Goal: Information Seeking & Learning: Learn about a topic

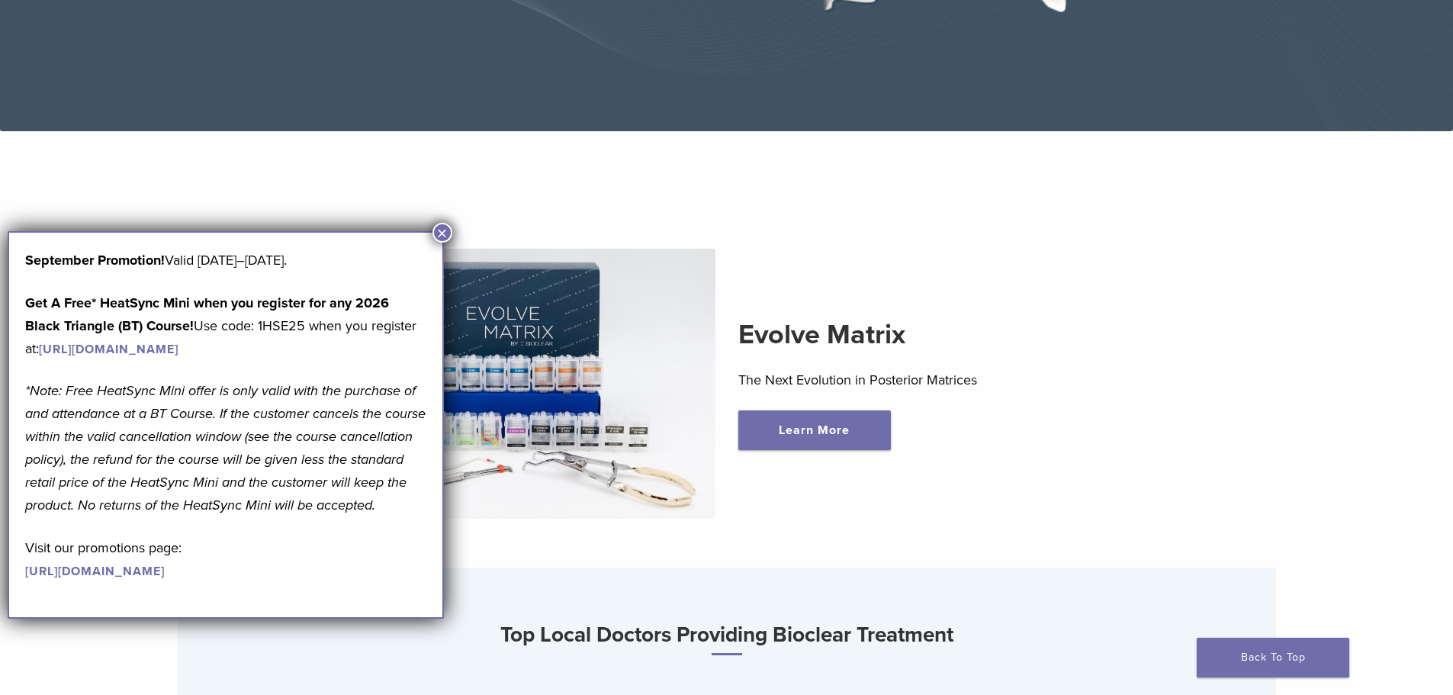
scroll to position [458, 0]
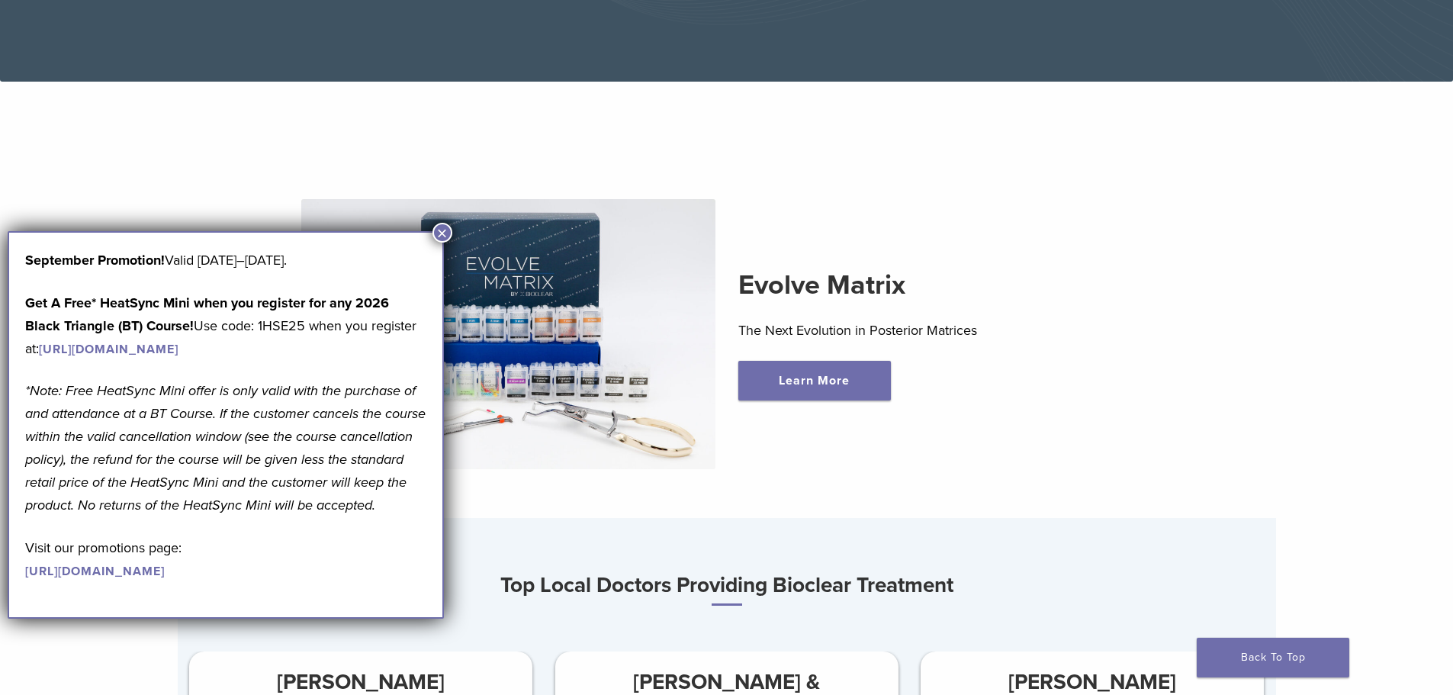
click at [442, 231] on button "×" at bounding box center [442, 233] width 20 height 20
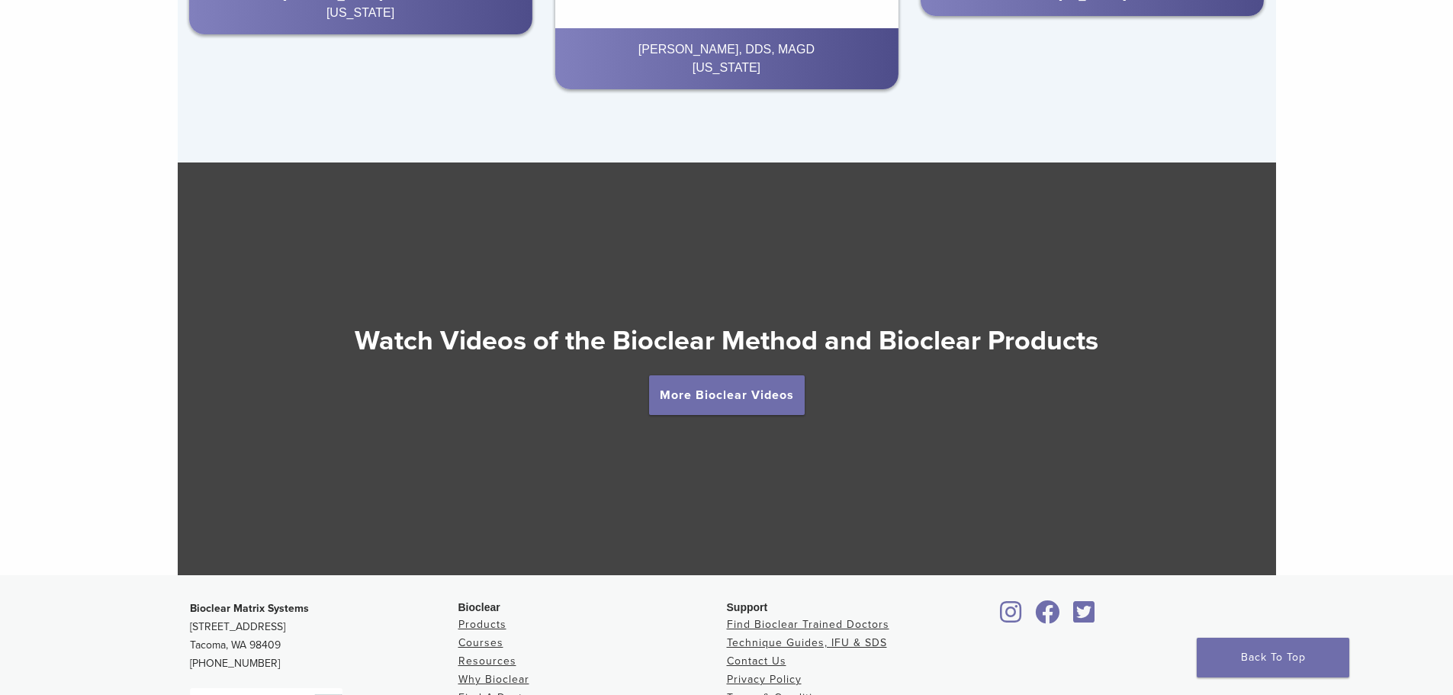
scroll to position [2669, 0]
click at [736, 399] on link "More Bioclear Videos" at bounding box center [727, 394] width 156 height 40
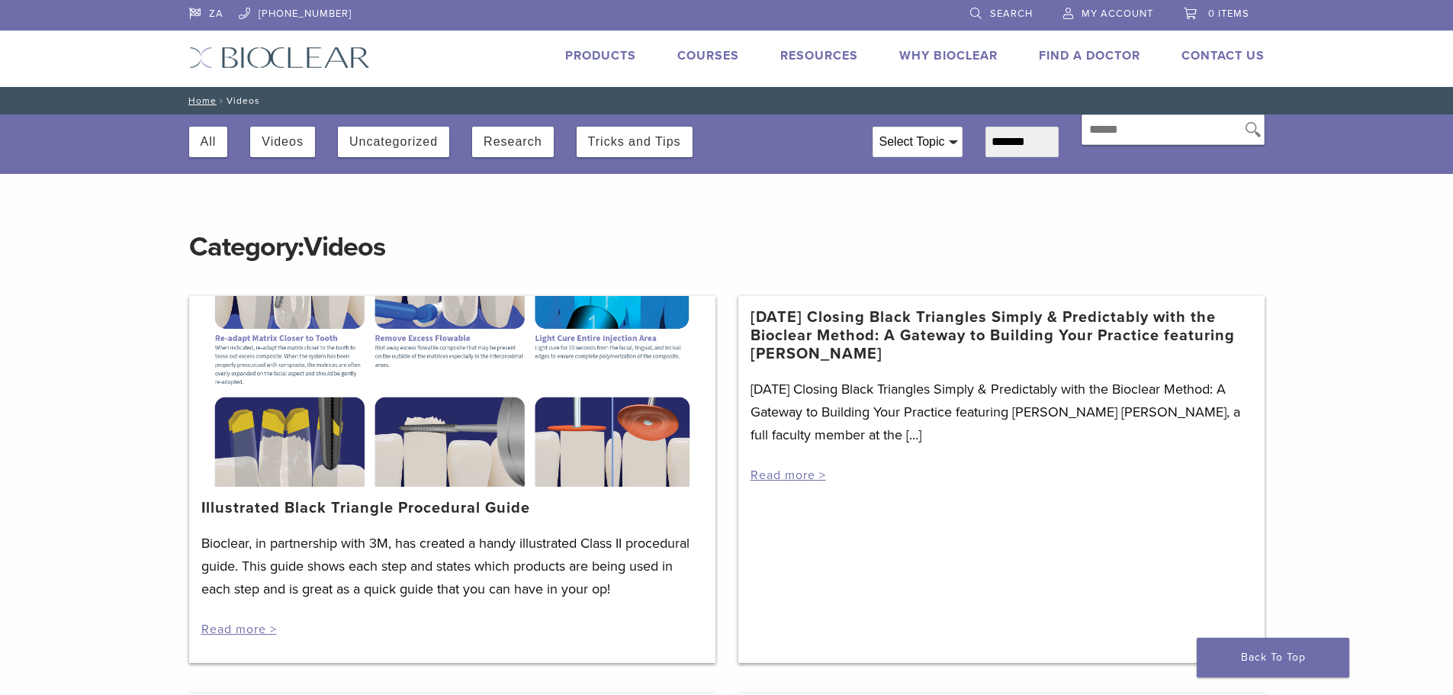
click at [617, 59] on link "Products" at bounding box center [600, 55] width 71 height 15
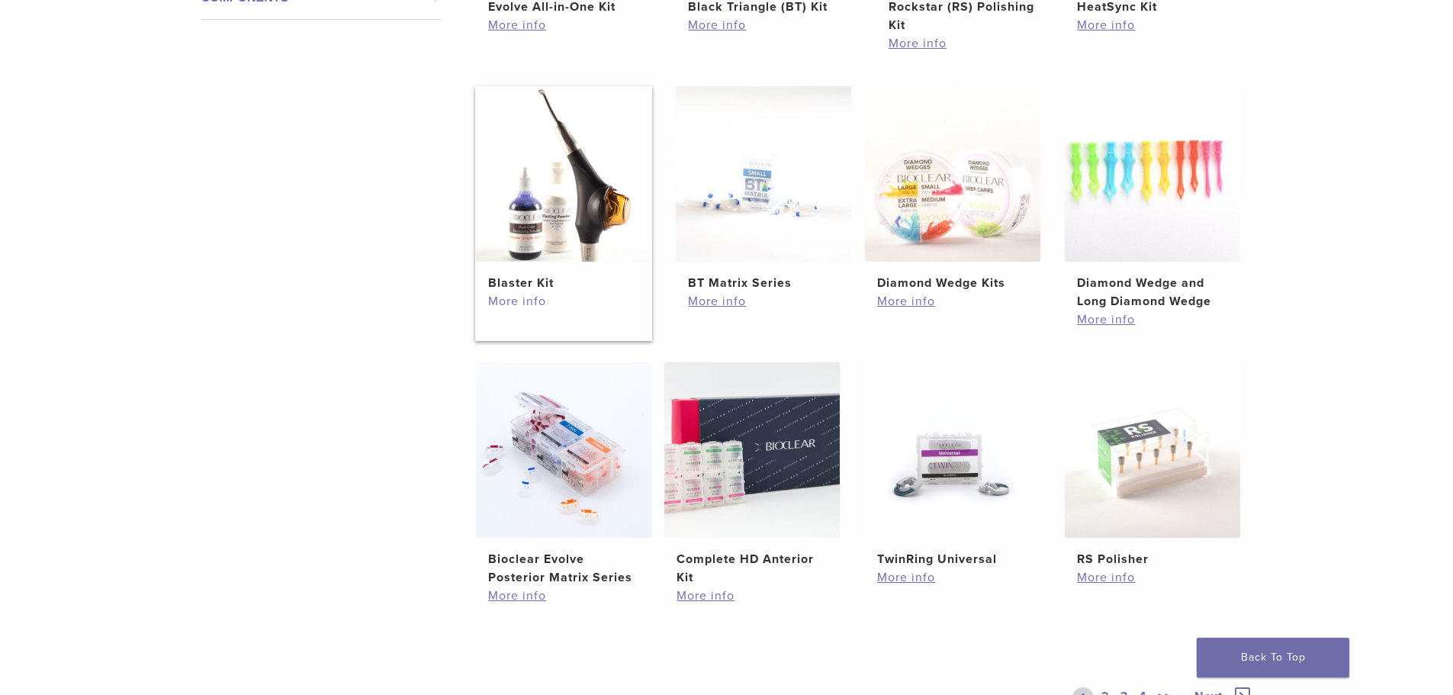
scroll to position [915, 0]
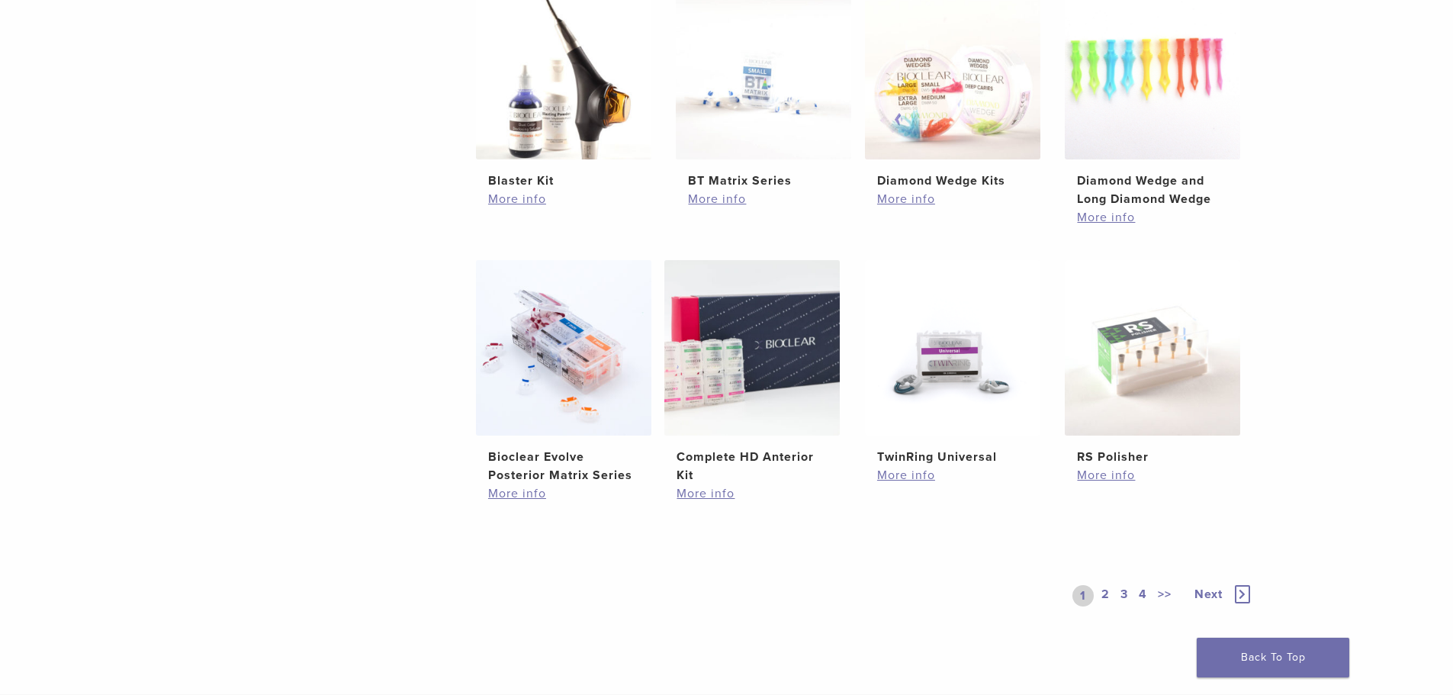
click at [1109, 593] on link "2" at bounding box center [1105, 595] width 14 height 21
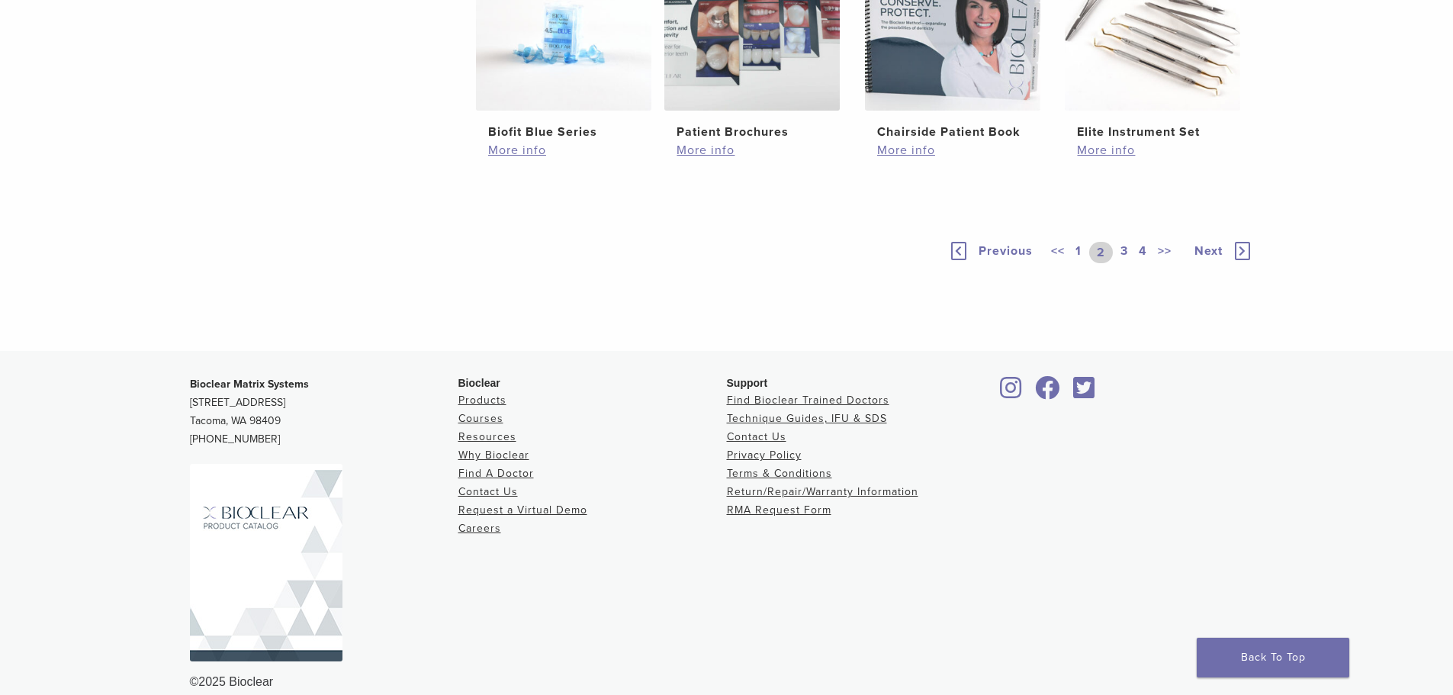
scroll to position [1068, 0]
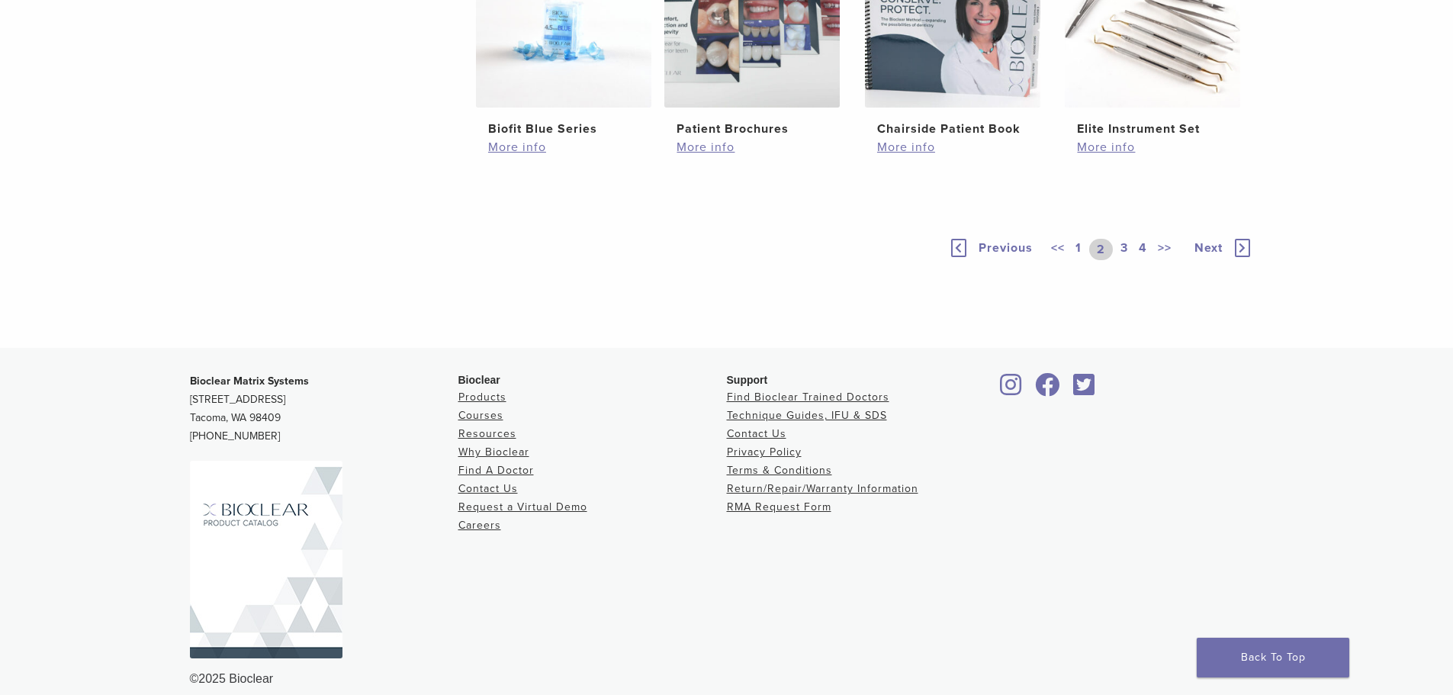
click at [1128, 260] on link "3" at bounding box center [1124, 249] width 14 height 21
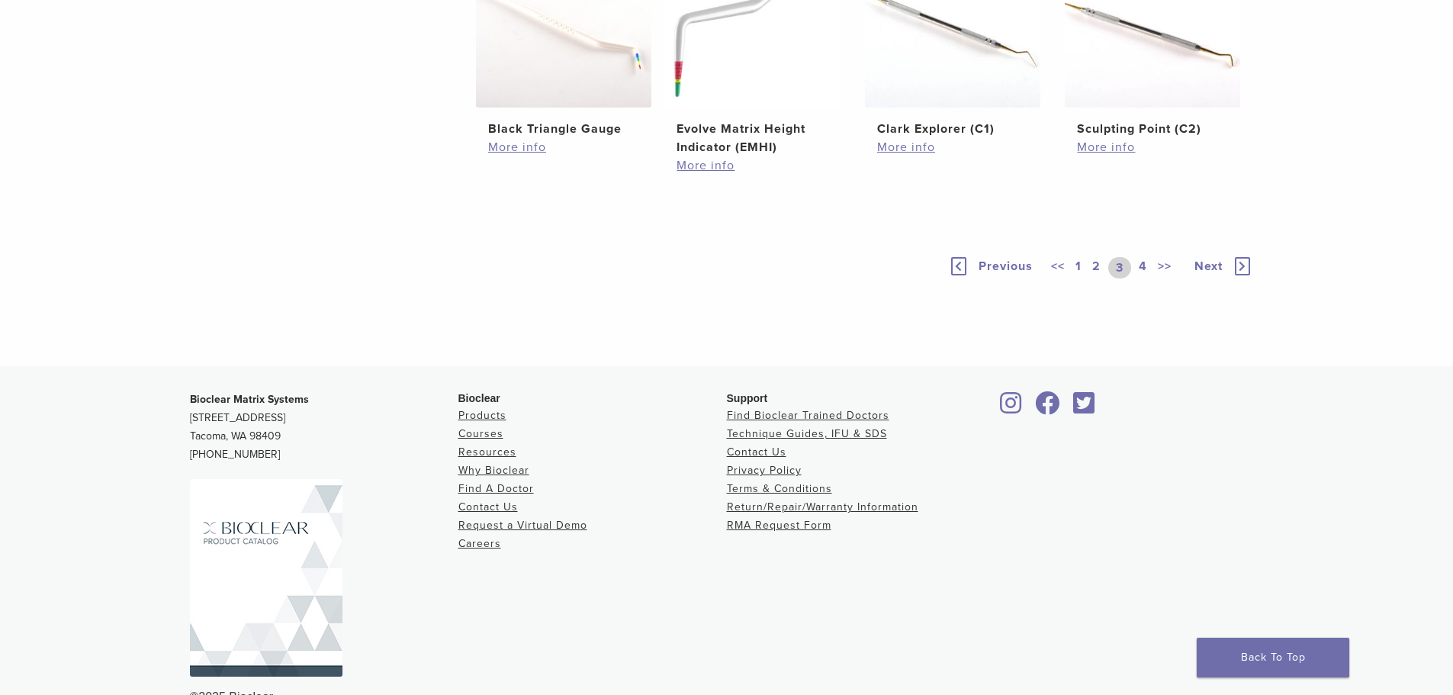
click at [1100, 278] on link "2" at bounding box center [1096, 267] width 14 height 21
click at [1100, 278] on link "2" at bounding box center [1101, 267] width 24 height 21
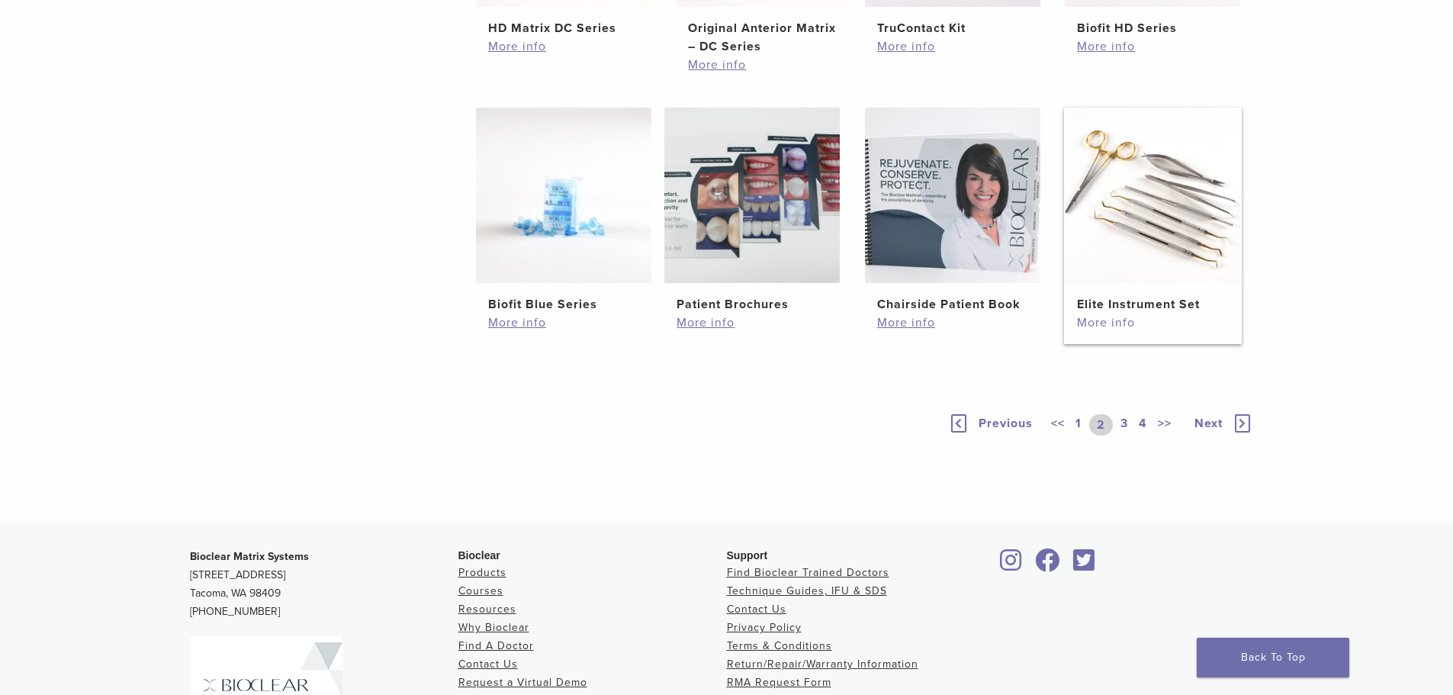
click at [1107, 323] on link "More info" at bounding box center [1152, 322] width 151 height 18
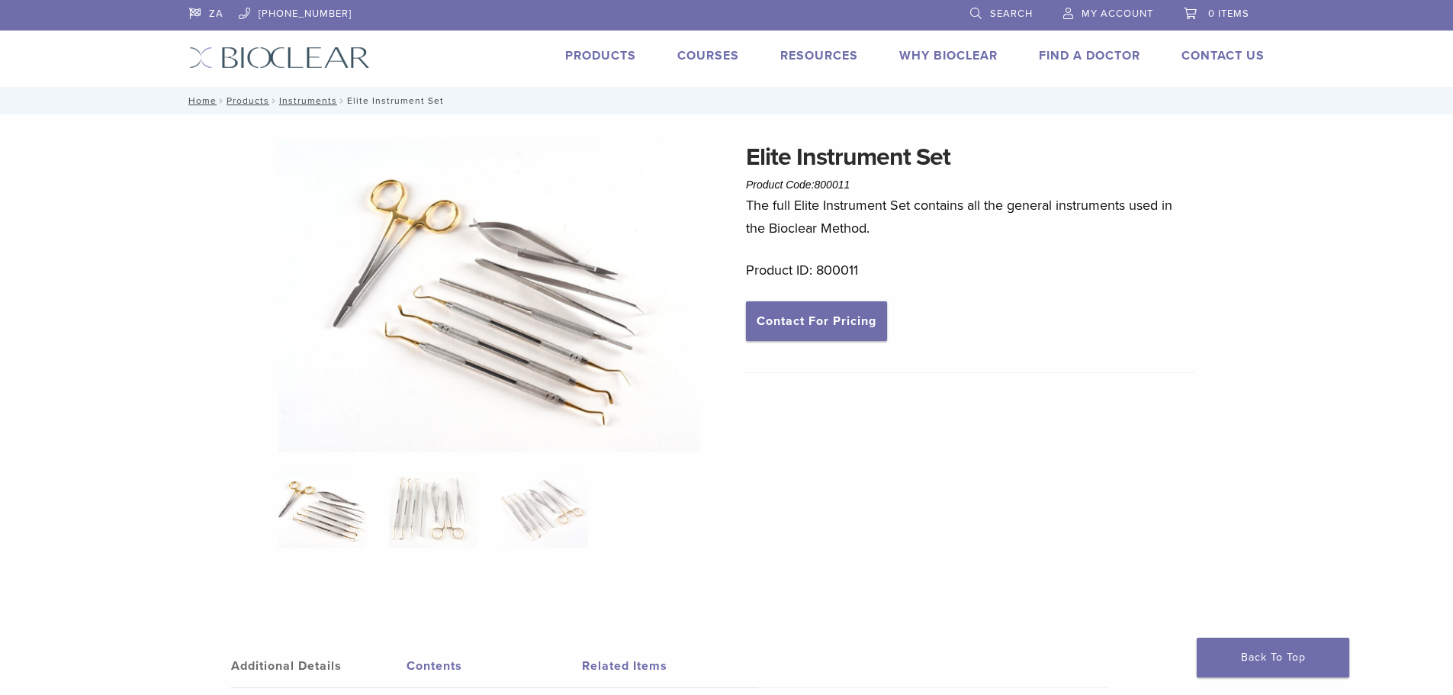
click at [1100, 5] on link "My Account" at bounding box center [1108, 11] width 90 height 23
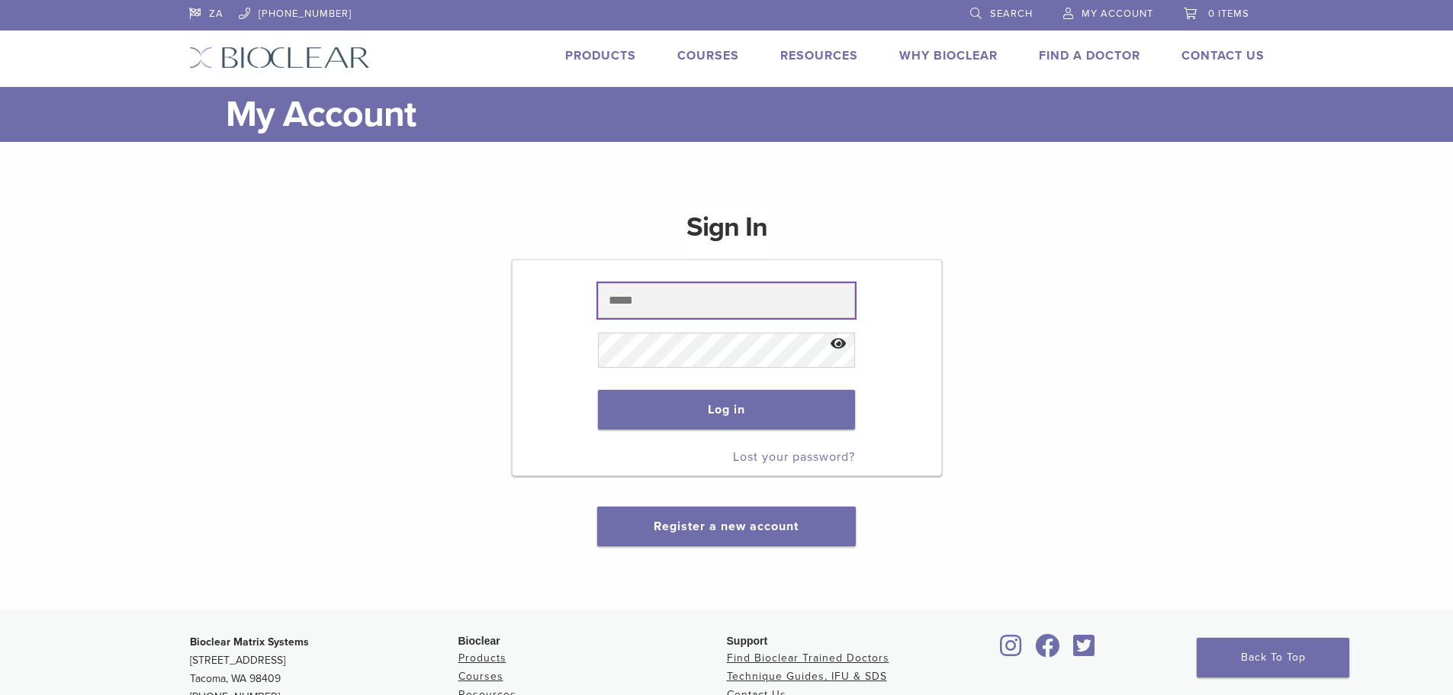
click at [718, 296] on input "text" at bounding box center [726, 300] width 257 height 35
type input "**********"
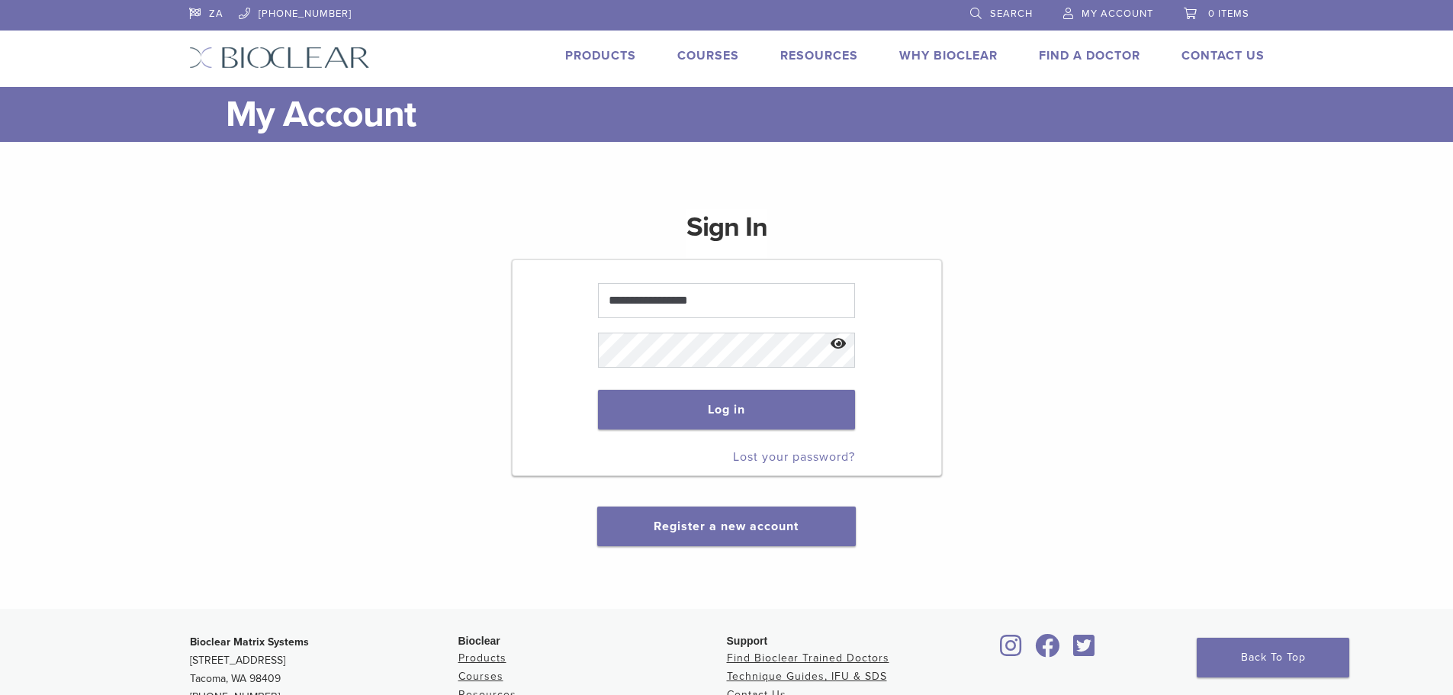
click at [760, 458] on link "Lost your password?" at bounding box center [794, 456] width 122 height 15
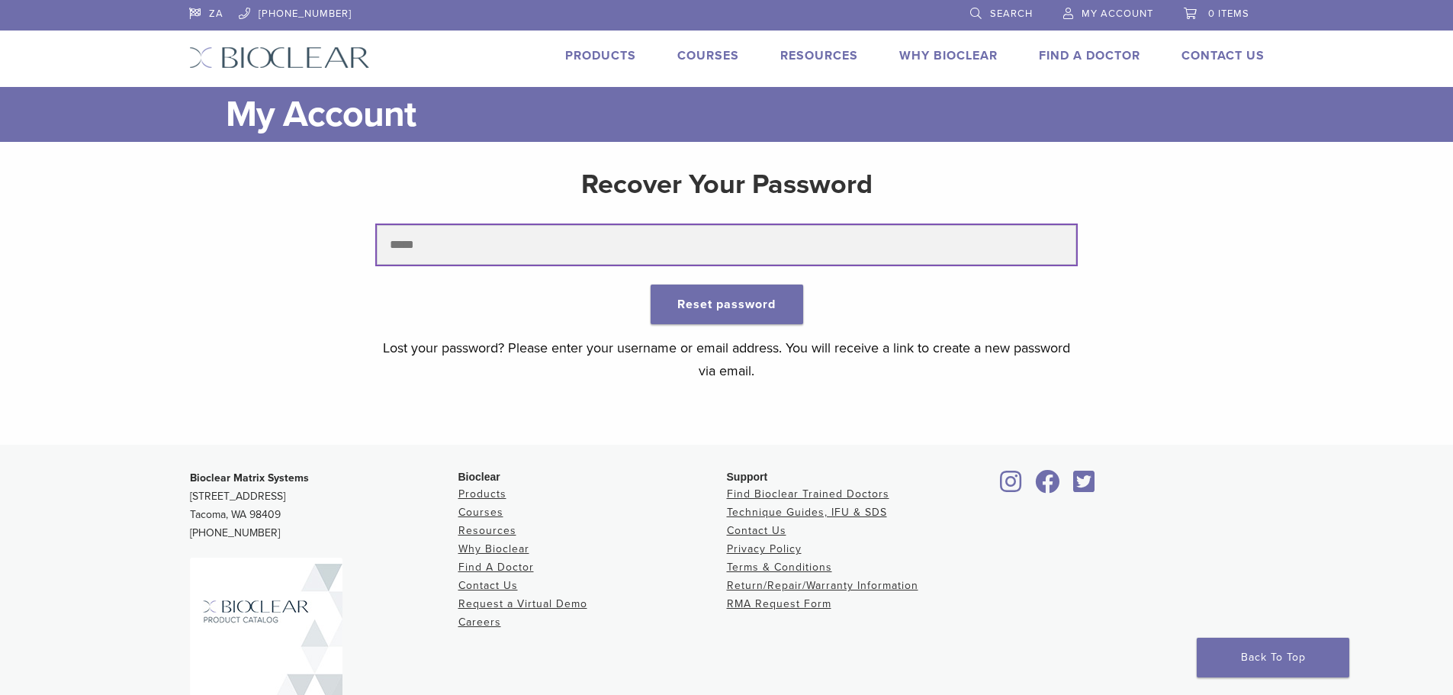
click at [567, 242] on input "text" at bounding box center [726, 245] width 699 height 40
type input "**********"
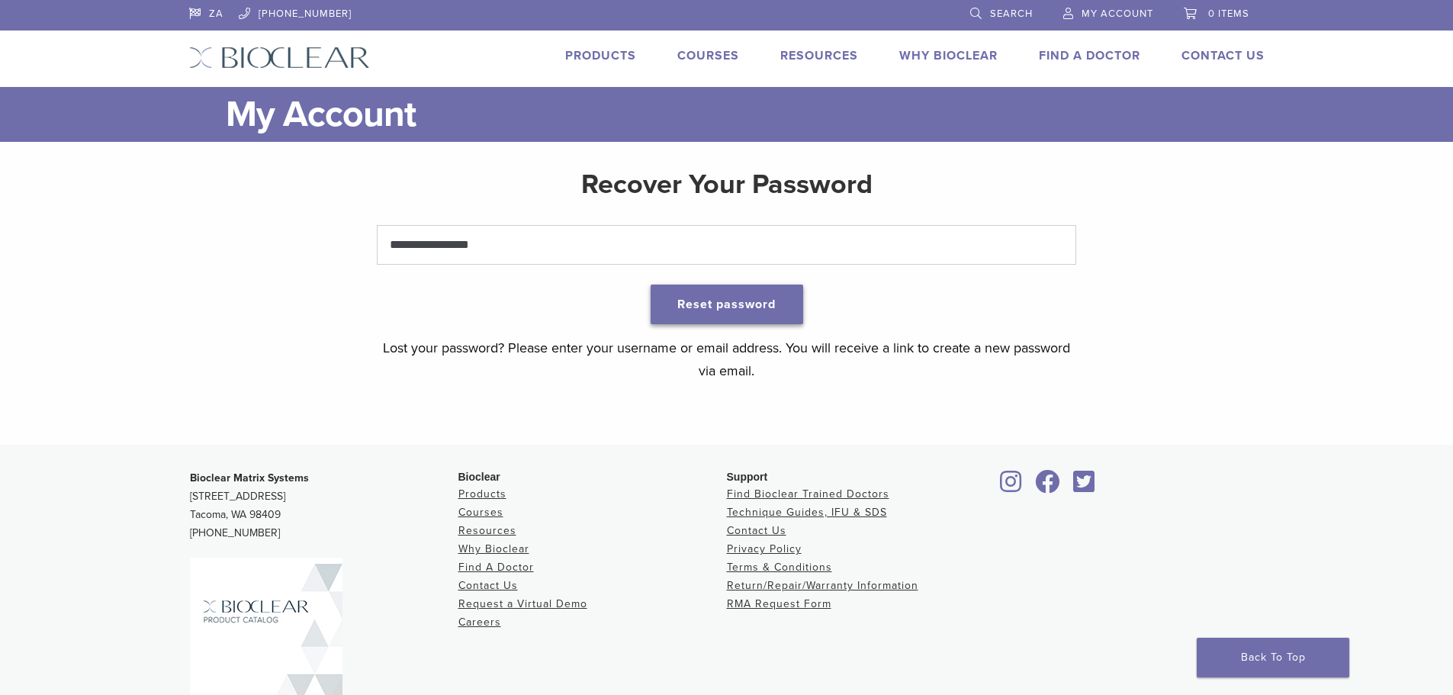
click at [721, 294] on button "Reset password" at bounding box center [726, 304] width 153 height 40
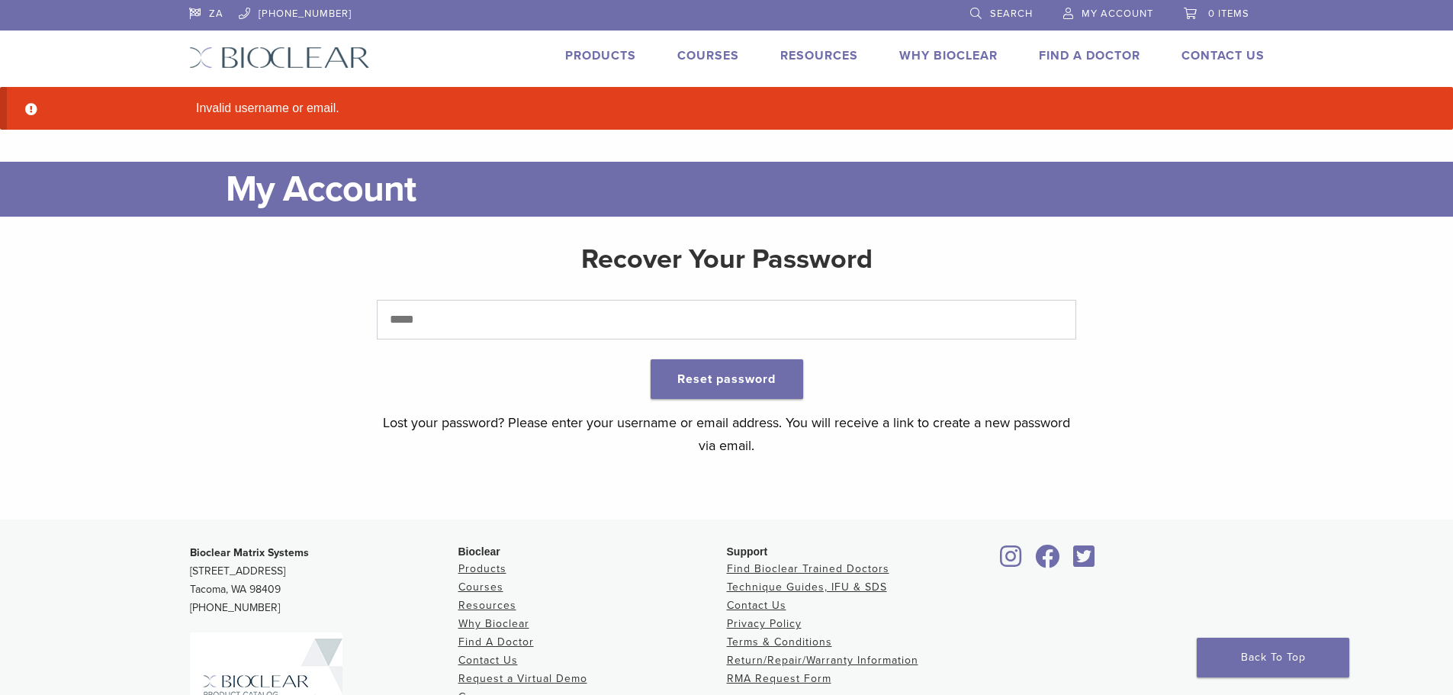
click at [604, 51] on link "Products" at bounding box center [600, 55] width 71 height 15
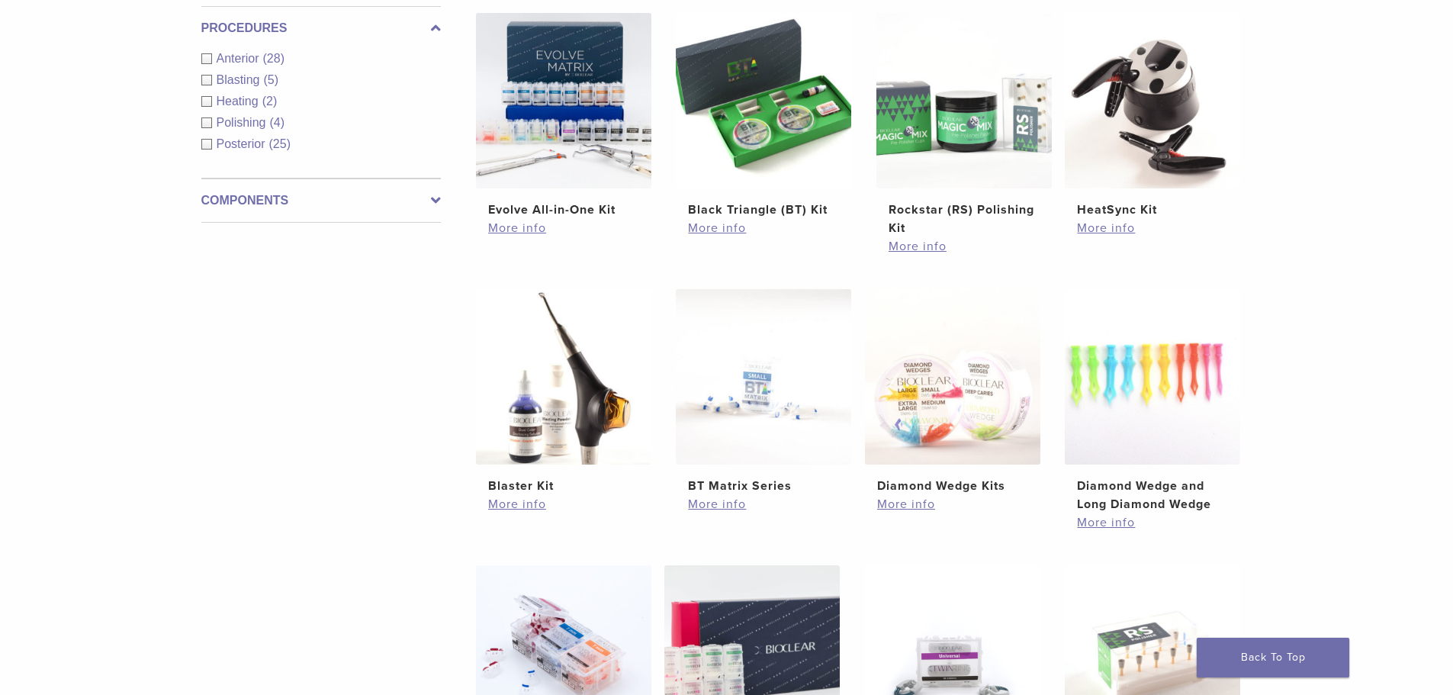
scroll to position [1068, 0]
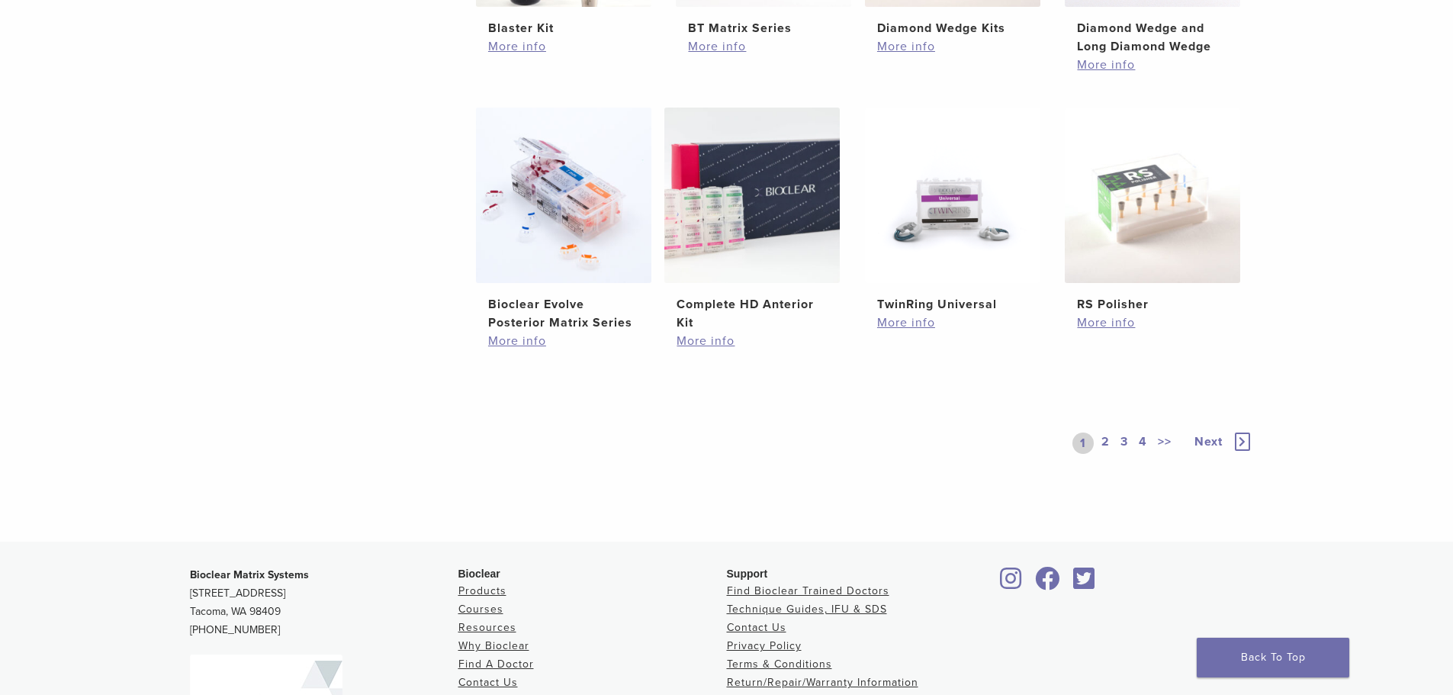
click at [1125, 438] on link "3" at bounding box center [1124, 442] width 14 height 21
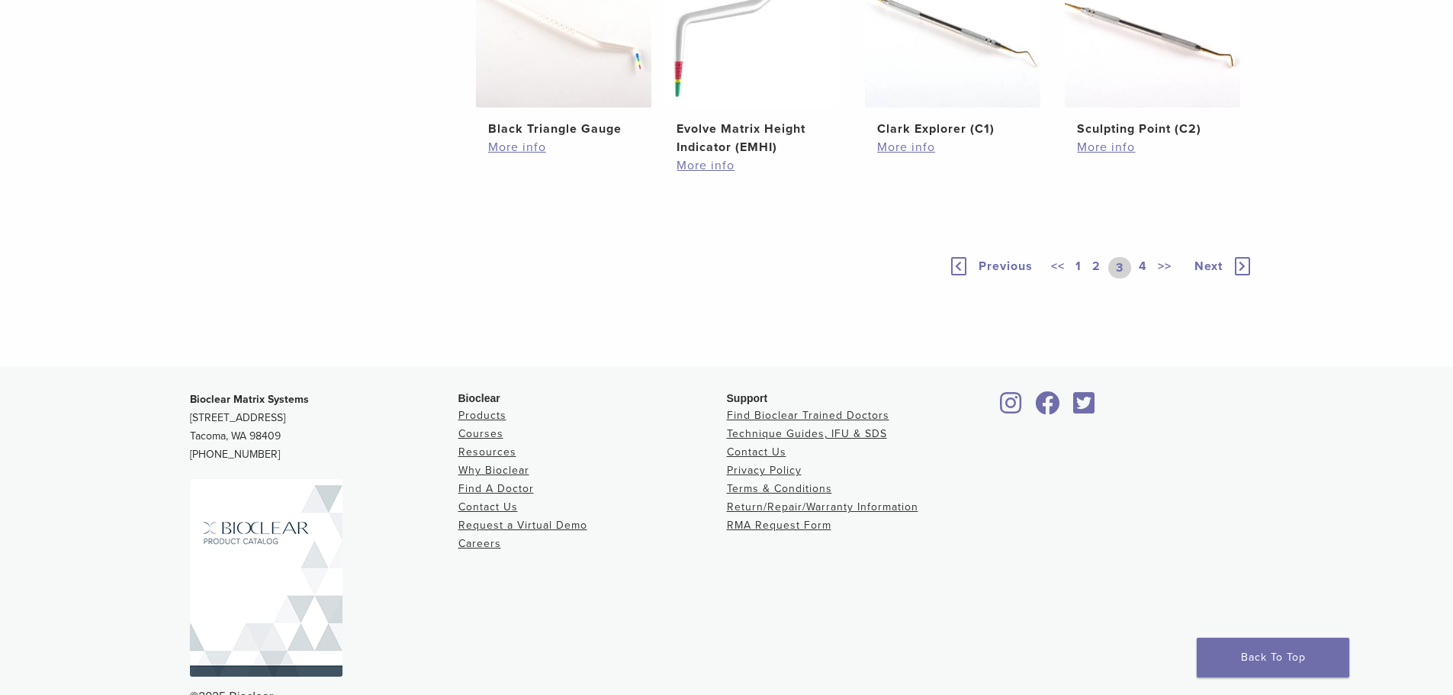
click at [1140, 278] on link "4" at bounding box center [1142, 267] width 14 height 21
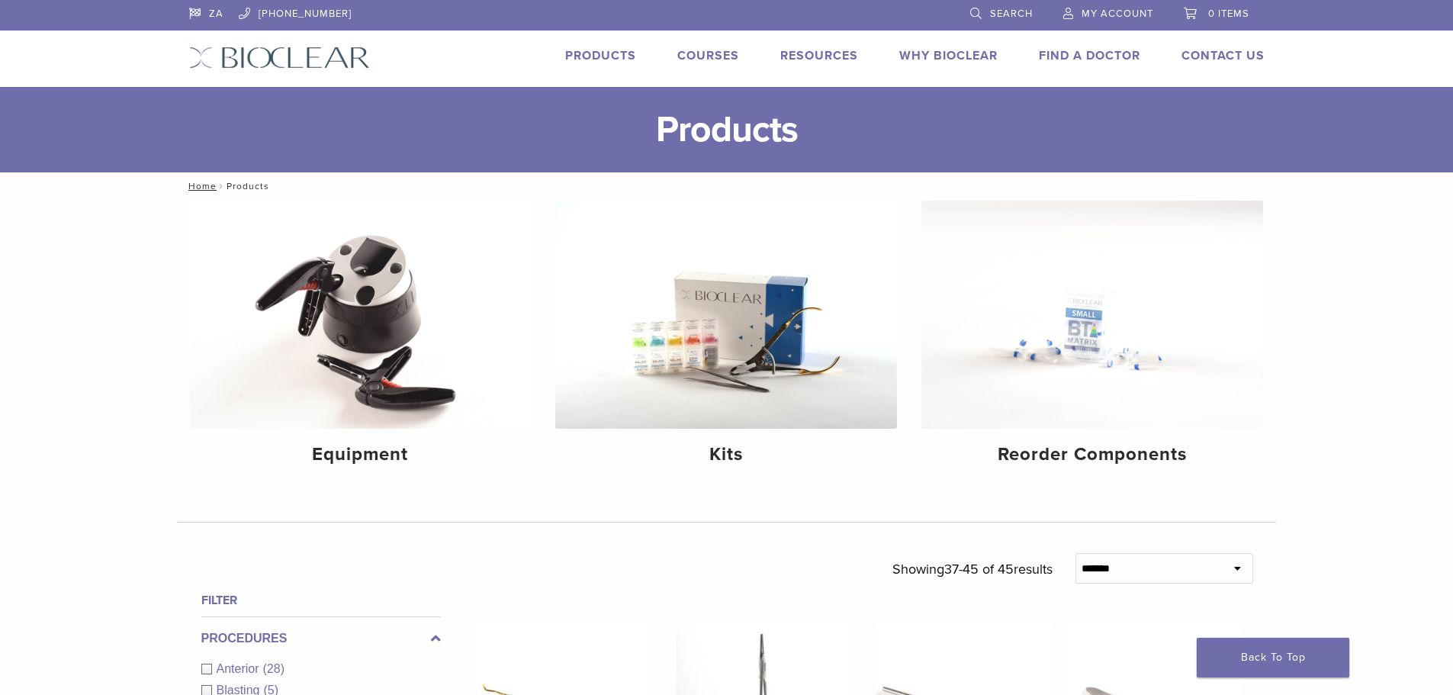
click at [1116, 13] on span "My Account" at bounding box center [1117, 14] width 72 height 12
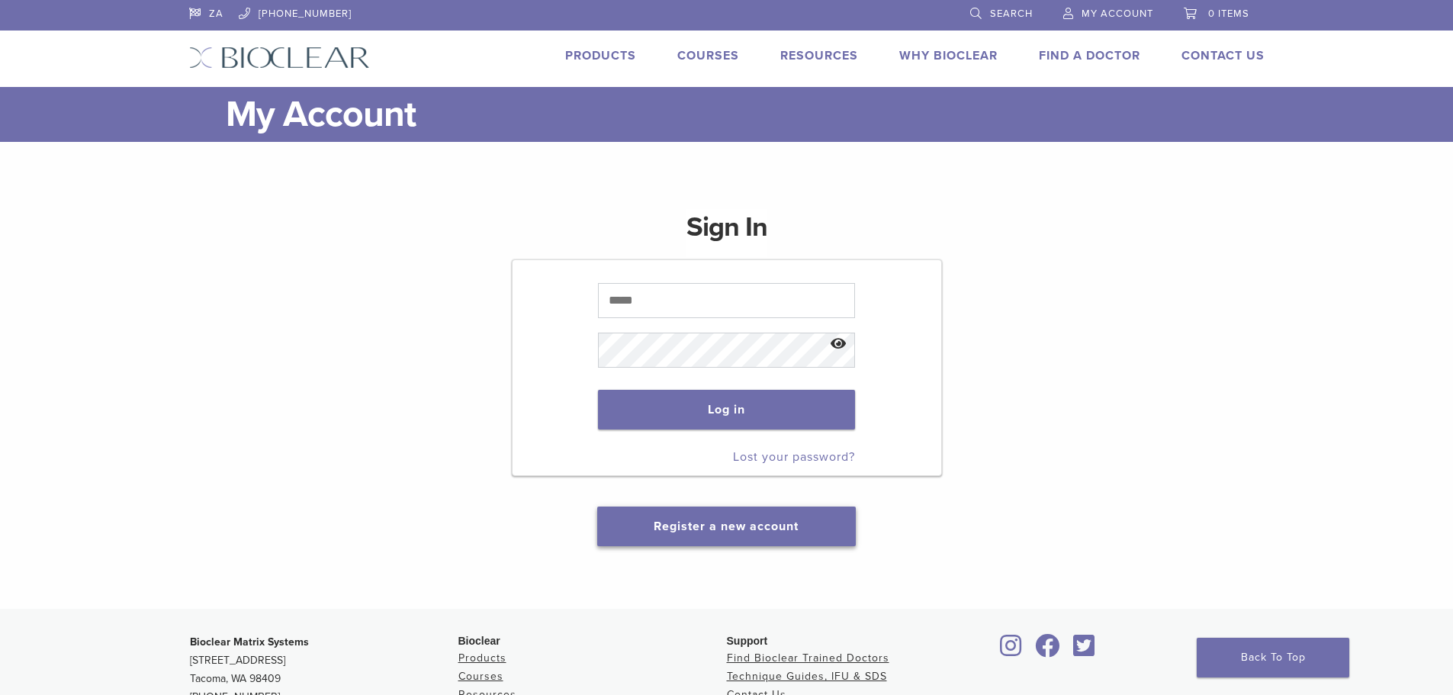
click at [727, 523] on link "Register a new account" at bounding box center [726, 526] width 145 height 15
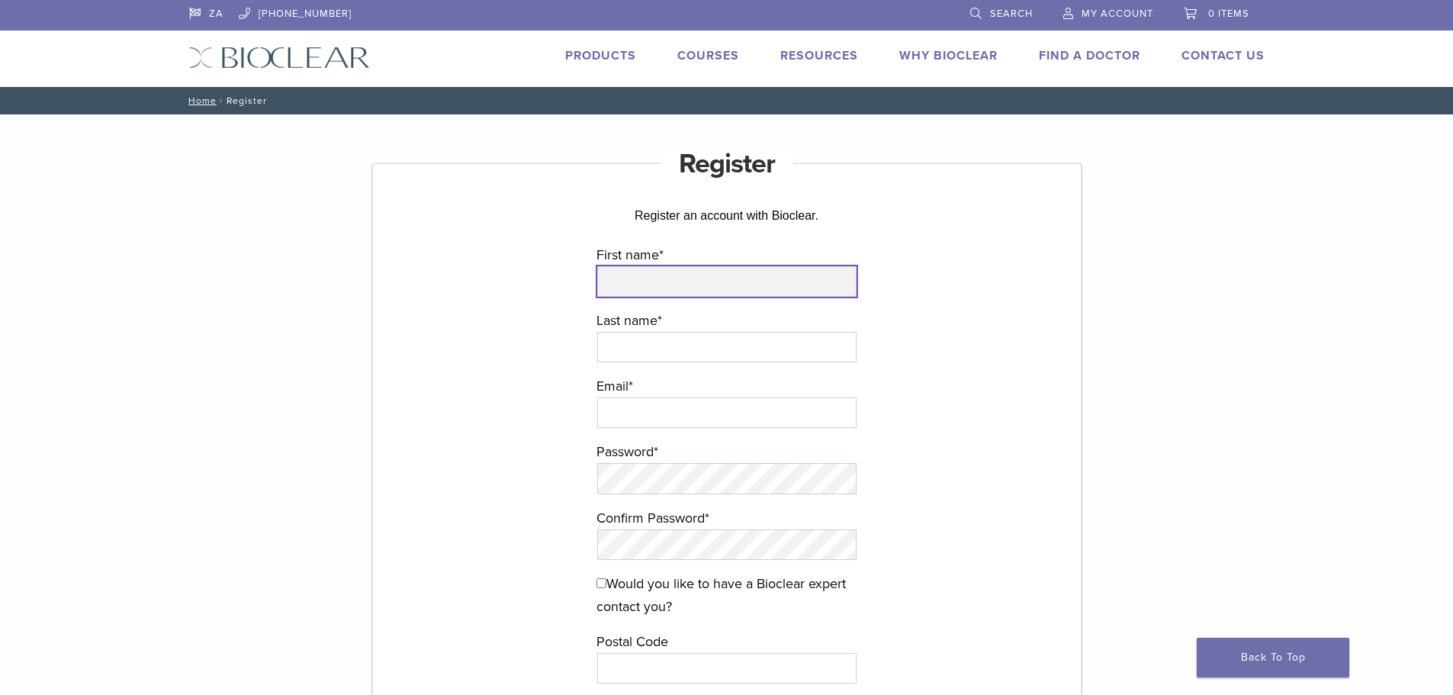
click at [650, 282] on input "First name *" at bounding box center [726, 281] width 259 height 31
type input "*****"
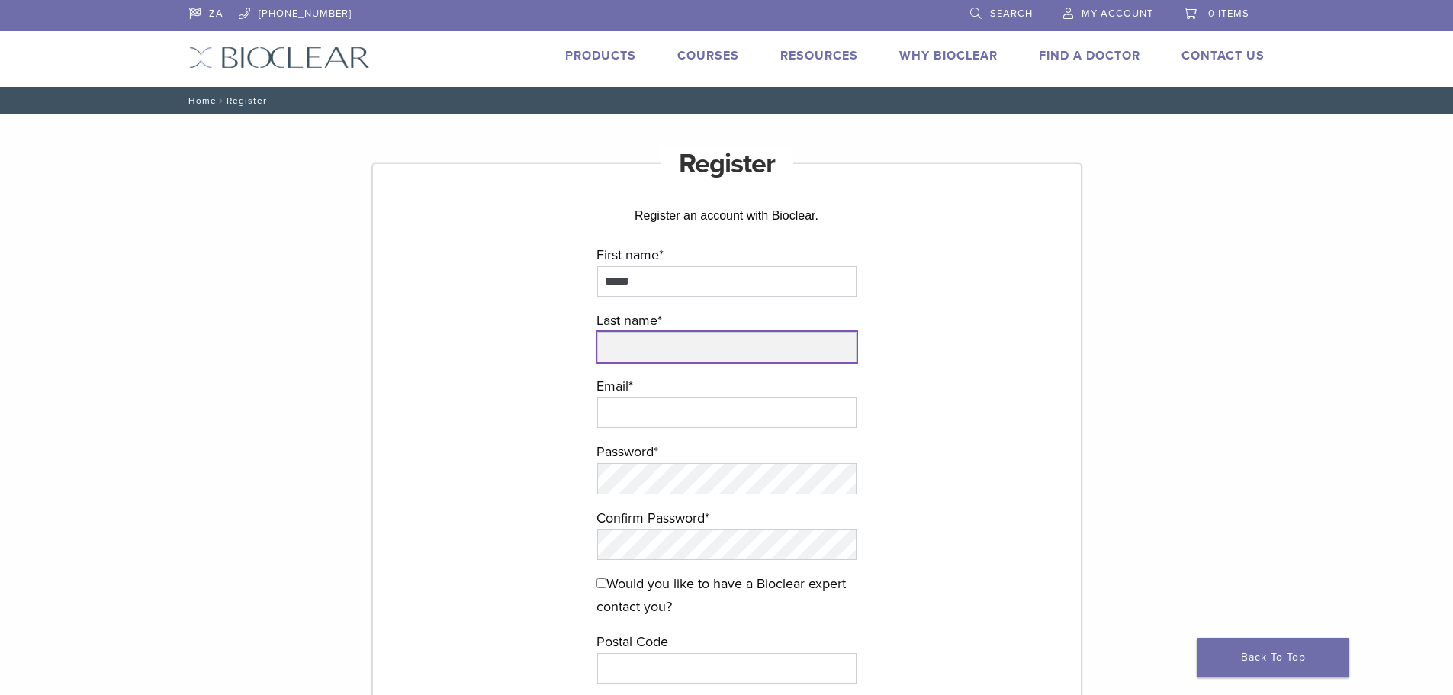
type input "********"
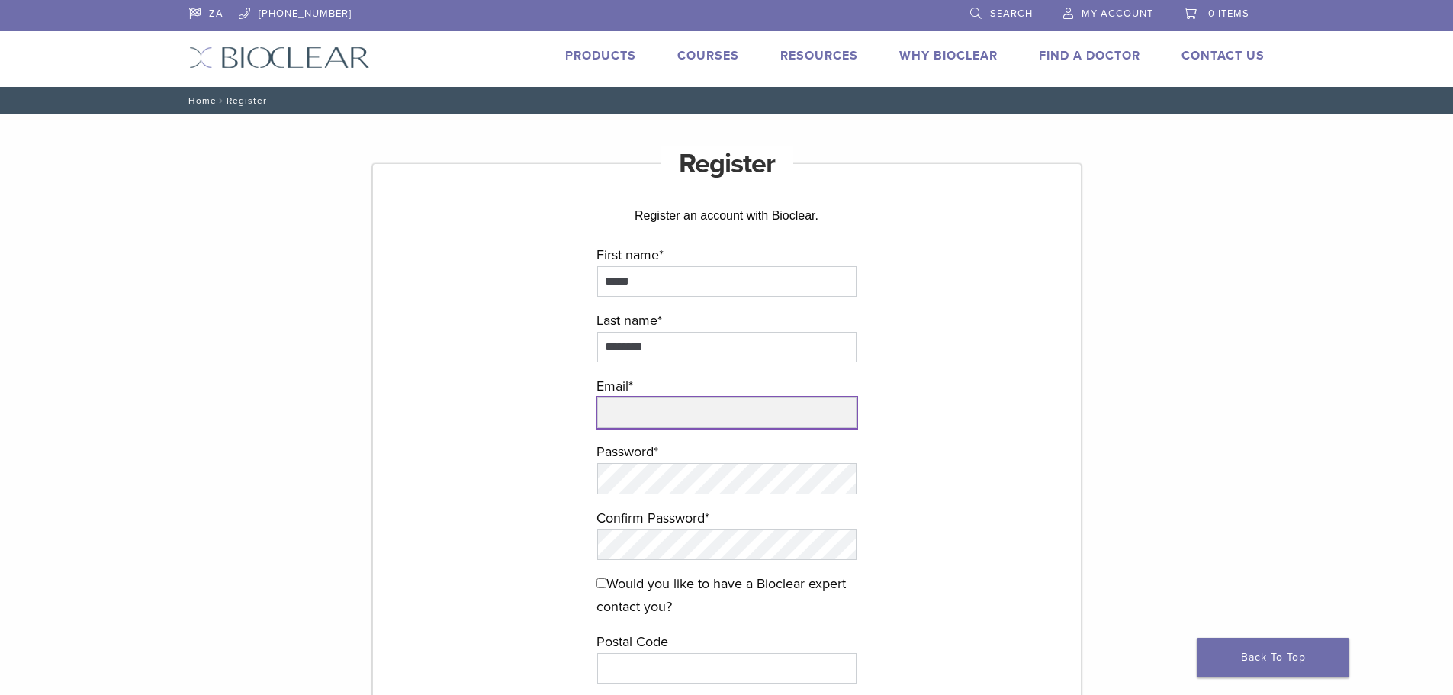
type input "**********"
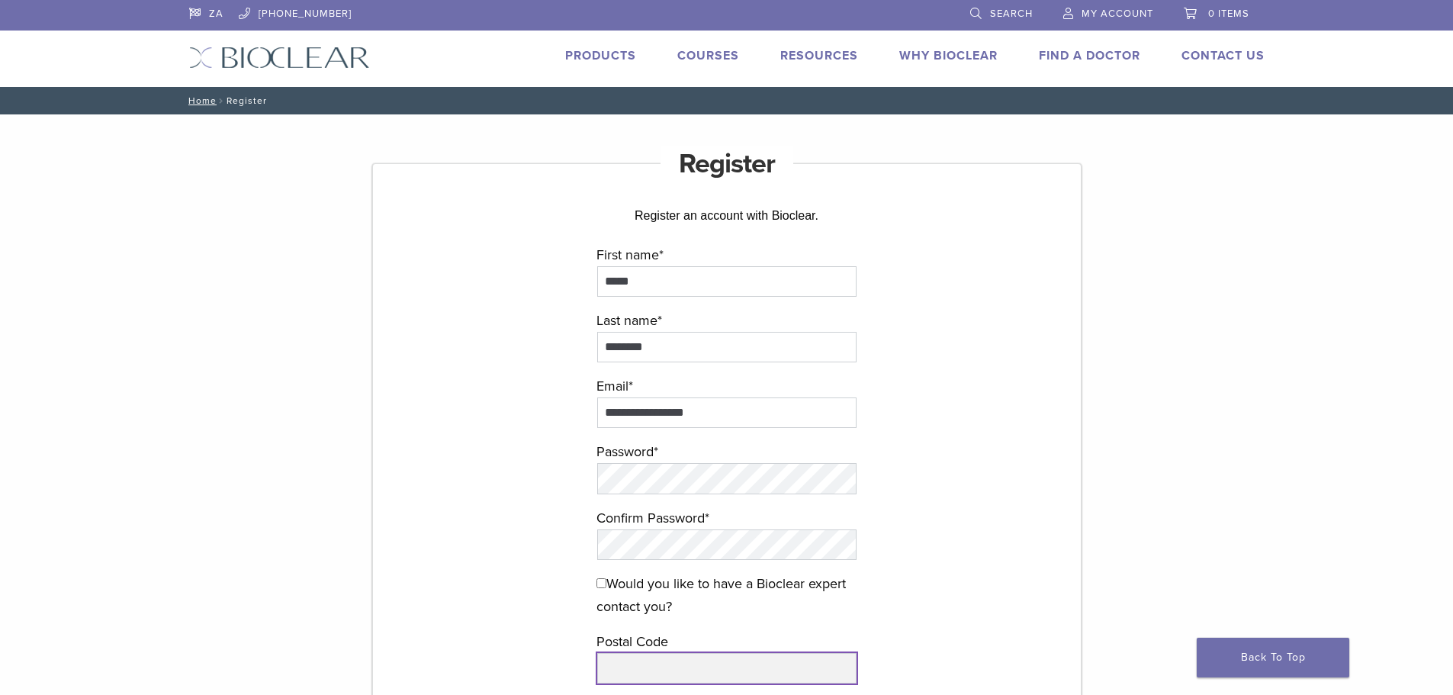
type input "*****"
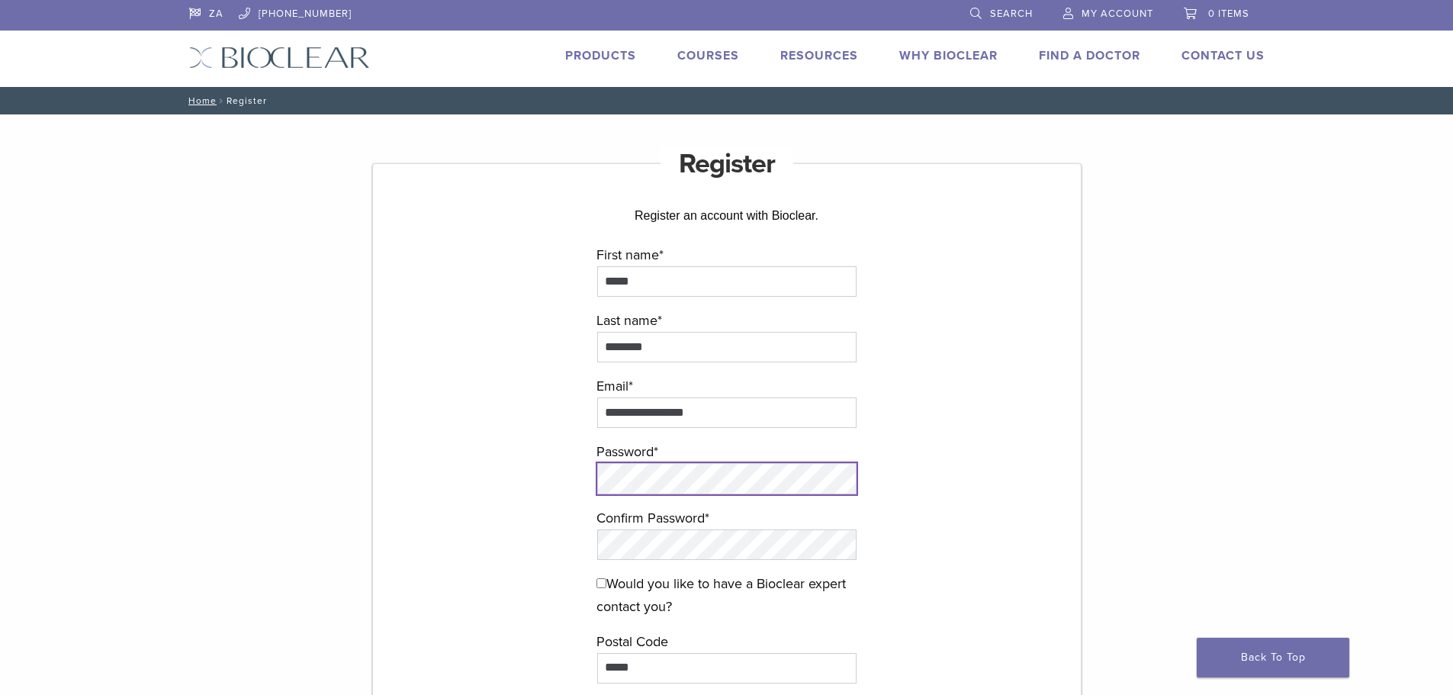
click at [570, 490] on form "**********" at bounding box center [726, 537] width 457 height 588
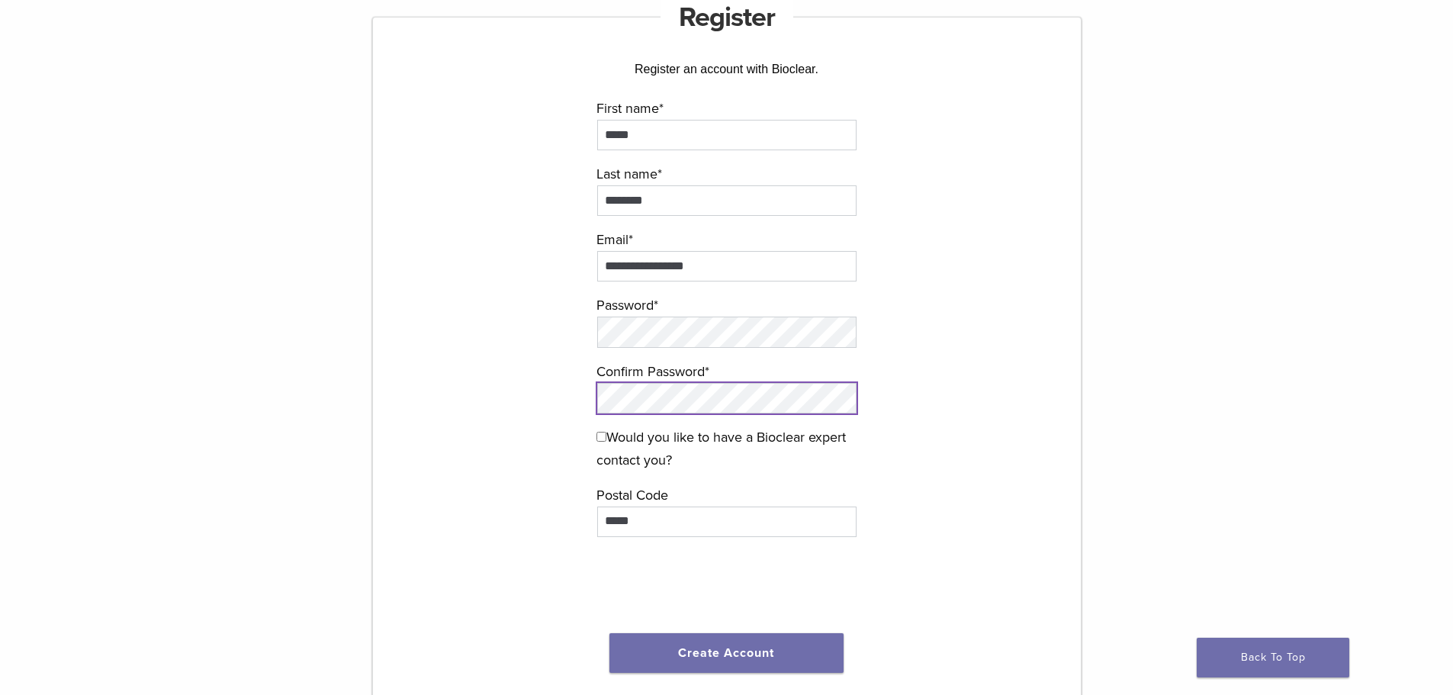
scroll to position [153, 0]
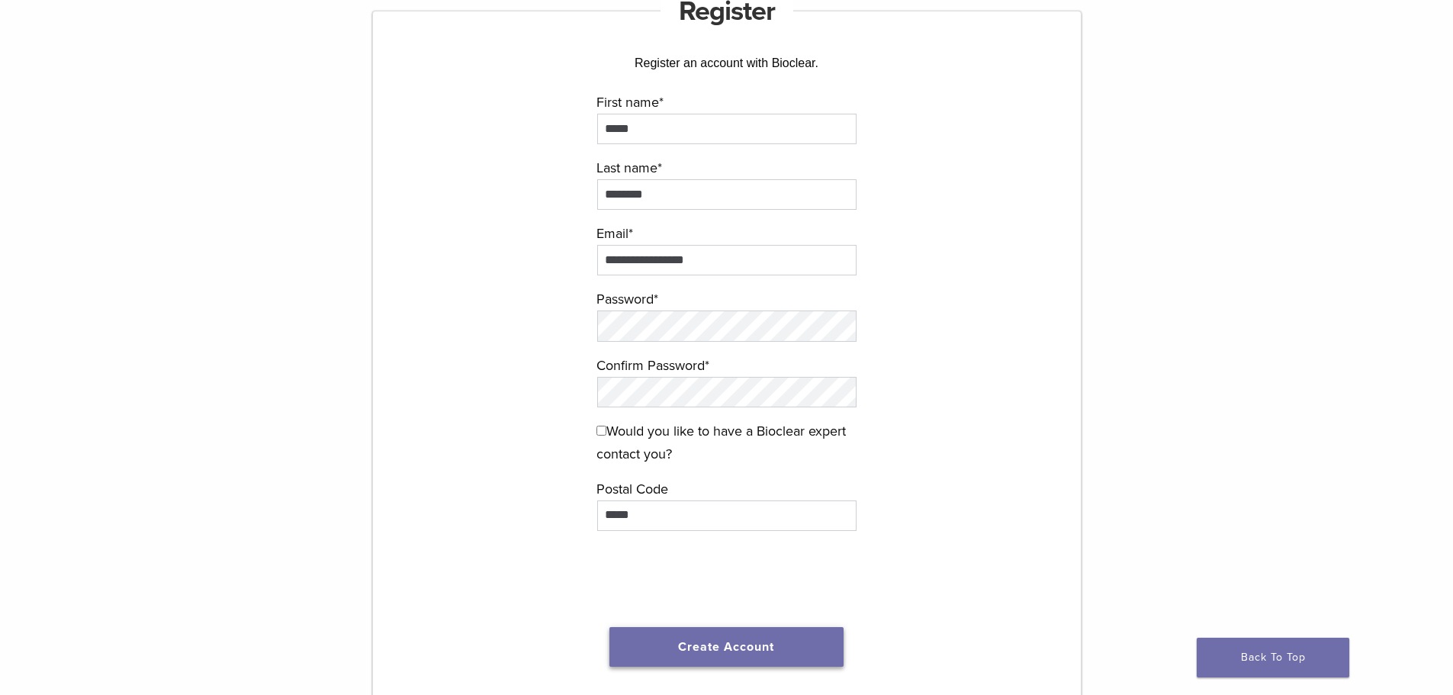
click at [717, 644] on button "Create Account" at bounding box center [726, 647] width 235 height 40
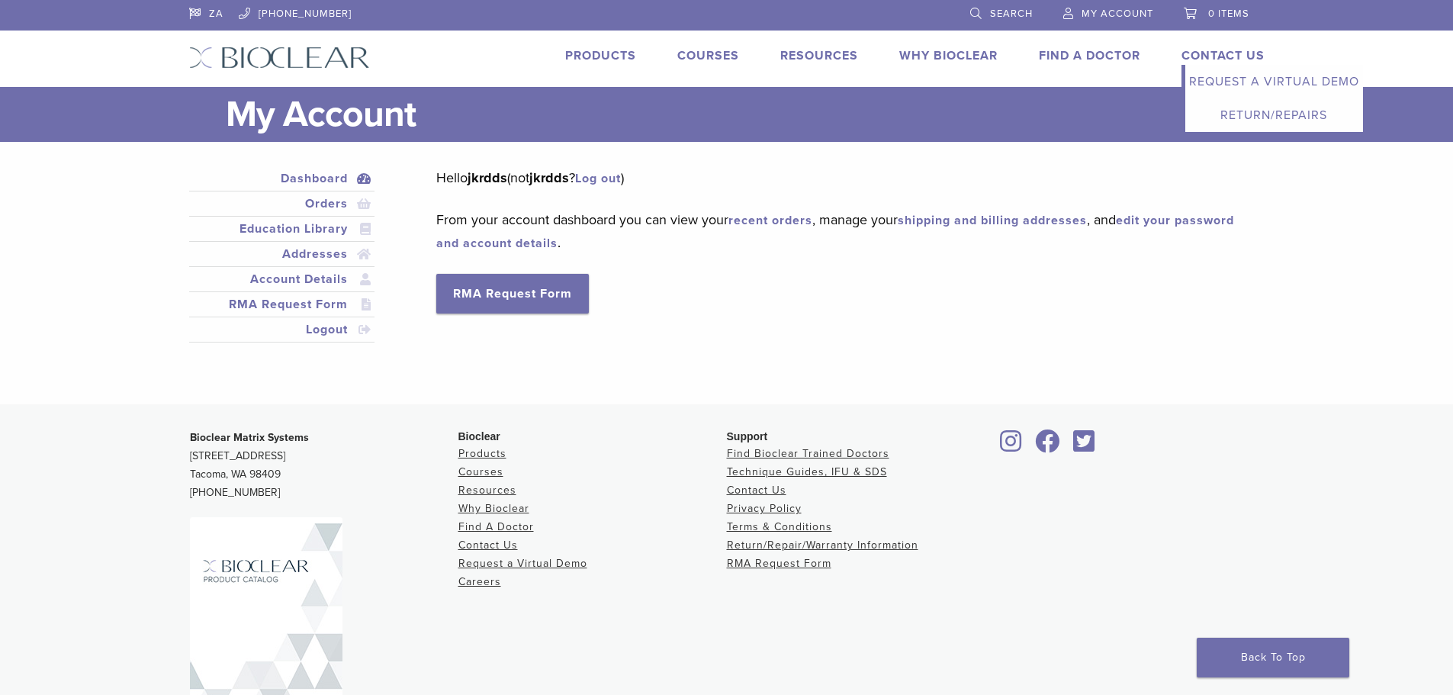
click at [1223, 59] on link "Contact Us" at bounding box center [1222, 55] width 83 height 15
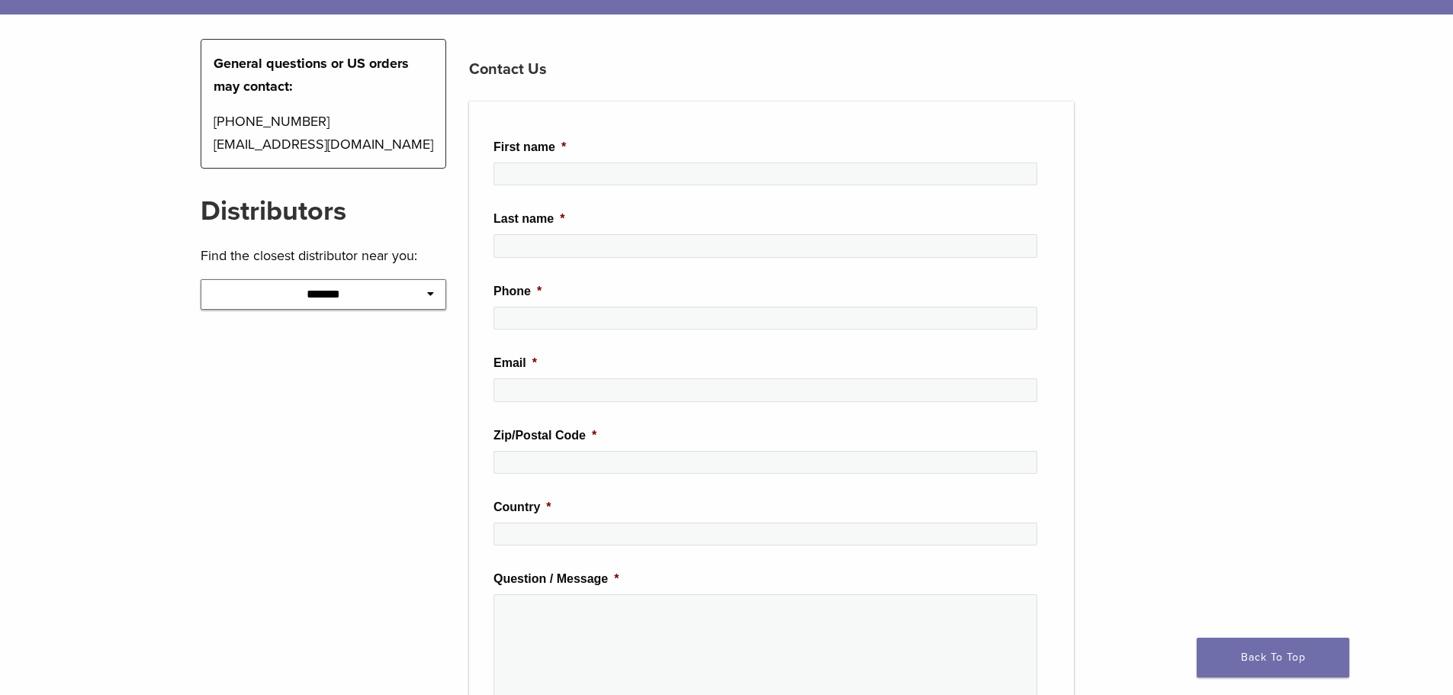
scroll to position [153, 0]
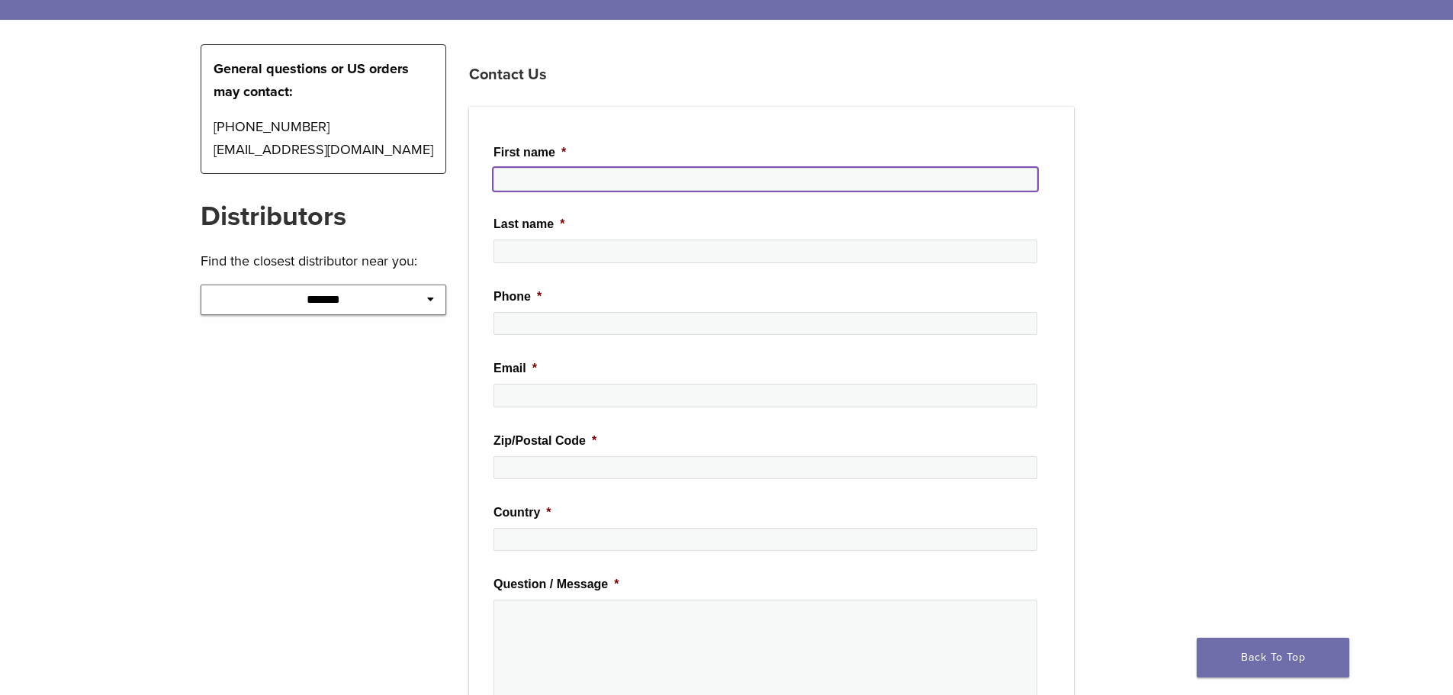
click at [560, 186] on input "First name *" at bounding box center [765, 179] width 544 height 23
type input "*****"
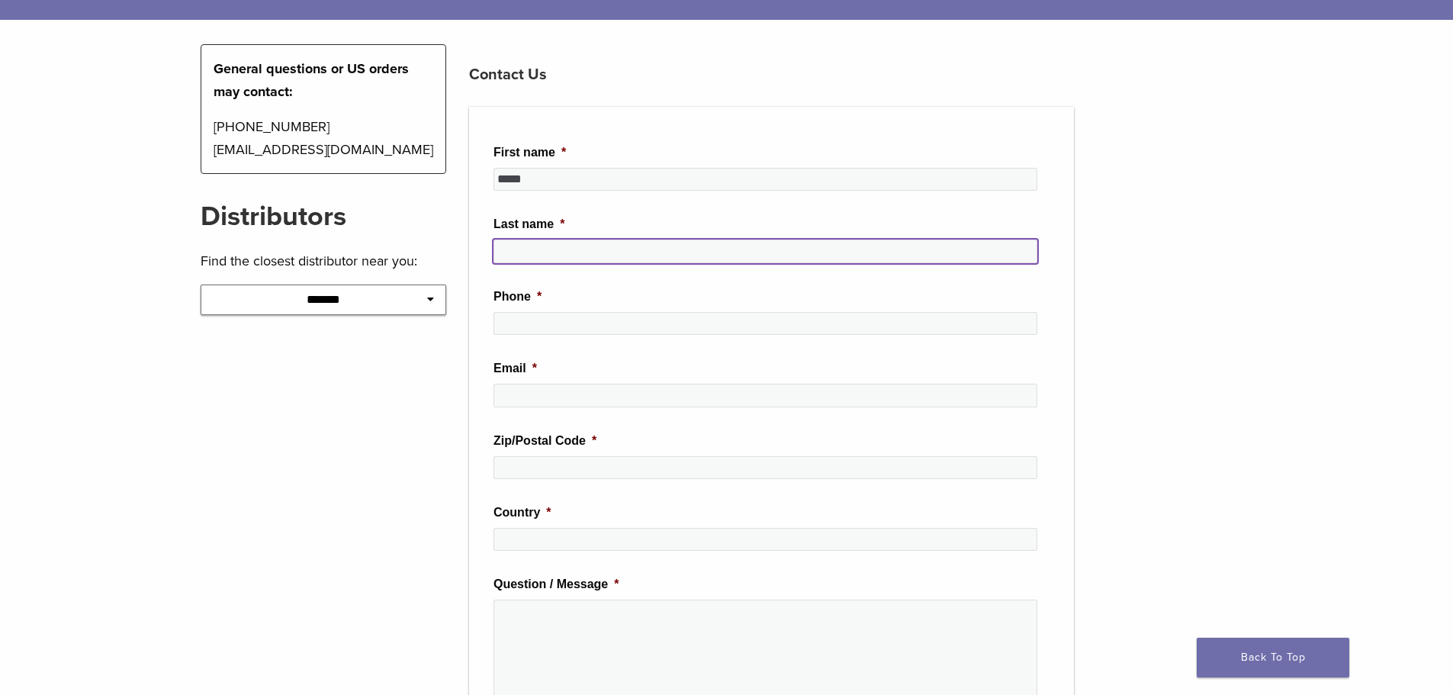
type input "********"
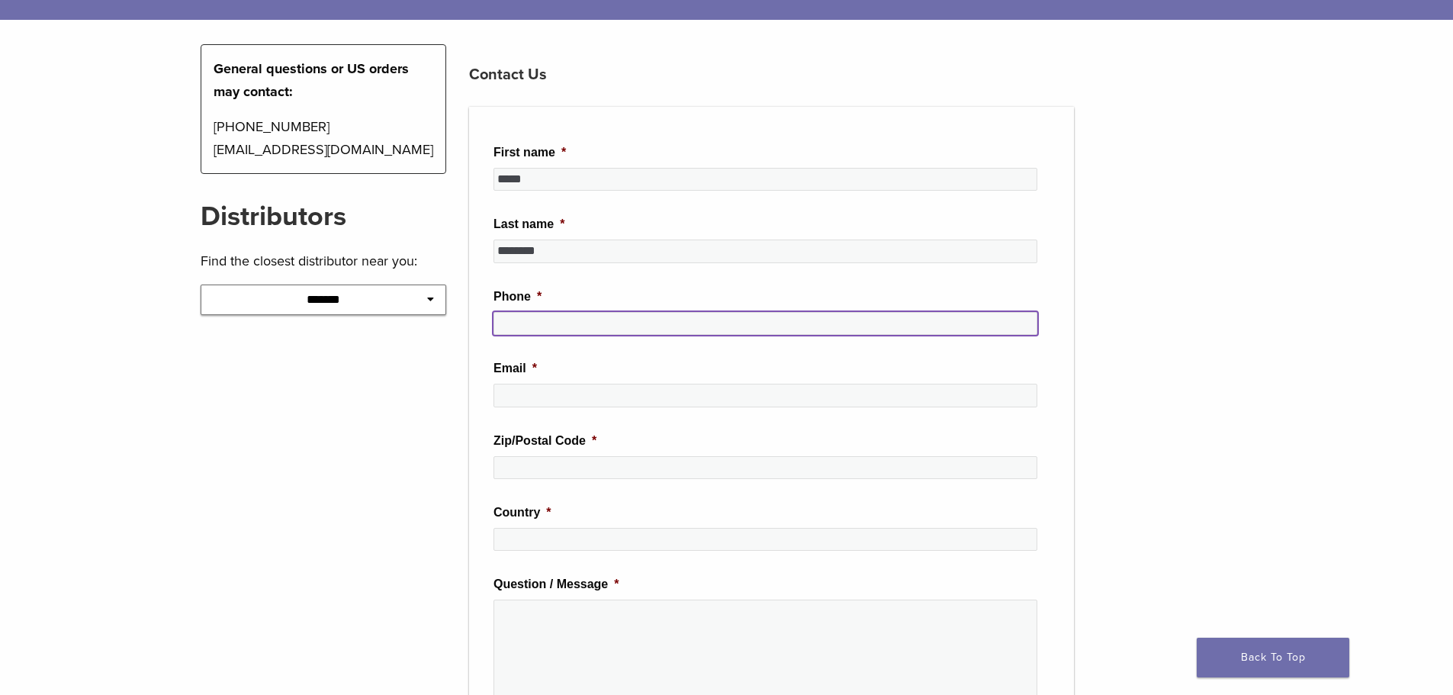
type input "**********"
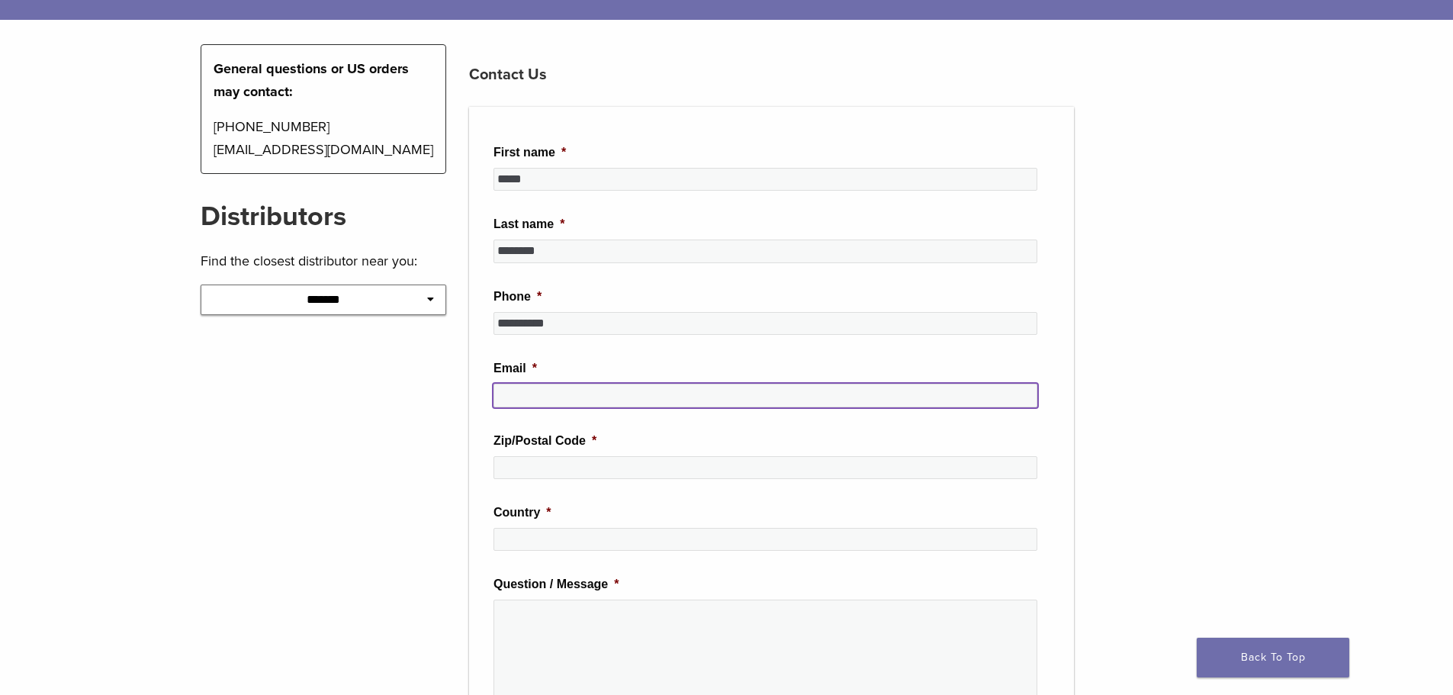
type input "**********"
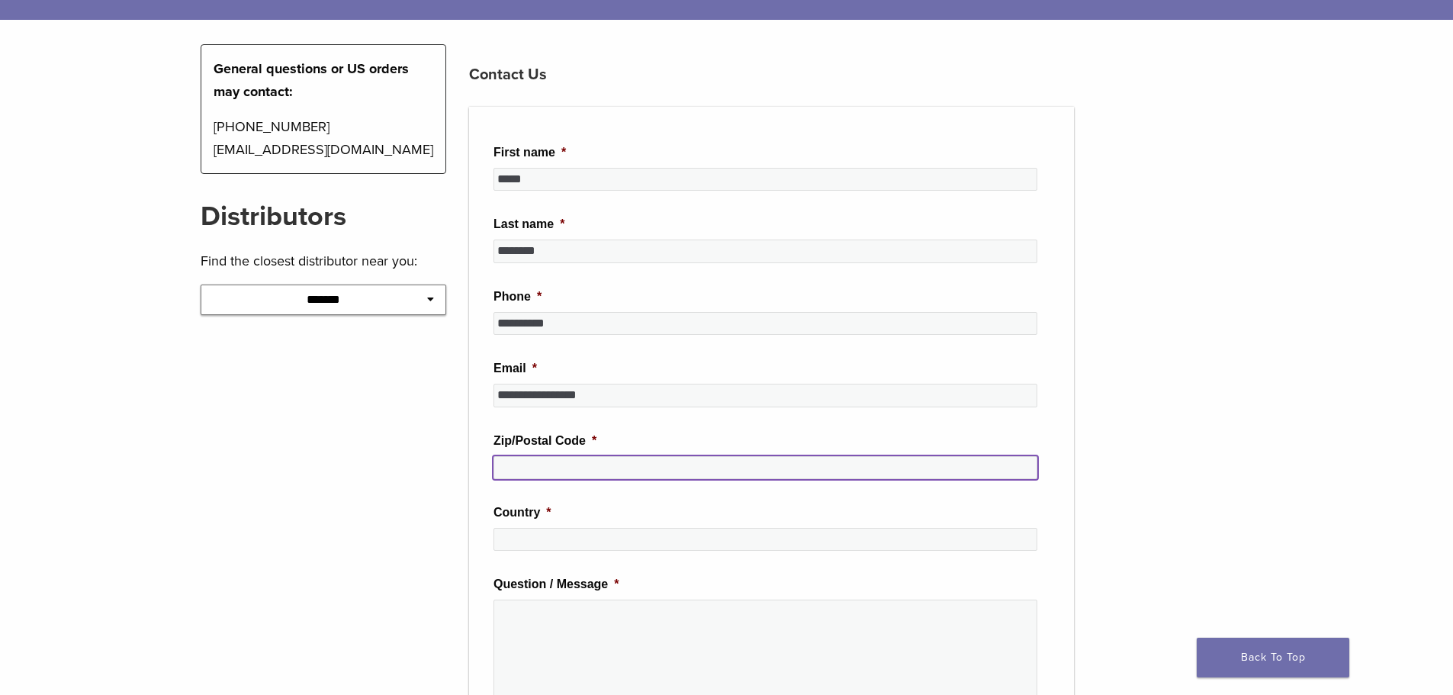
type input "*****"
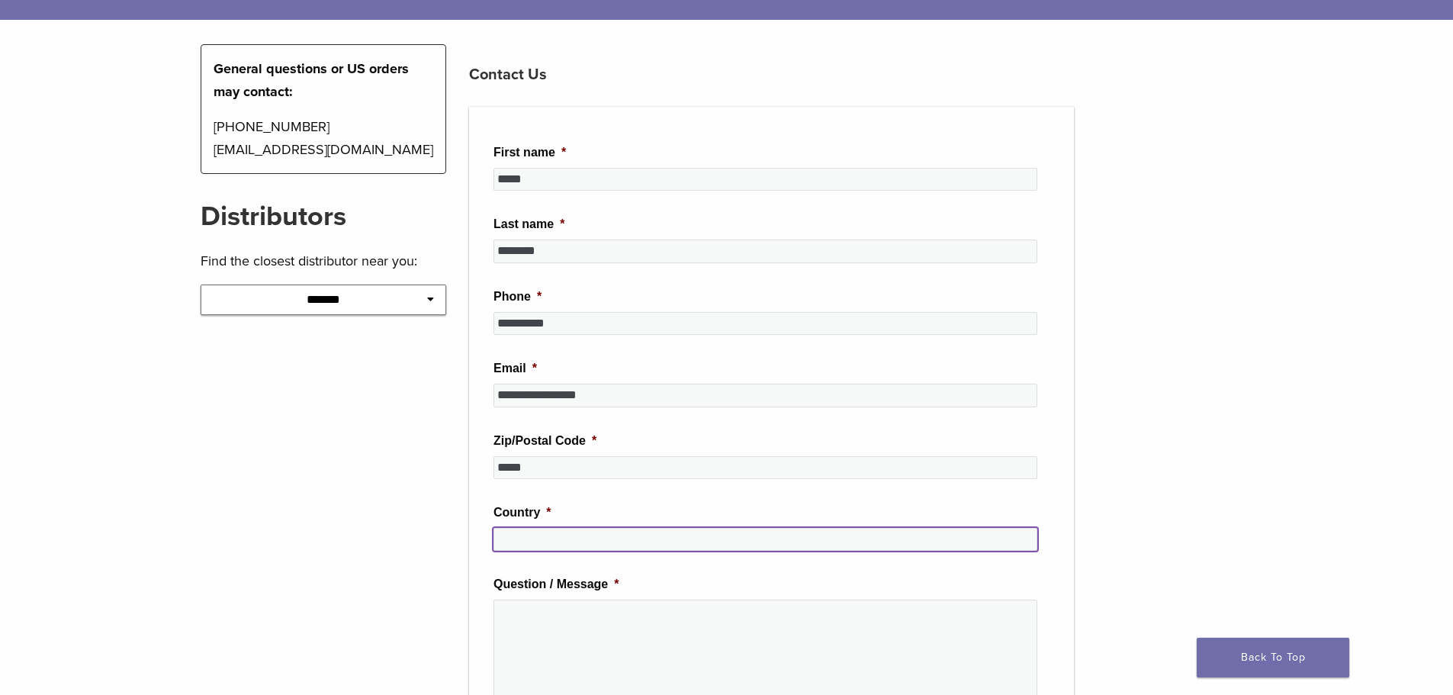
type input "**********"
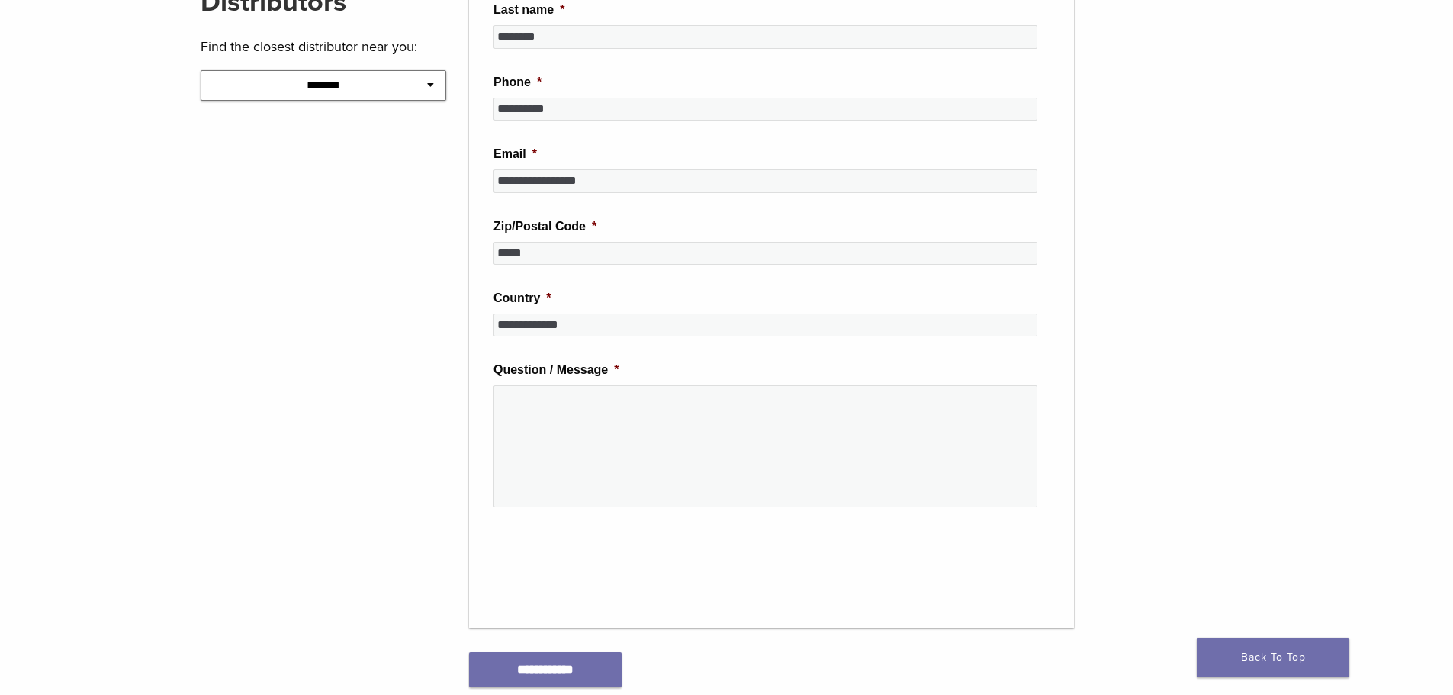
scroll to position [458, 0]
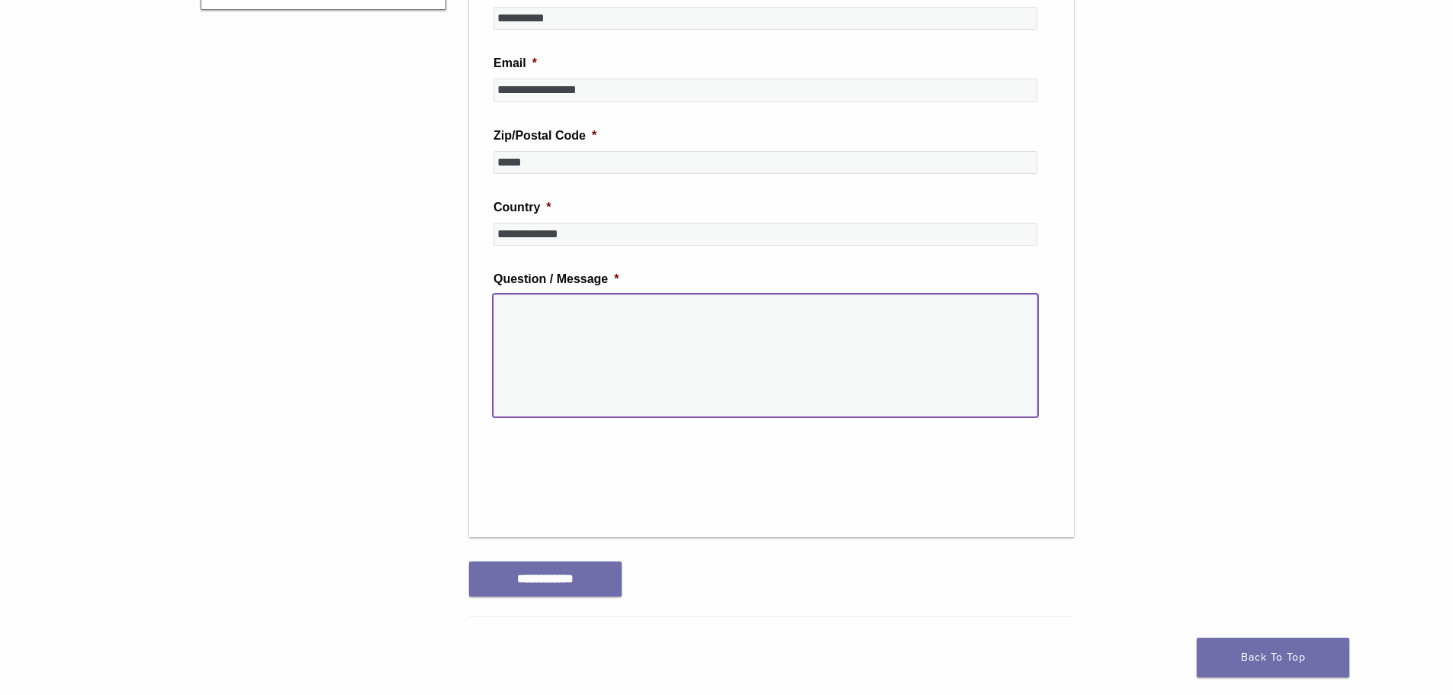
click at [528, 321] on textarea "Question / Message *" at bounding box center [765, 355] width 544 height 122
click at [522, 307] on textarea "**********" at bounding box center [765, 355] width 544 height 122
click at [877, 317] on textarea "**********" at bounding box center [765, 355] width 544 height 122
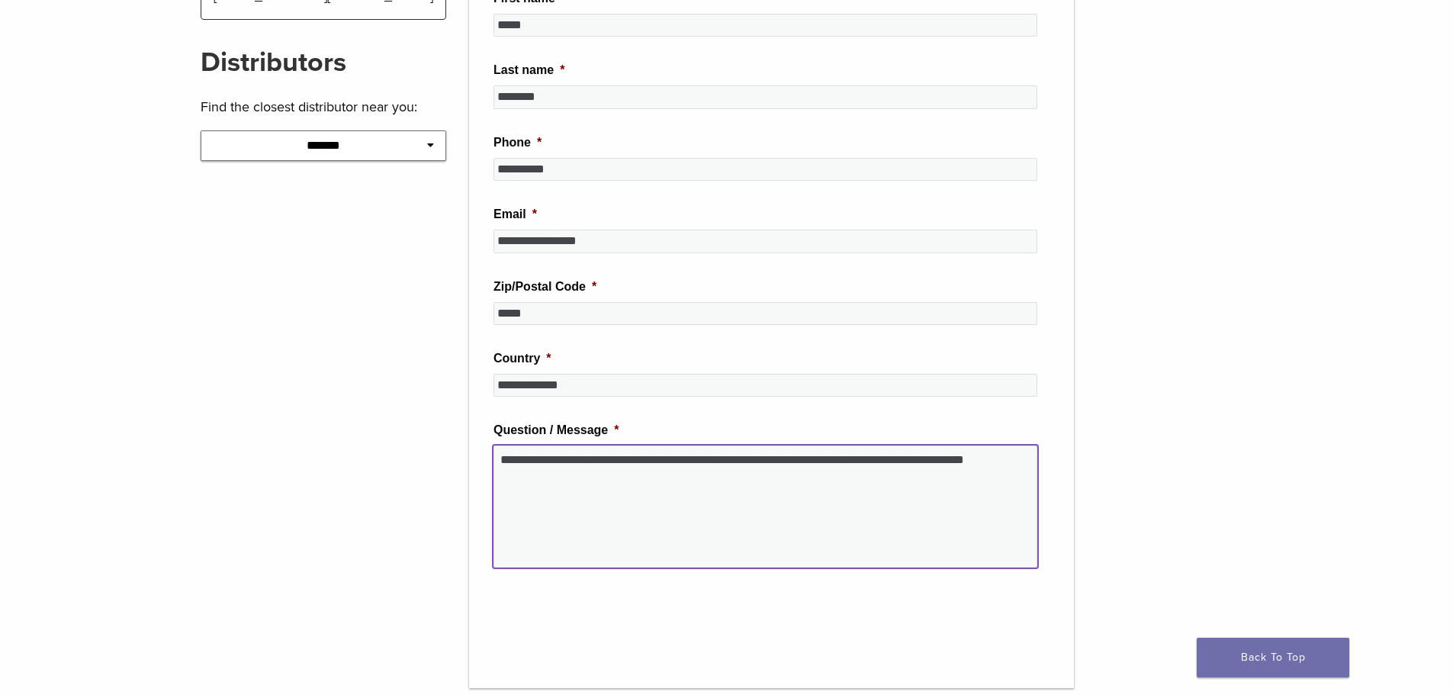
scroll to position [305, 0]
click at [508, 479] on textarea "**********" at bounding box center [765, 508] width 544 height 122
click at [513, 483] on textarea "**********" at bounding box center [765, 508] width 544 height 122
click at [555, 480] on textarea "**********" at bounding box center [765, 508] width 544 height 122
type textarea "**********"
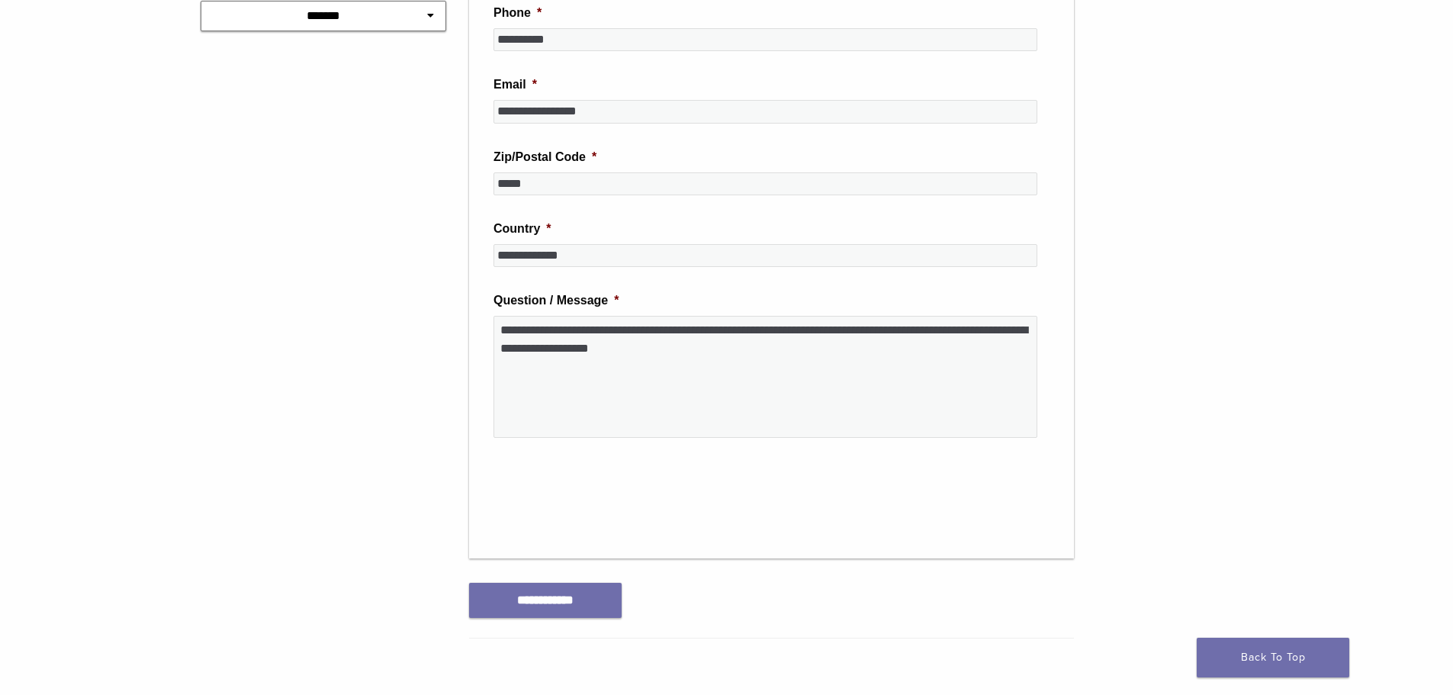
scroll to position [422, 0]
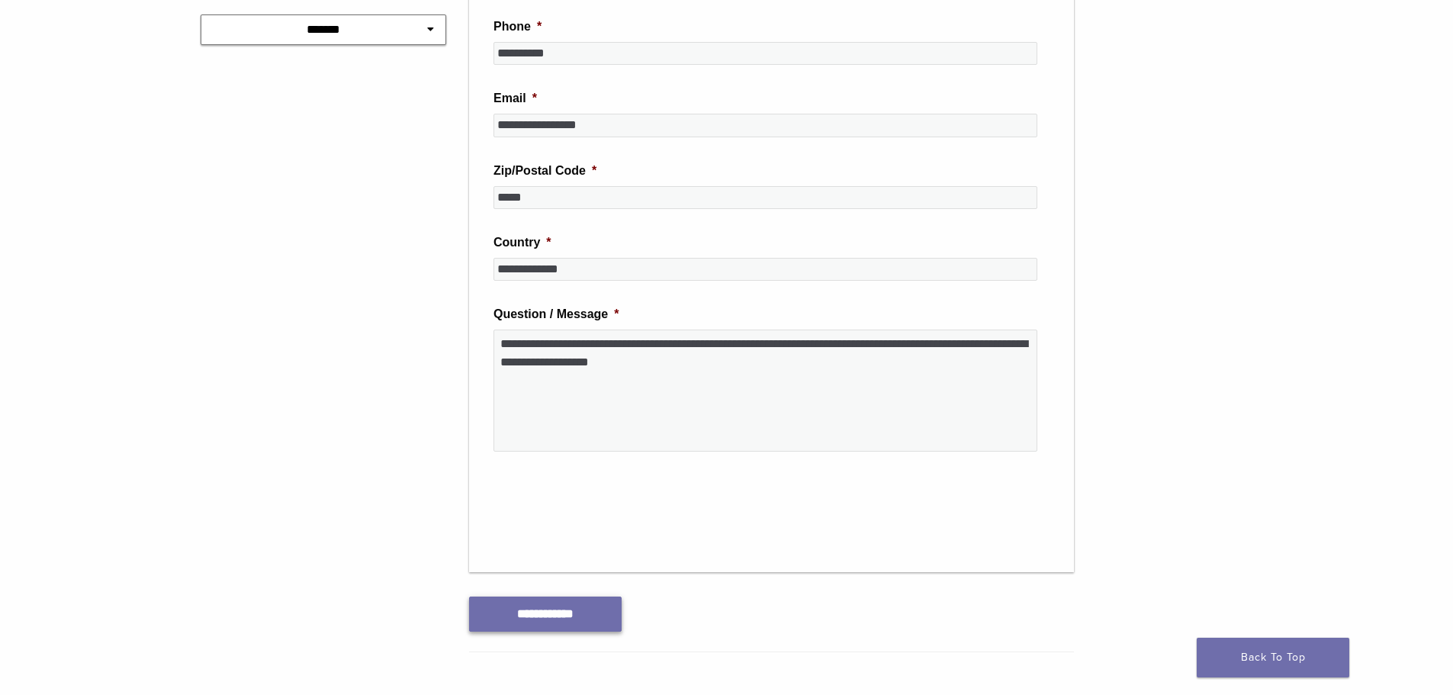
click at [549, 616] on input "**********" at bounding box center [545, 613] width 153 height 34
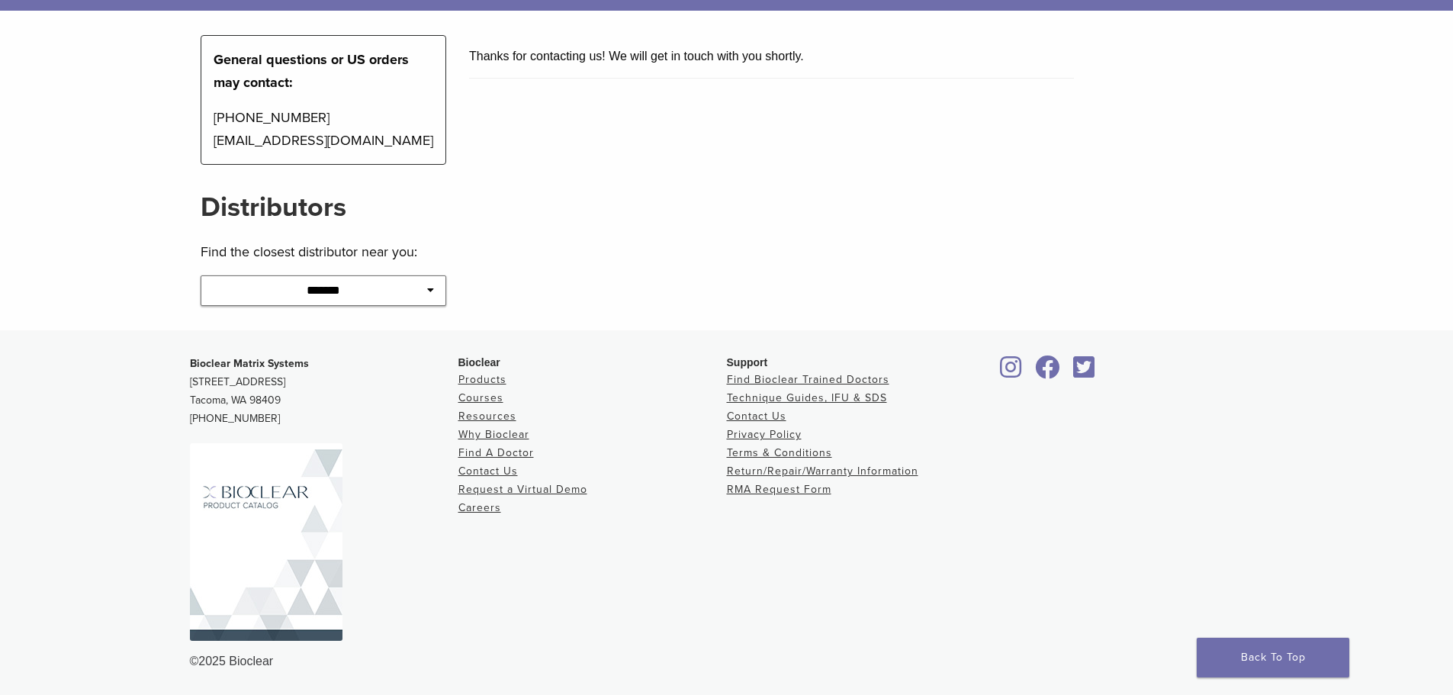
scroll to position [0, 0]
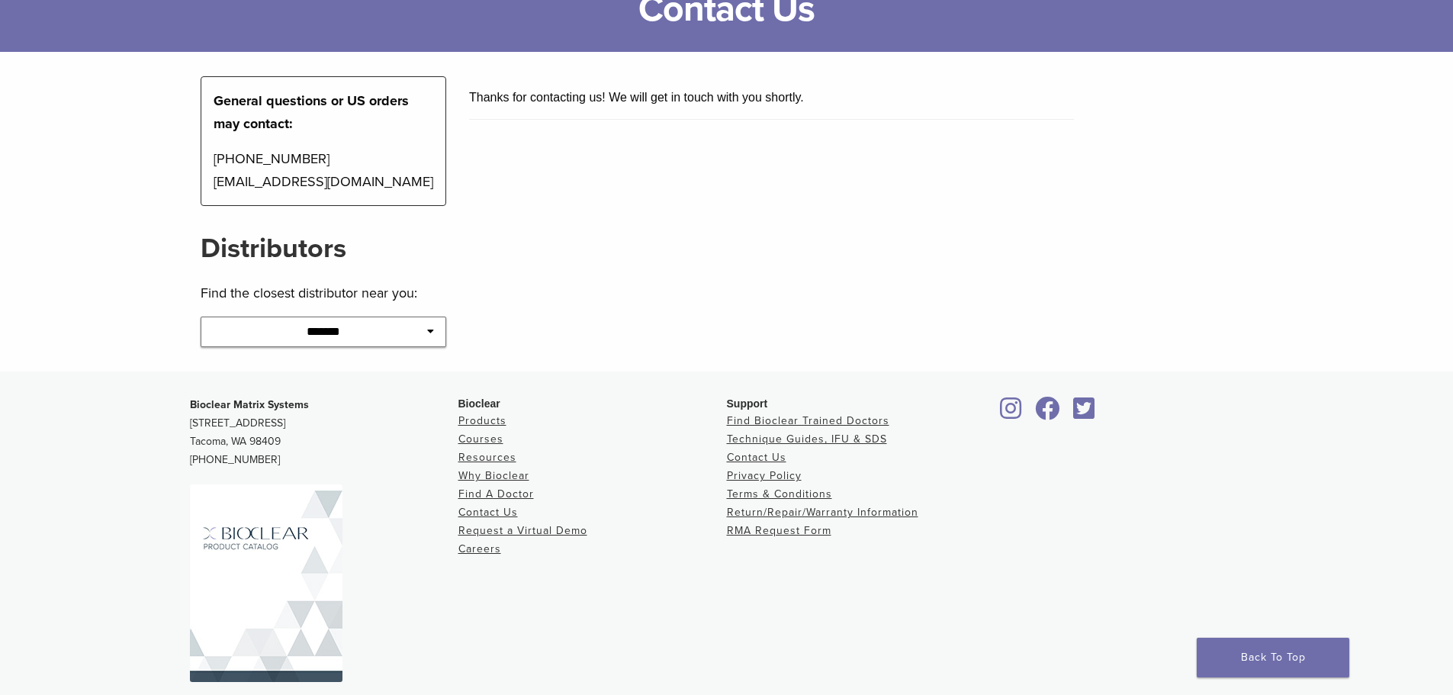
click at [430, 333] on icon at bounding box center [430, 331] width 7 height 11
click at [480, 439] on link "Courses" at bounding box center [480, 438] width 45 height 13
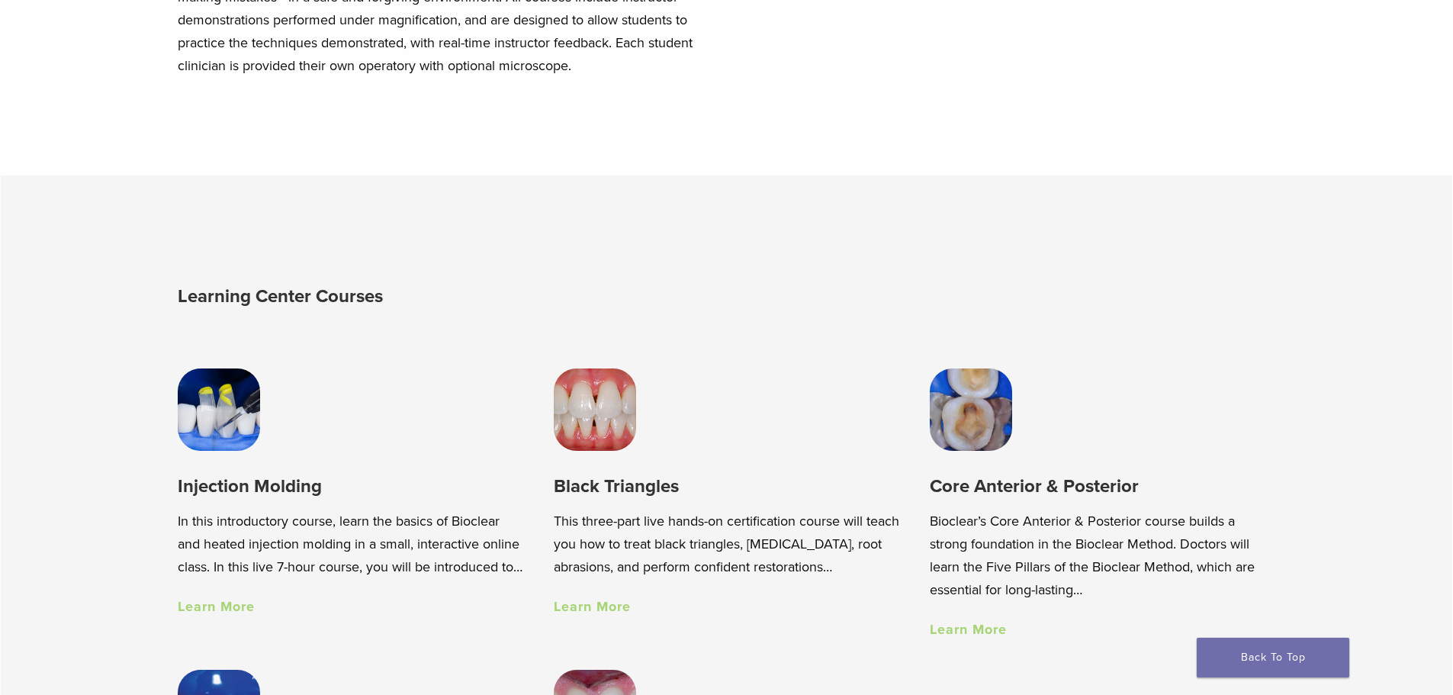
scroll to position [991, 0]
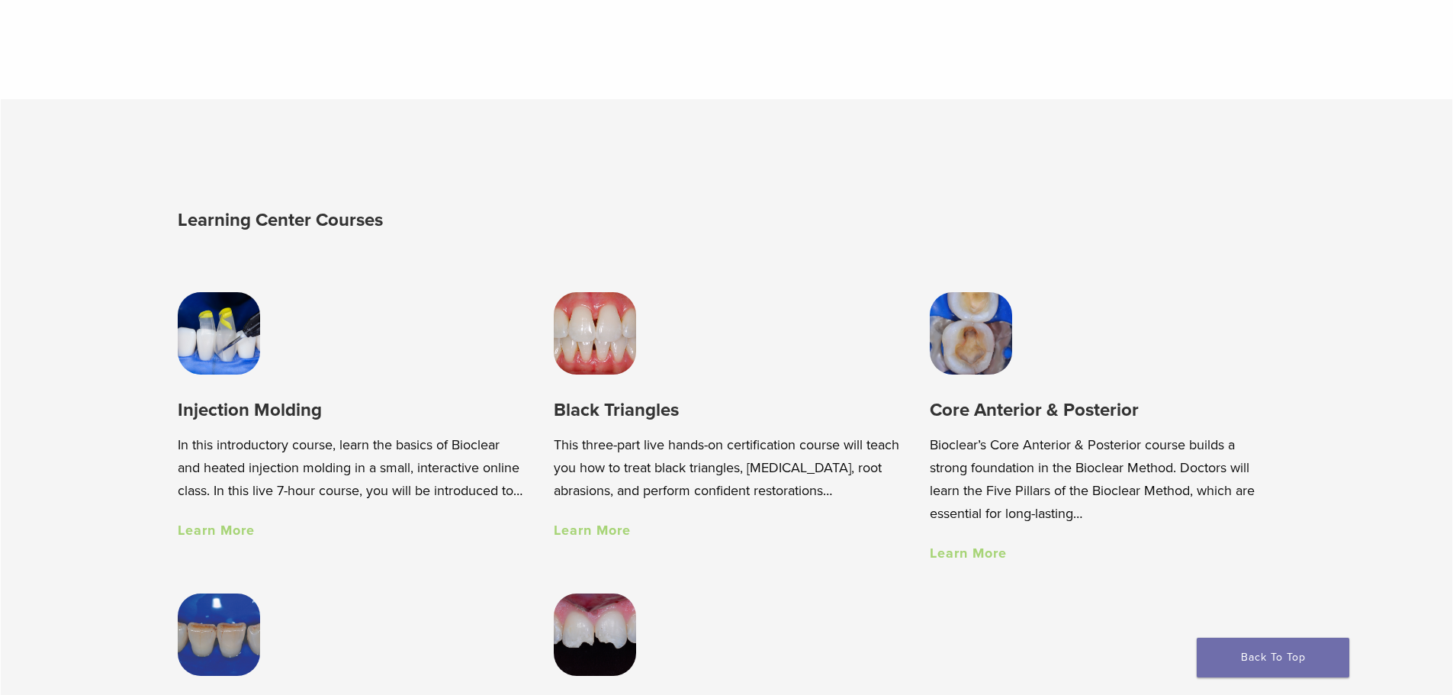
click at [211, 353] on img at bounding box center [219, 333] width 82 height 82
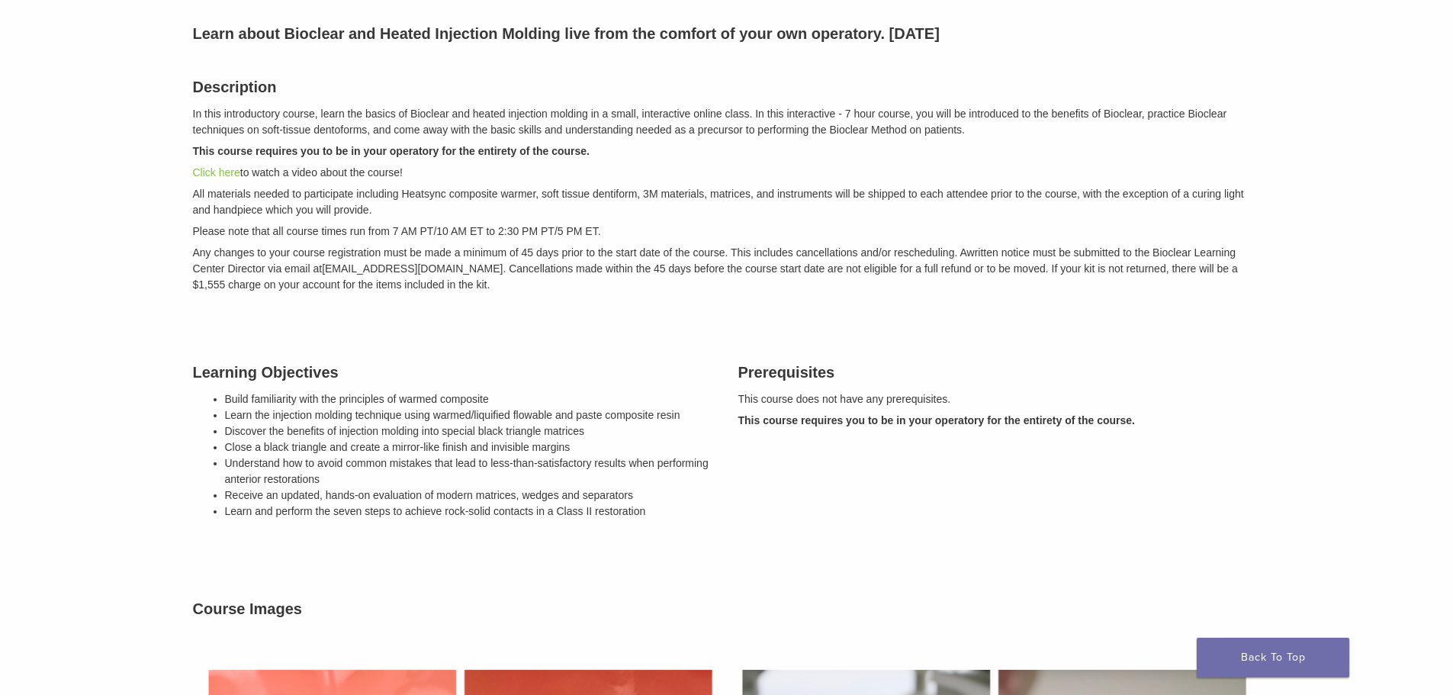
scroll to position [229, 0]
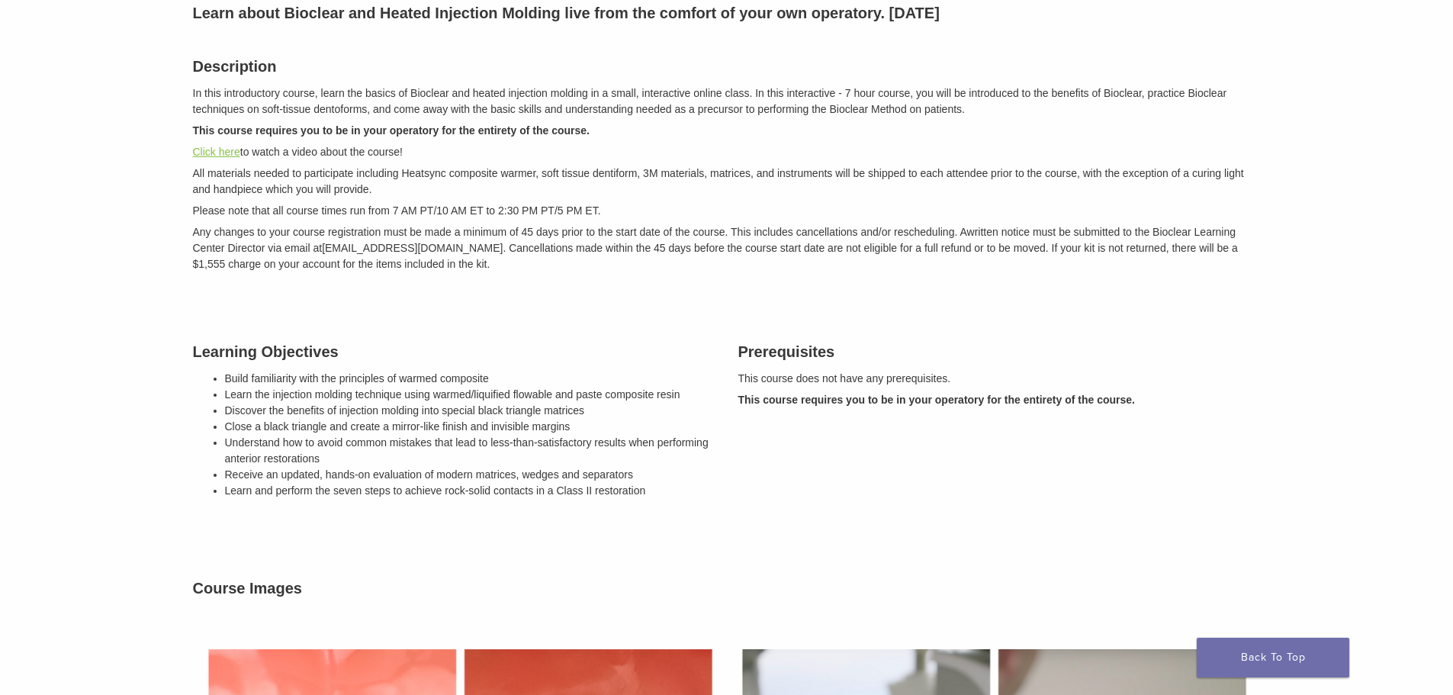
click at [217, 151] on link "Click here" at bounding box center [216, 152] width 47 height 12
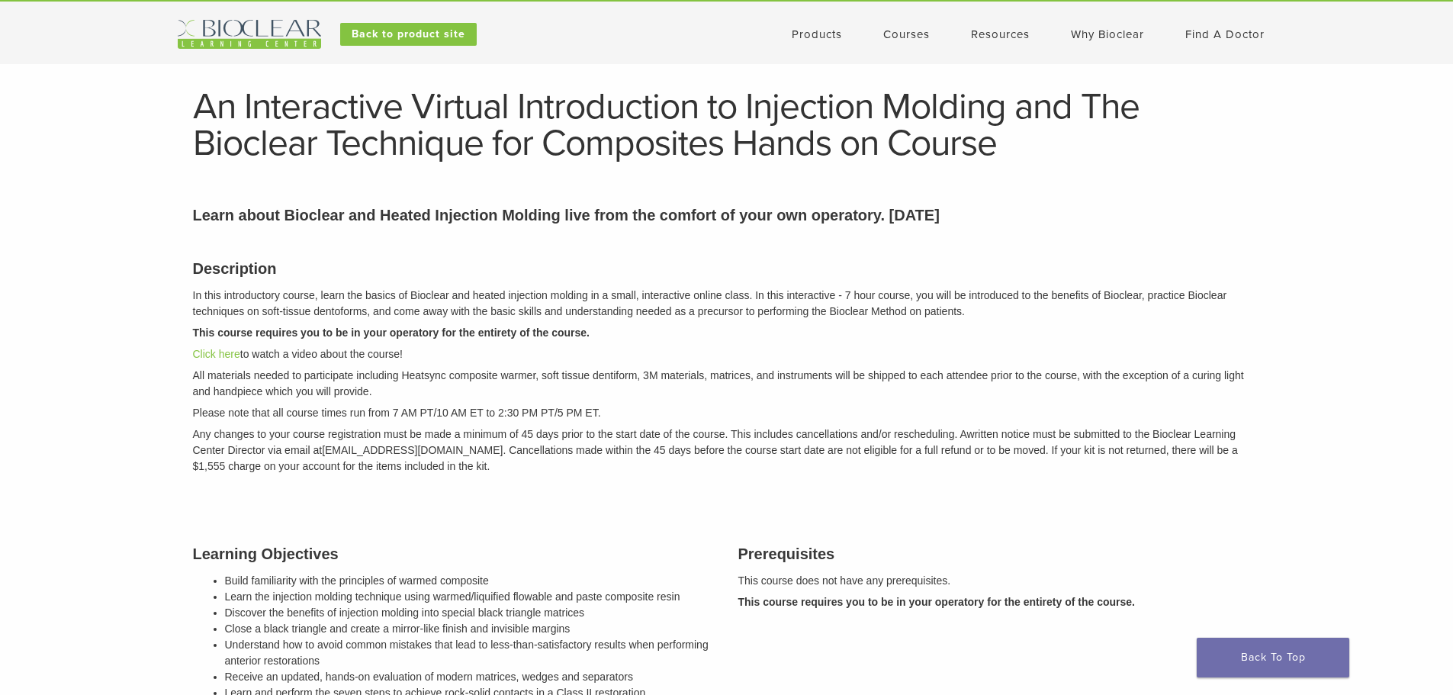
scroll to position [0, 0]
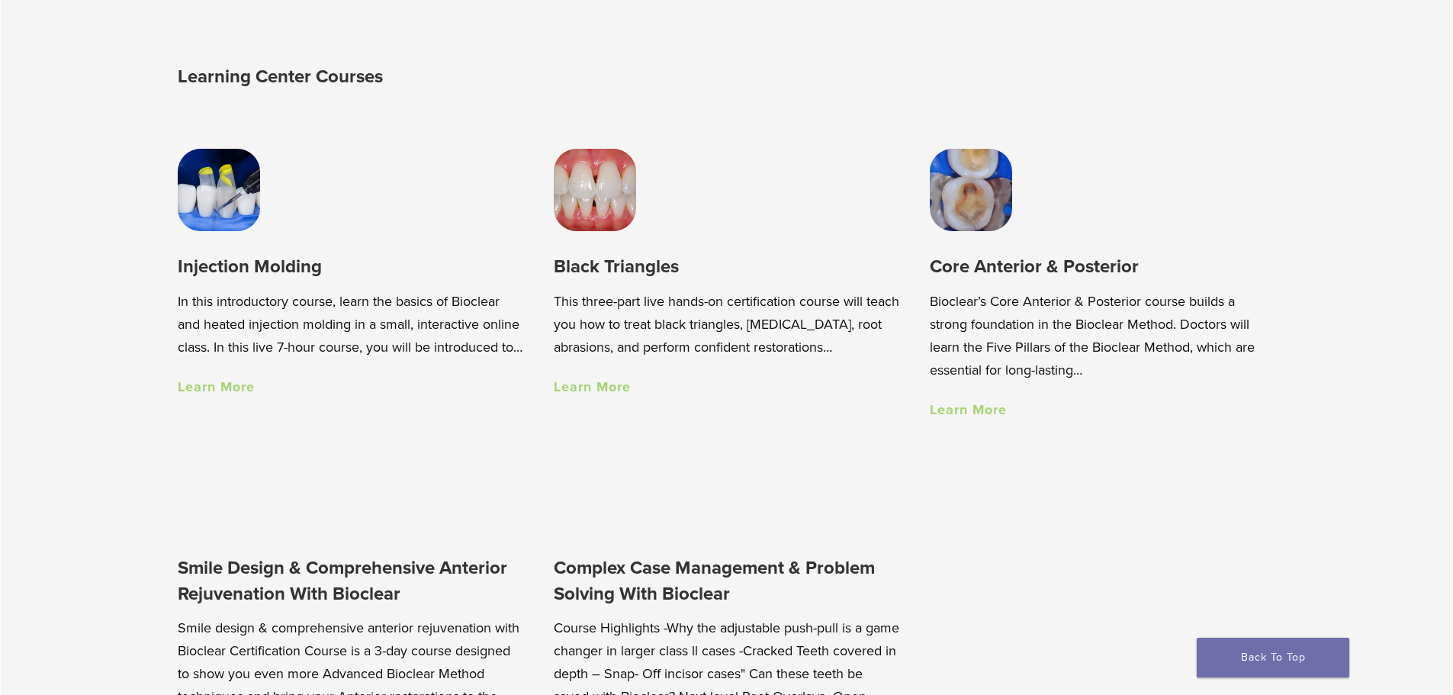
scroll to position [1144, 0]
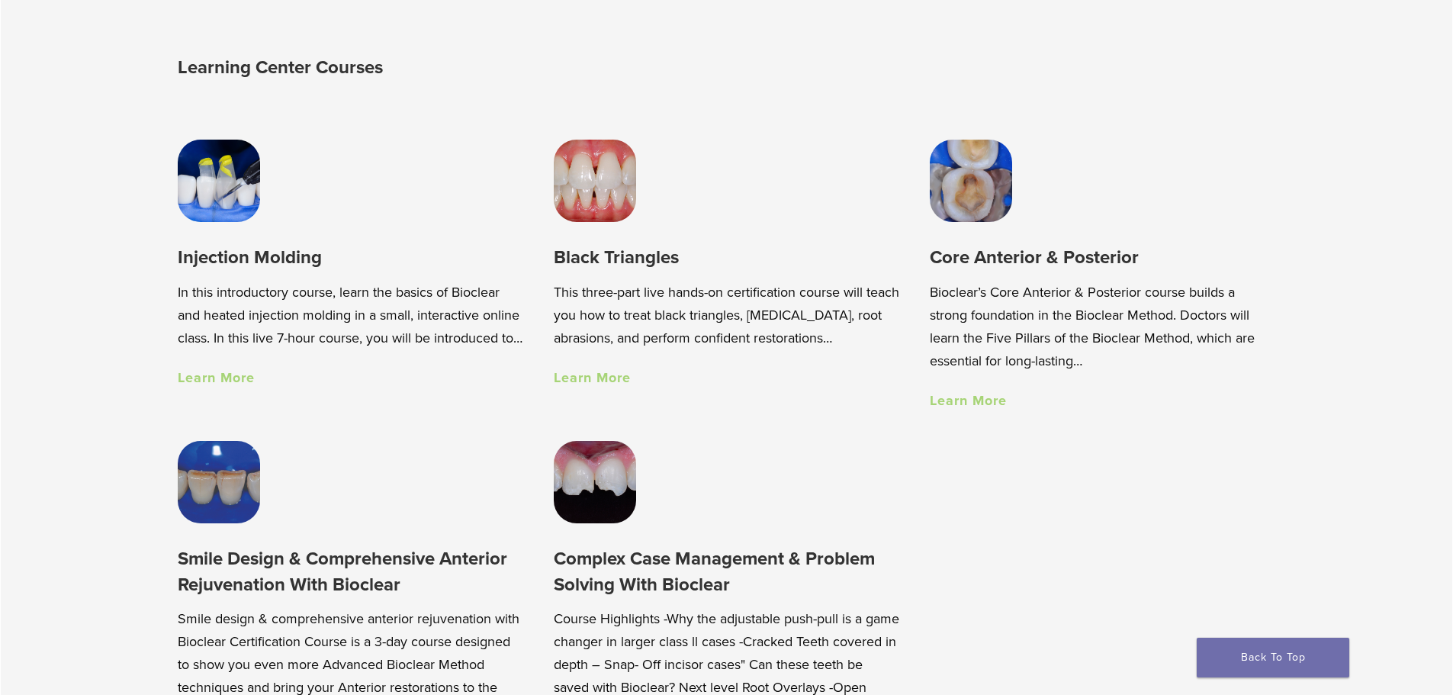
click at [980, 214] on img at bounding box center [971, 181] width 82 height 82
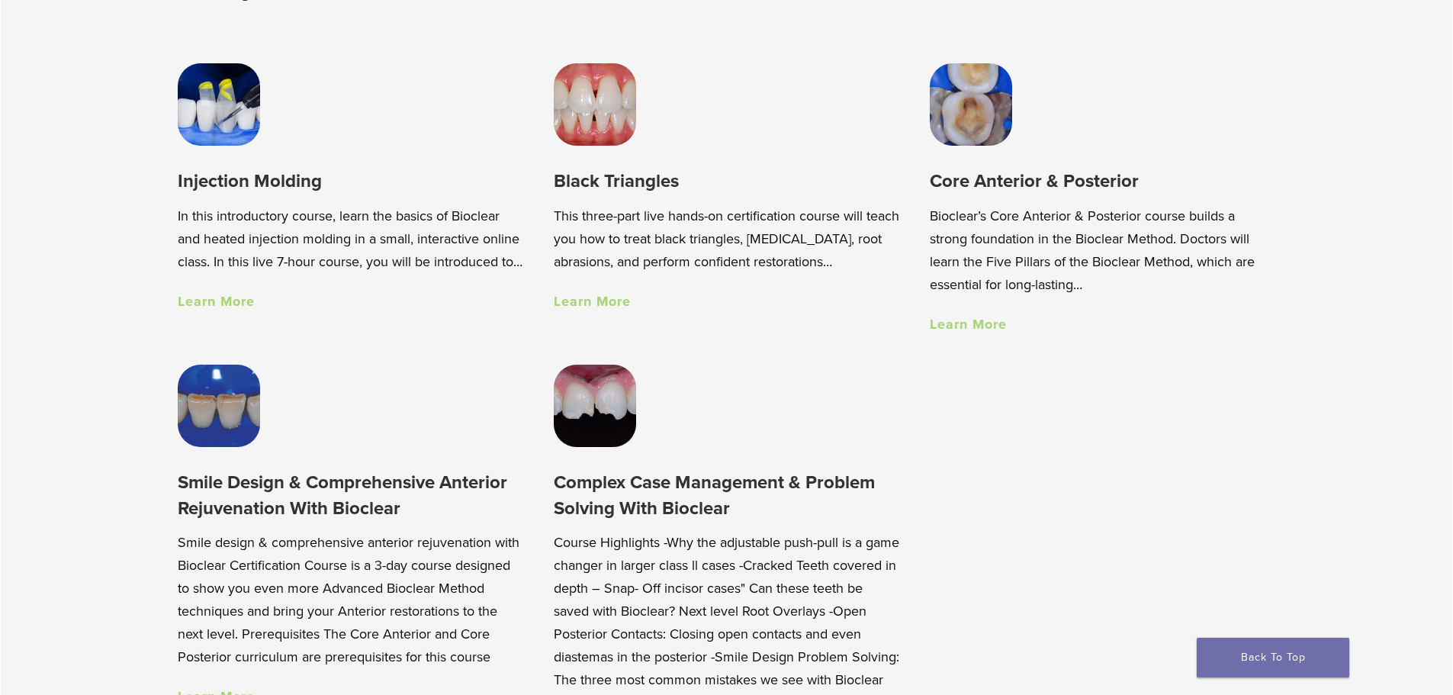
click at [586, 307] on link "Learn More" at bounding box center [592, 301] width 77 height 17
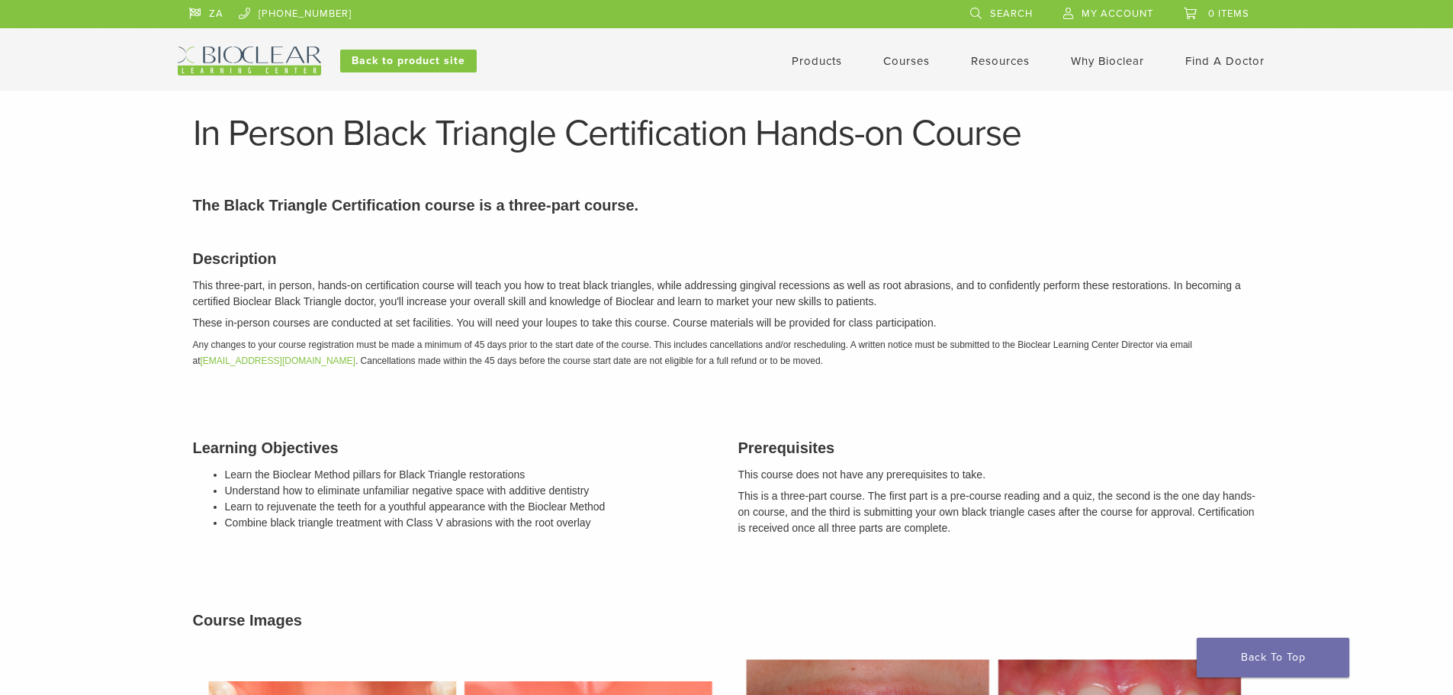
click at [815, 59] on link "Products" at bounding box center [817, 61] width 50 height 14
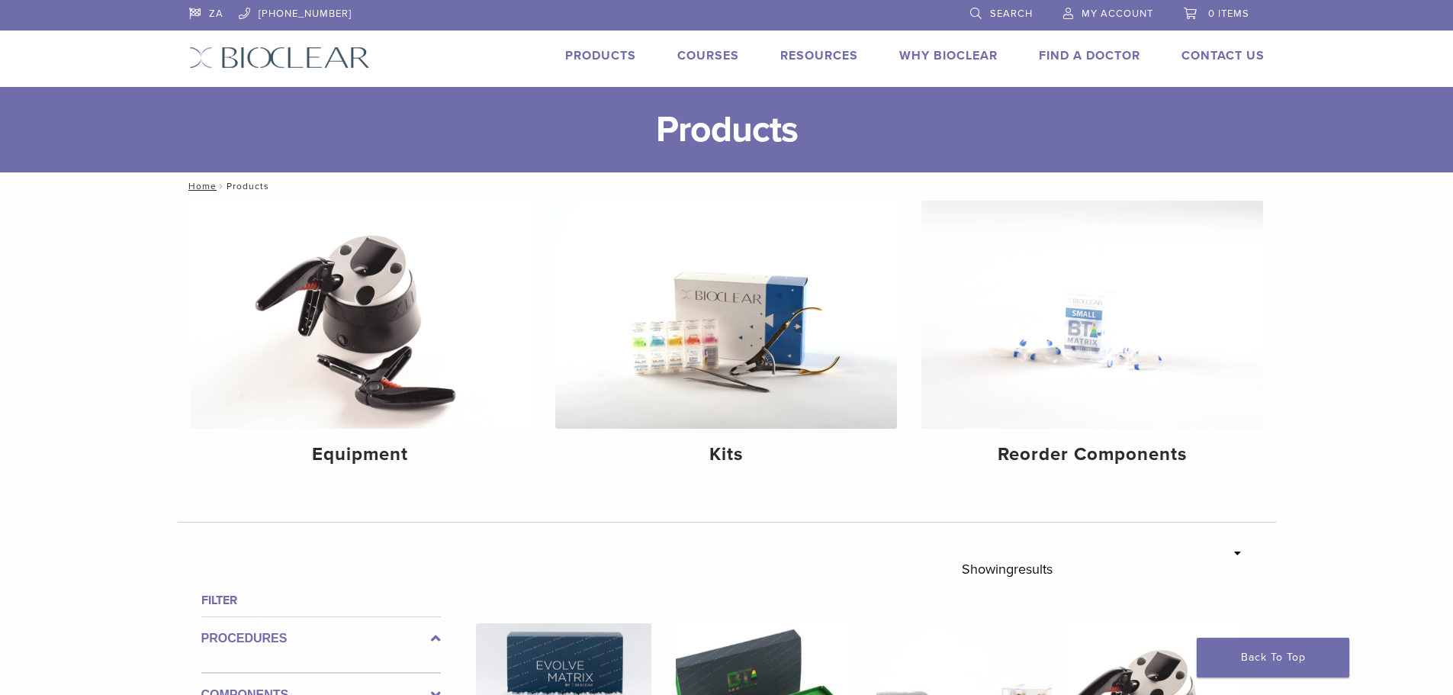
click at [597, 58] on link "Products" at bounding box center [600, 55] width 71 height 15
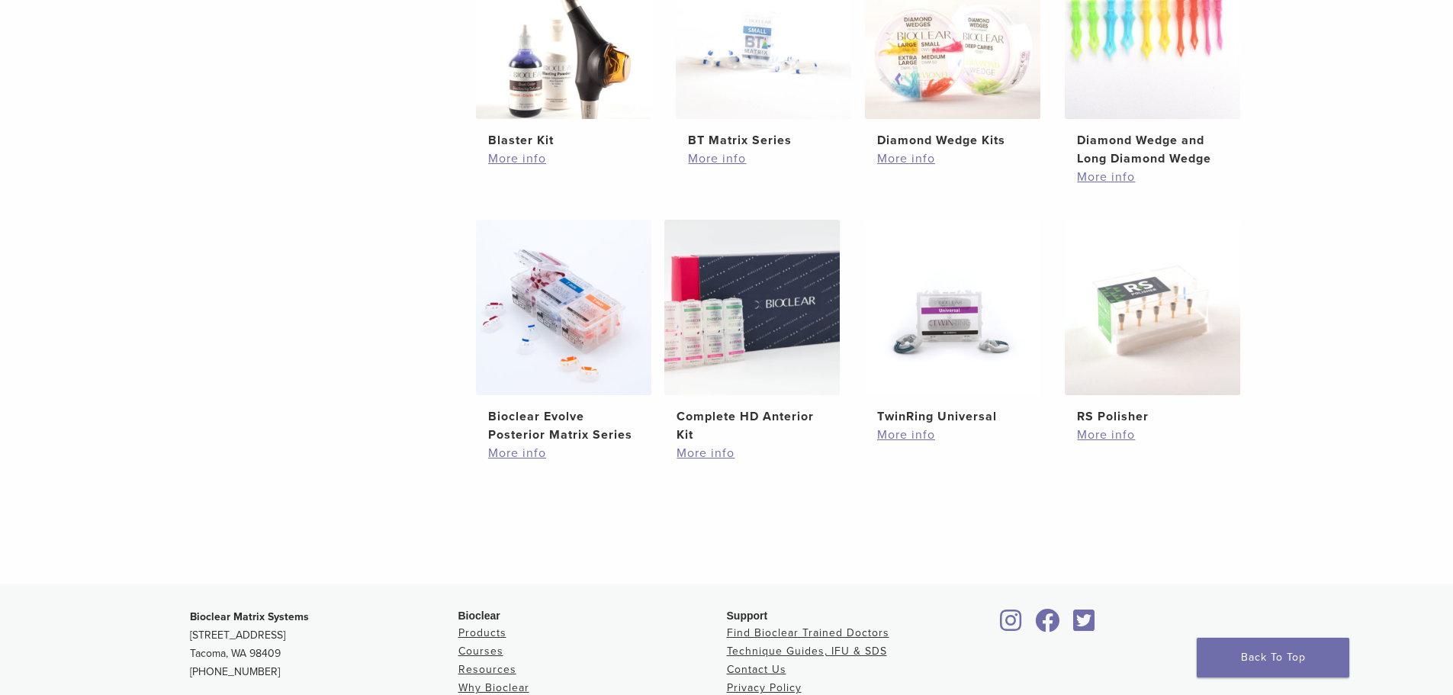
scroll to position [991, 0]
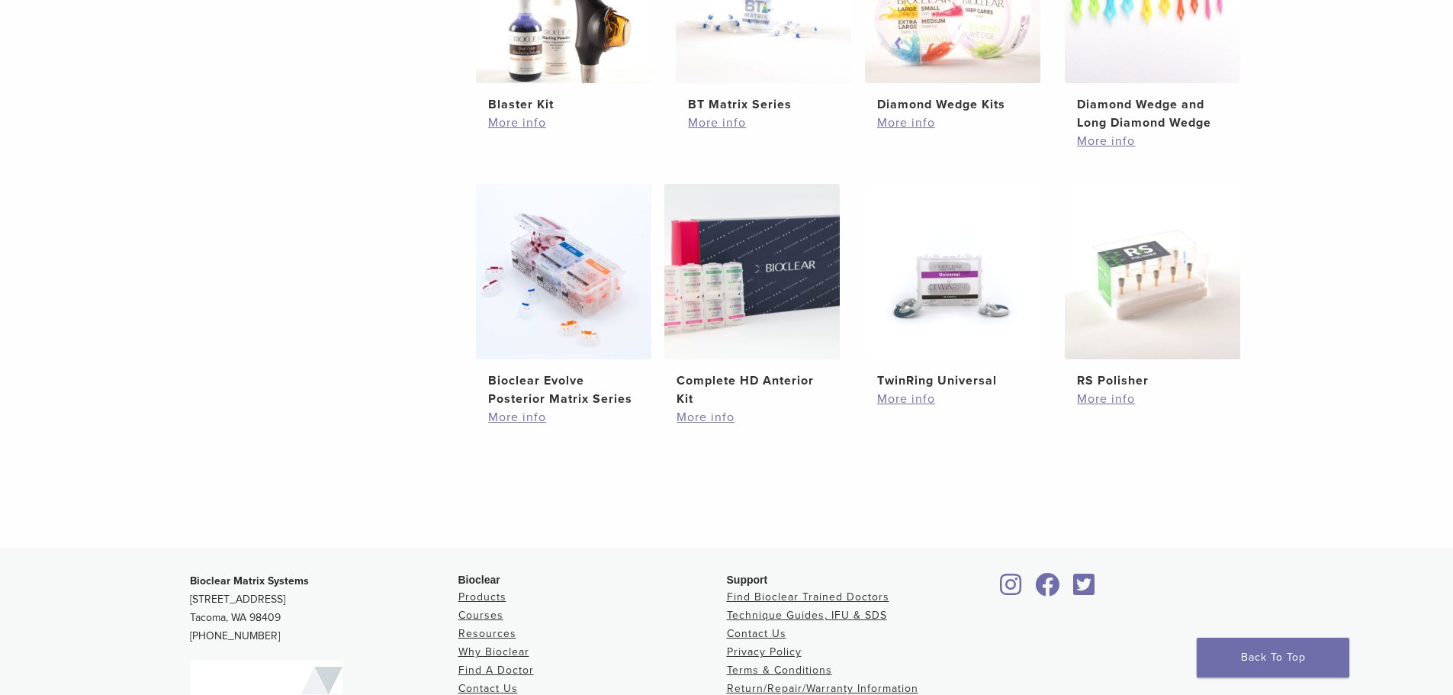
click at [872, 474] on div at bounding box center [864, 484] width 778 height 49
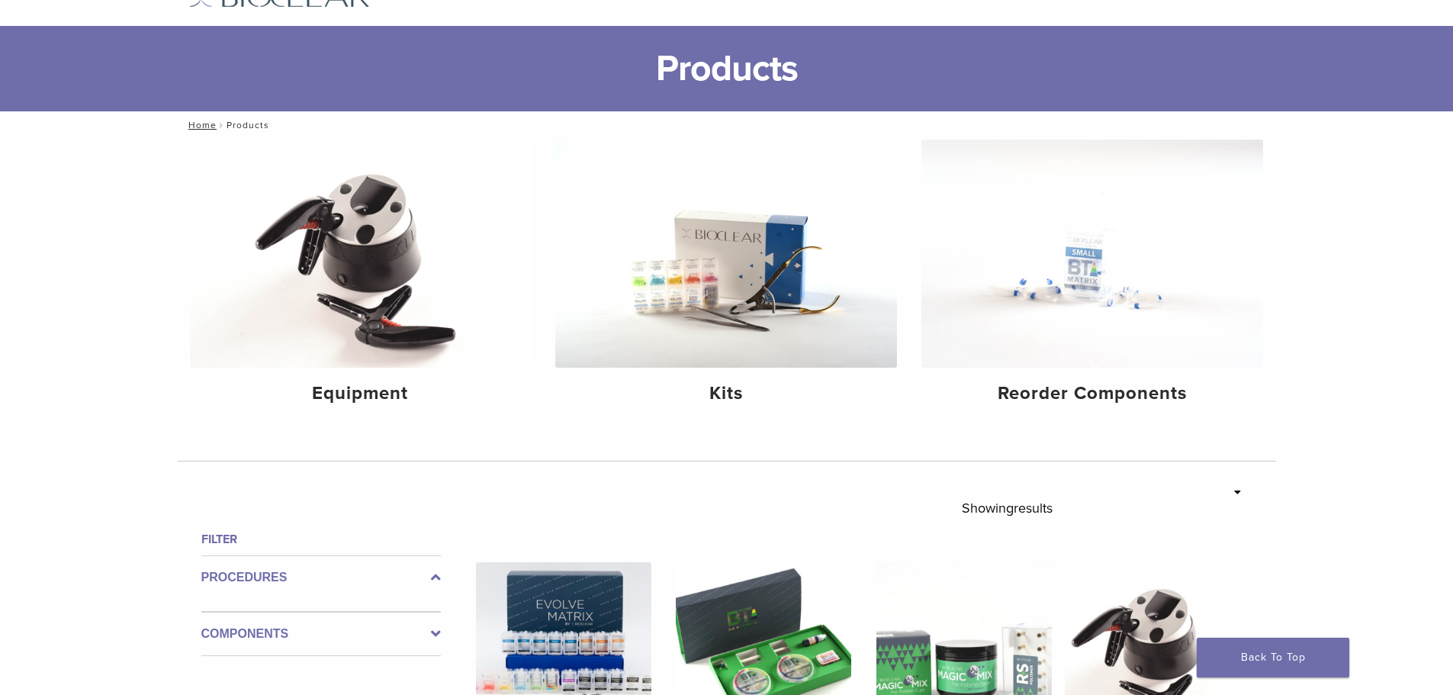
scroll to position [0, 0]
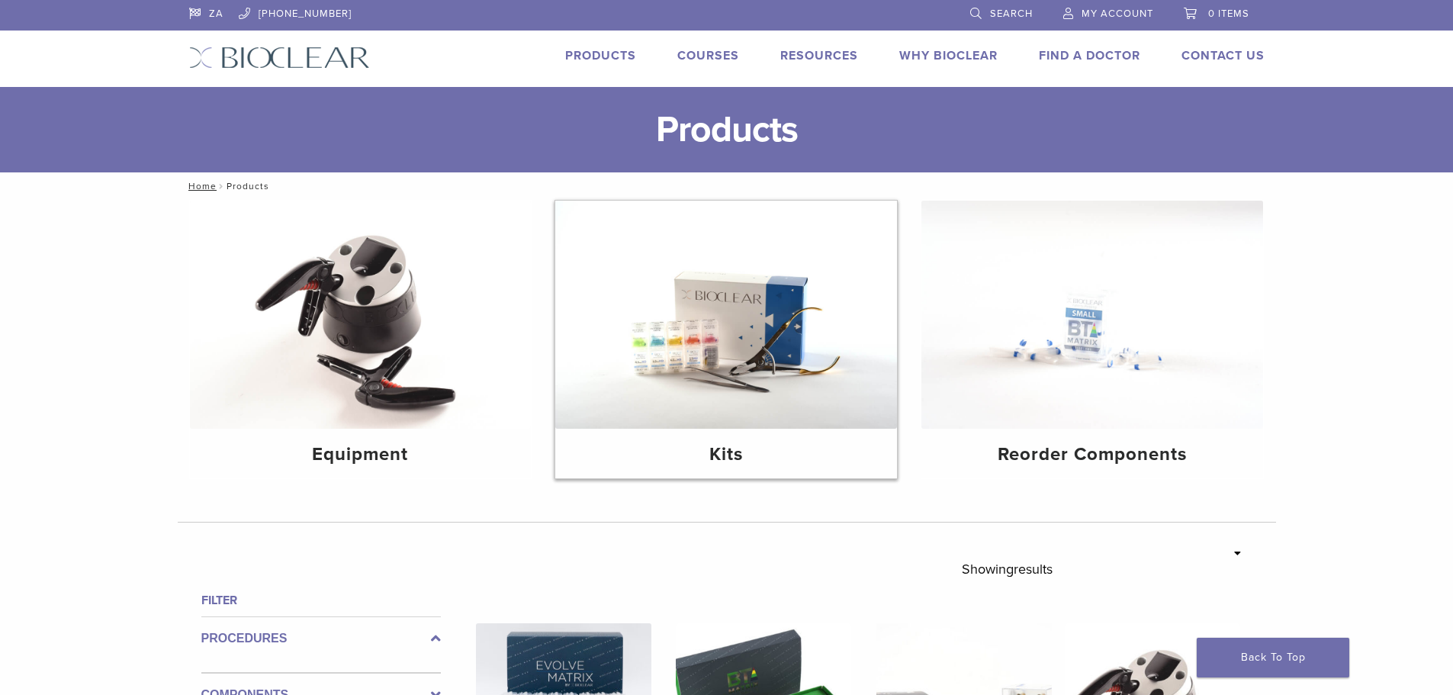
click at [724, 402] on img at bounding box center [726, 315] width 342 height 228
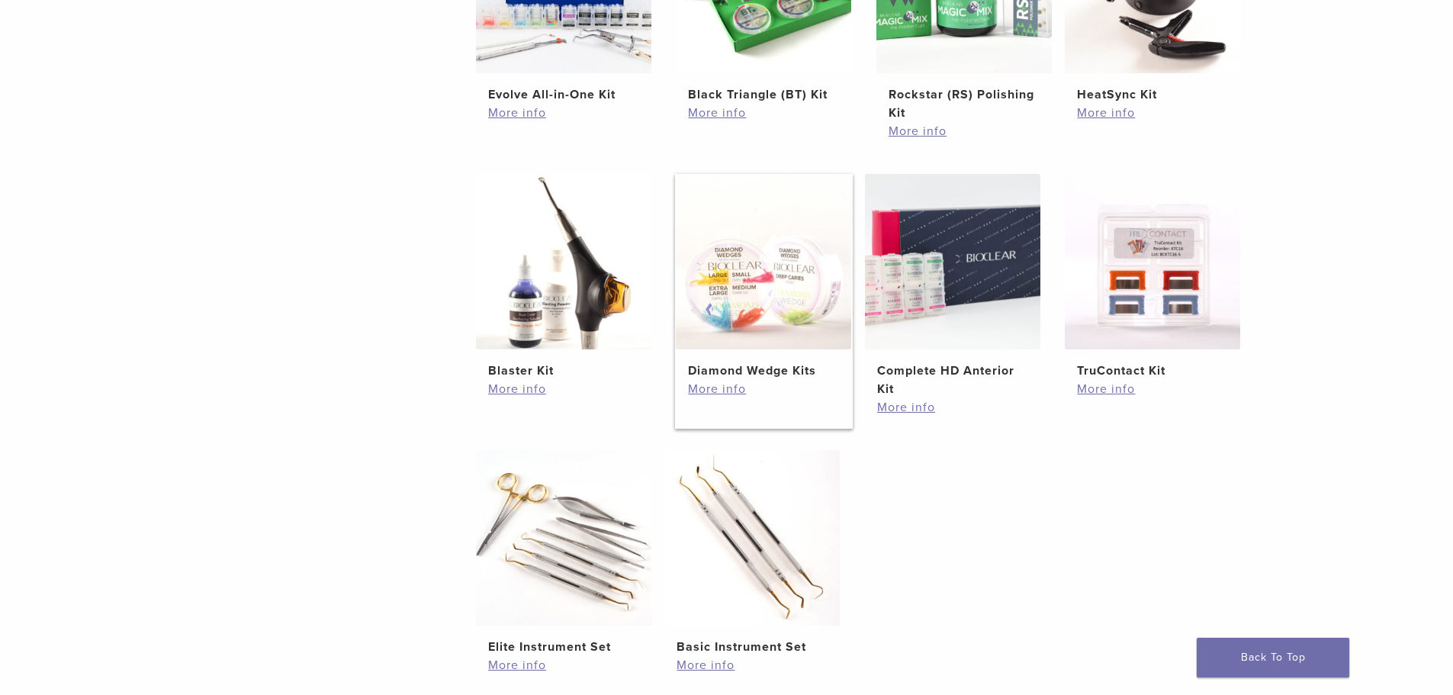
scroll to position [534, 0]
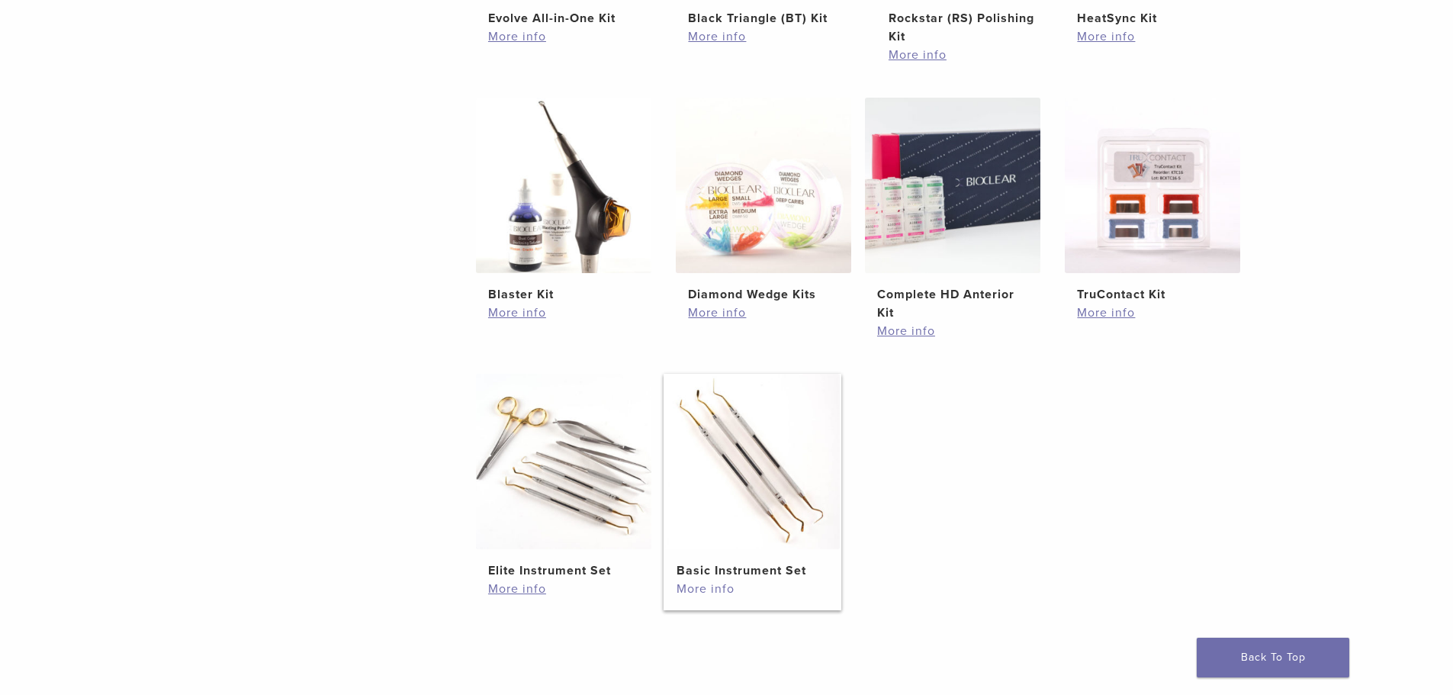
click at [715, 586] on link "More info" at bounding box center [751, 589] width 151 height 18
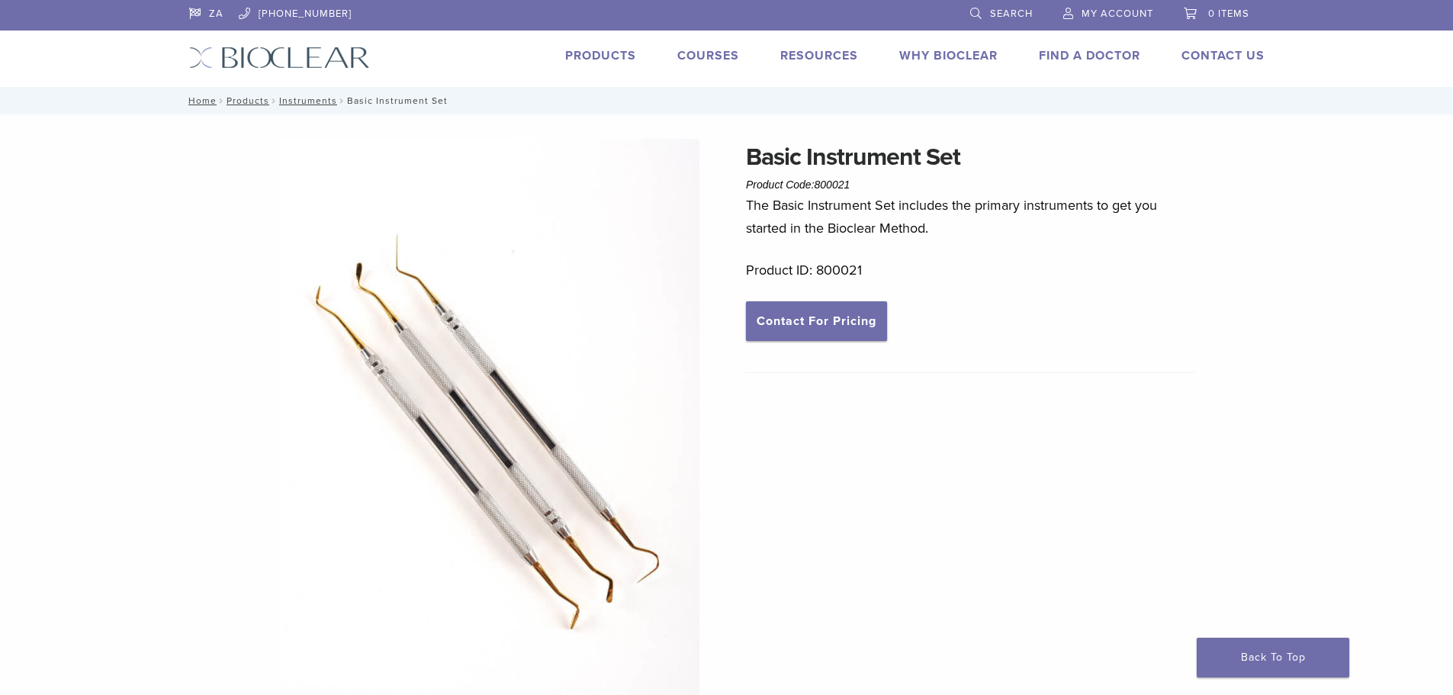
click at [594, 51] on link "Products" at bounding box center [600, 55] width 71 height 15
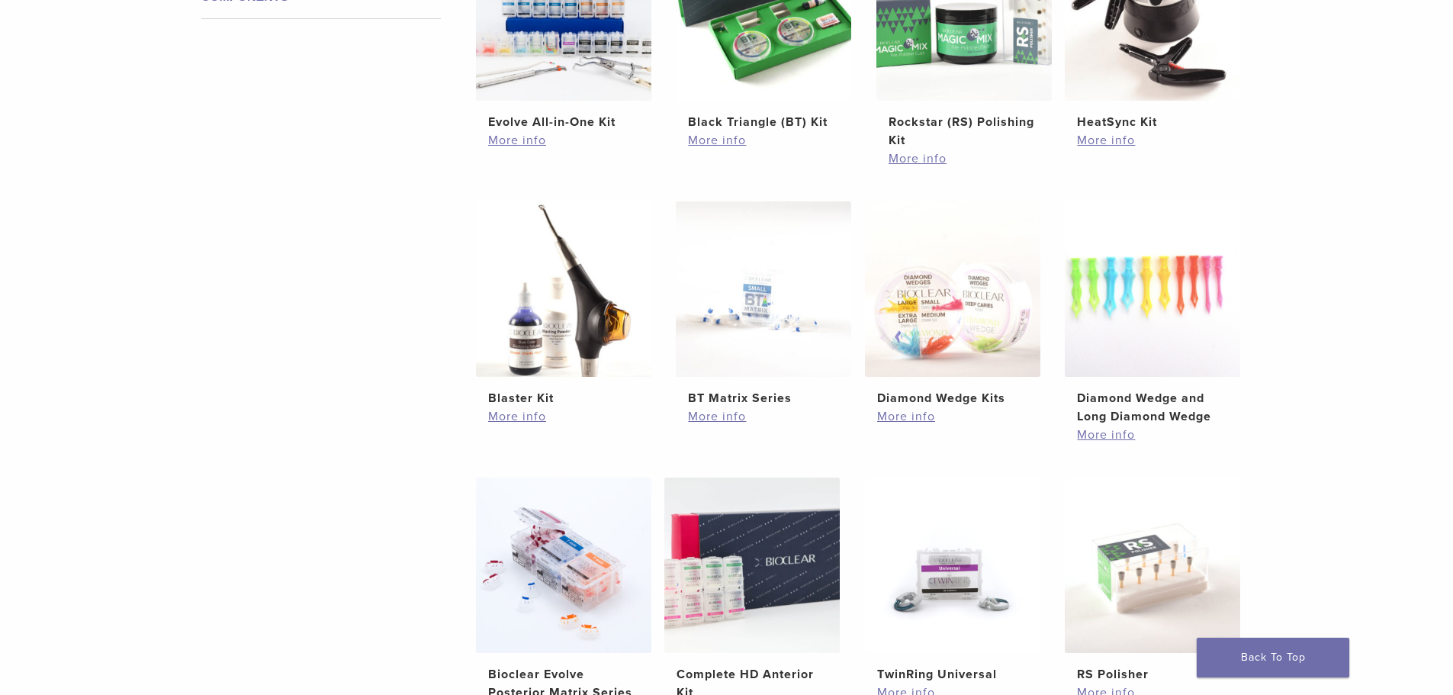
scroll to position [763, 0]
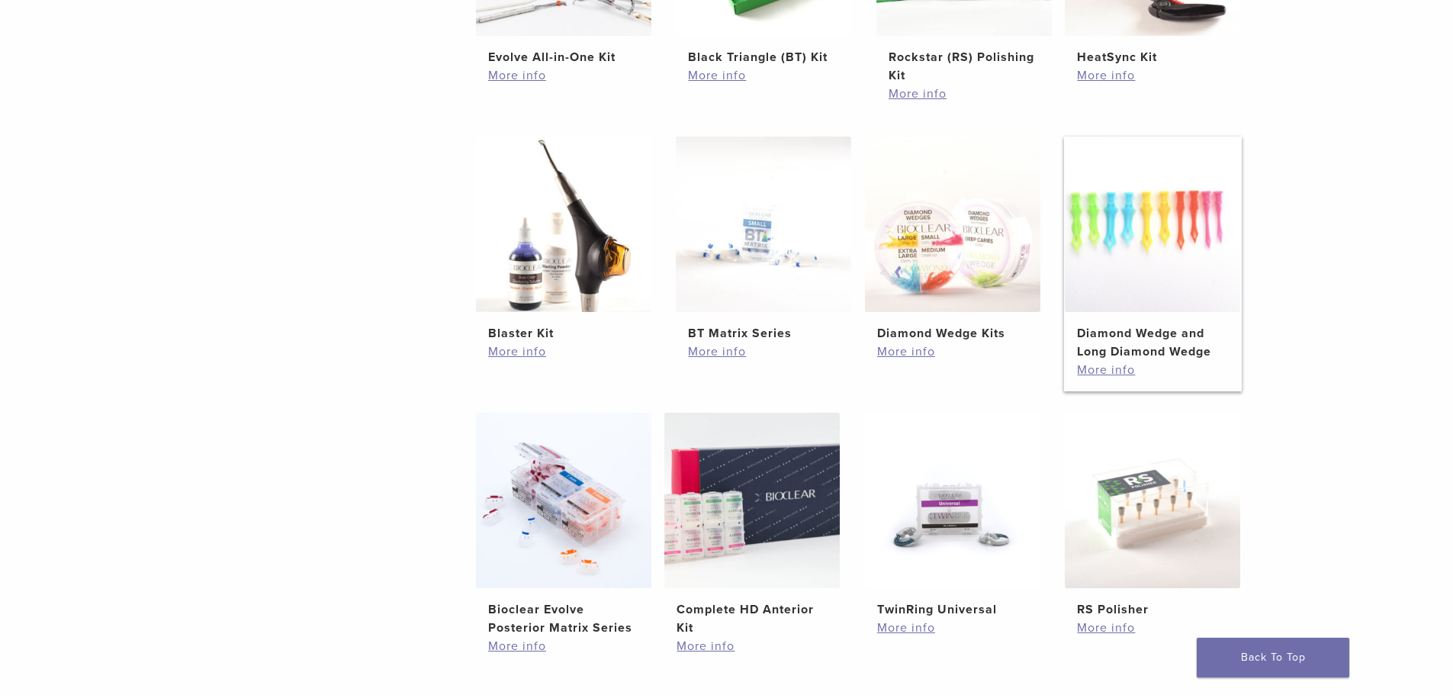
click at [1125, 339] on h2 "Diamond Wedge and Long Diamond Wedge" at bounding box center [1152, 342] width 151 height 37
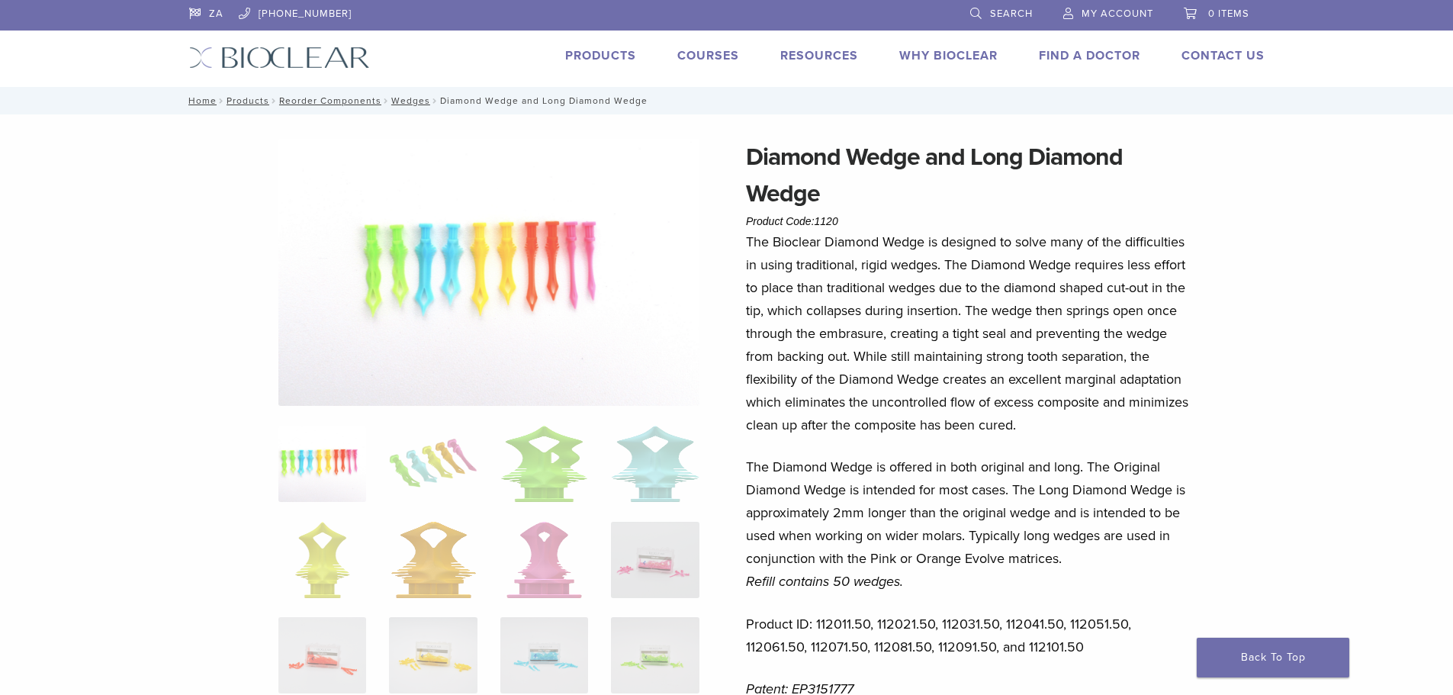
click at [591, 56] on link "Products" at bounding box center [600, 55] width 71 height 15
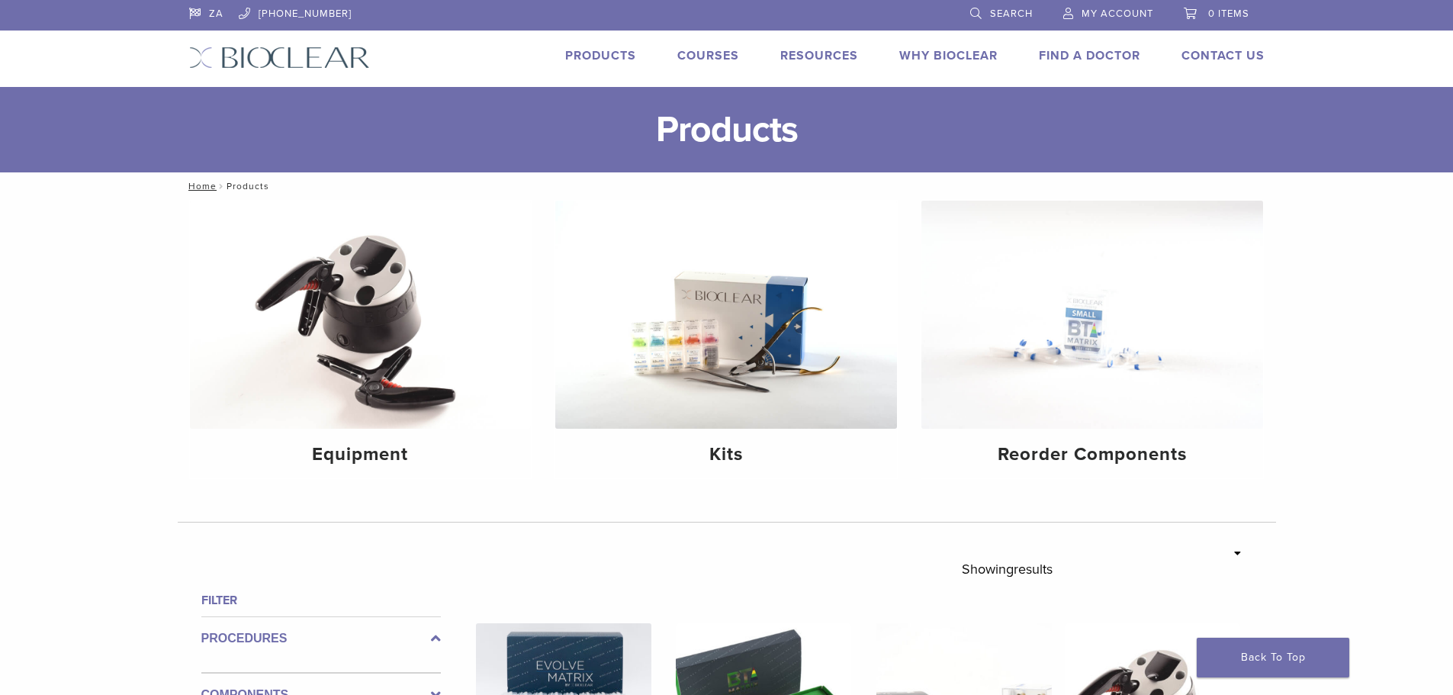
click at [1106, 13] on span "My Account" at bounding box center [1117, 14] width 72 height 12
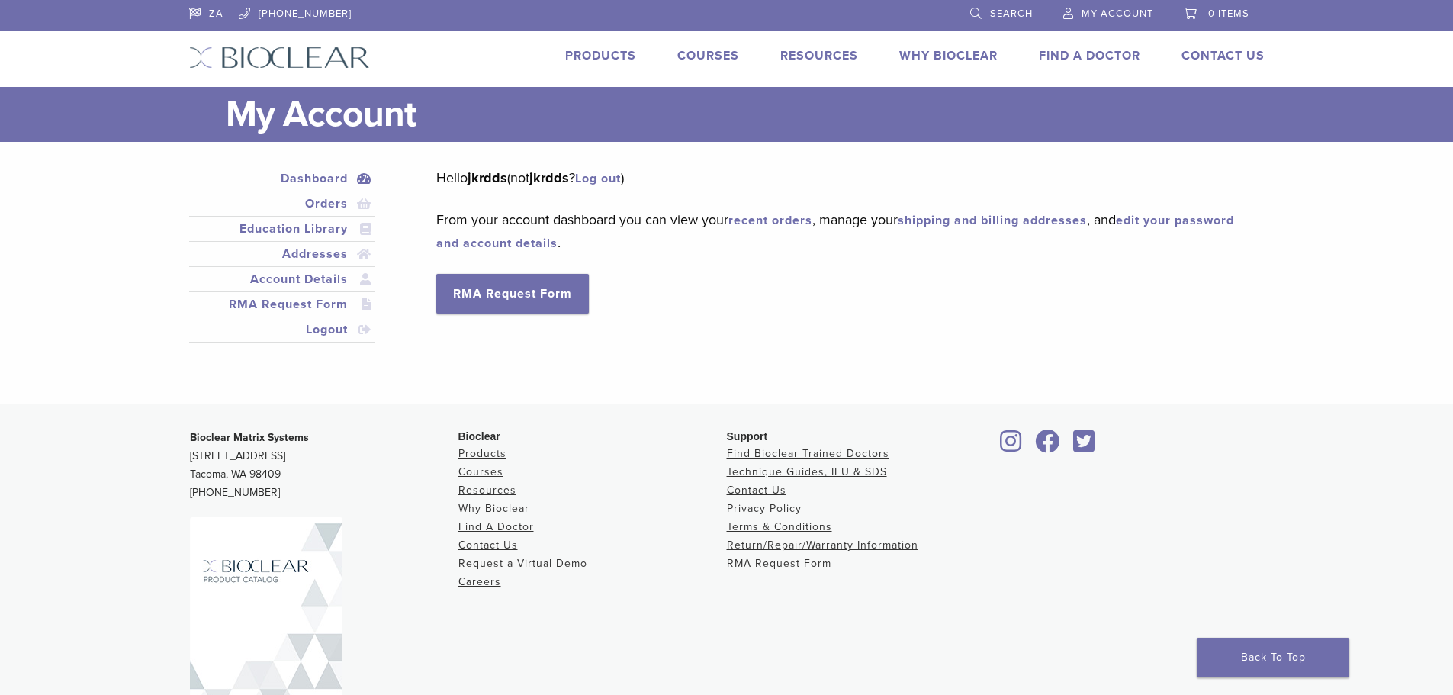
click at [594, 56] on link "Products" at bounding box center [600, 55] width 71 height 15
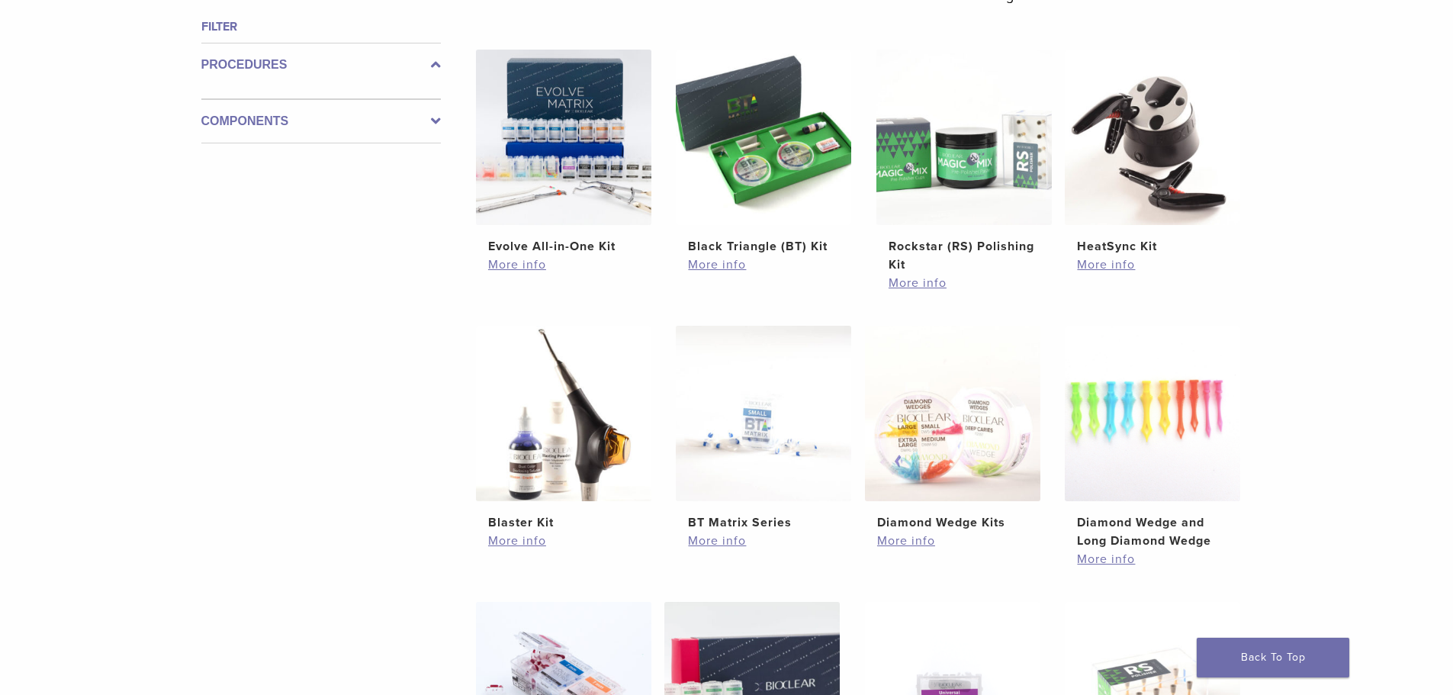
scroll to position [610, 0]
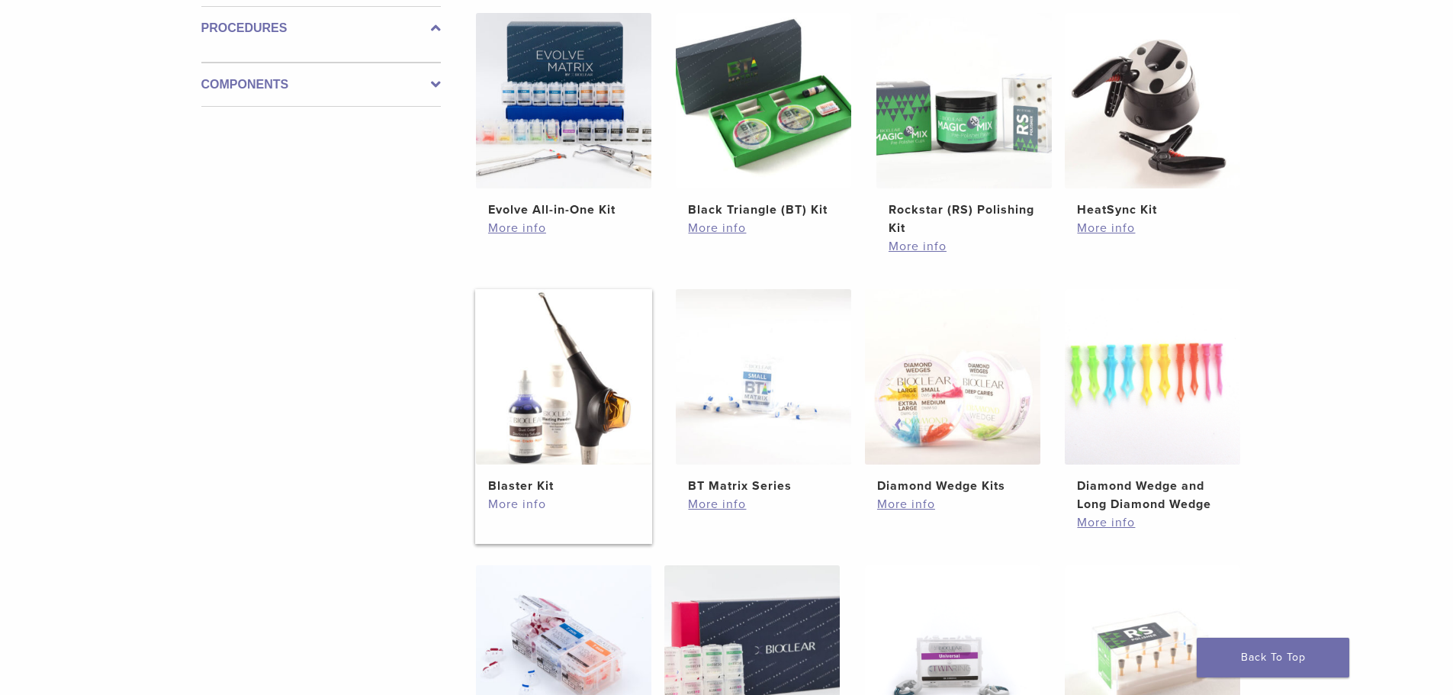
click at [515, 505] on link "More info" at bounding box center [563, 504] width 151 height 18
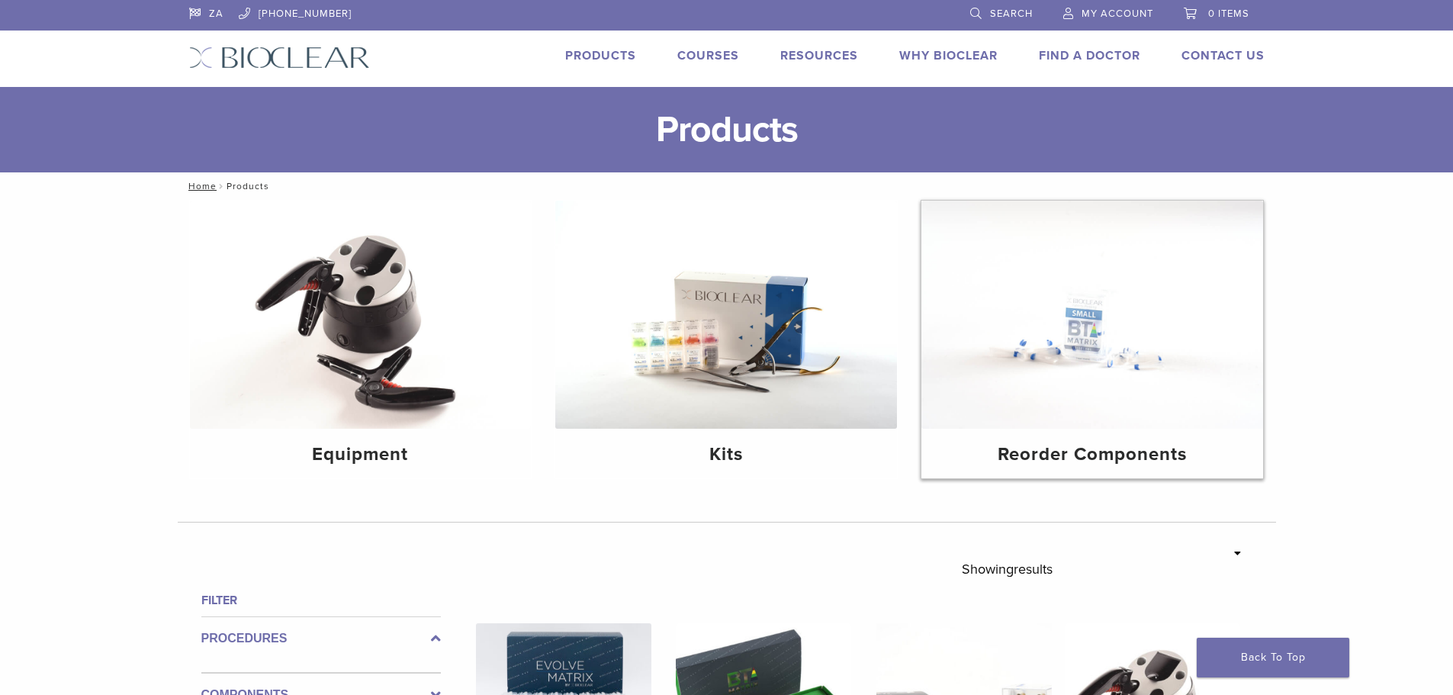
click at [1084, 385] on img at bounding box center [1092, 315] width 342 height 228
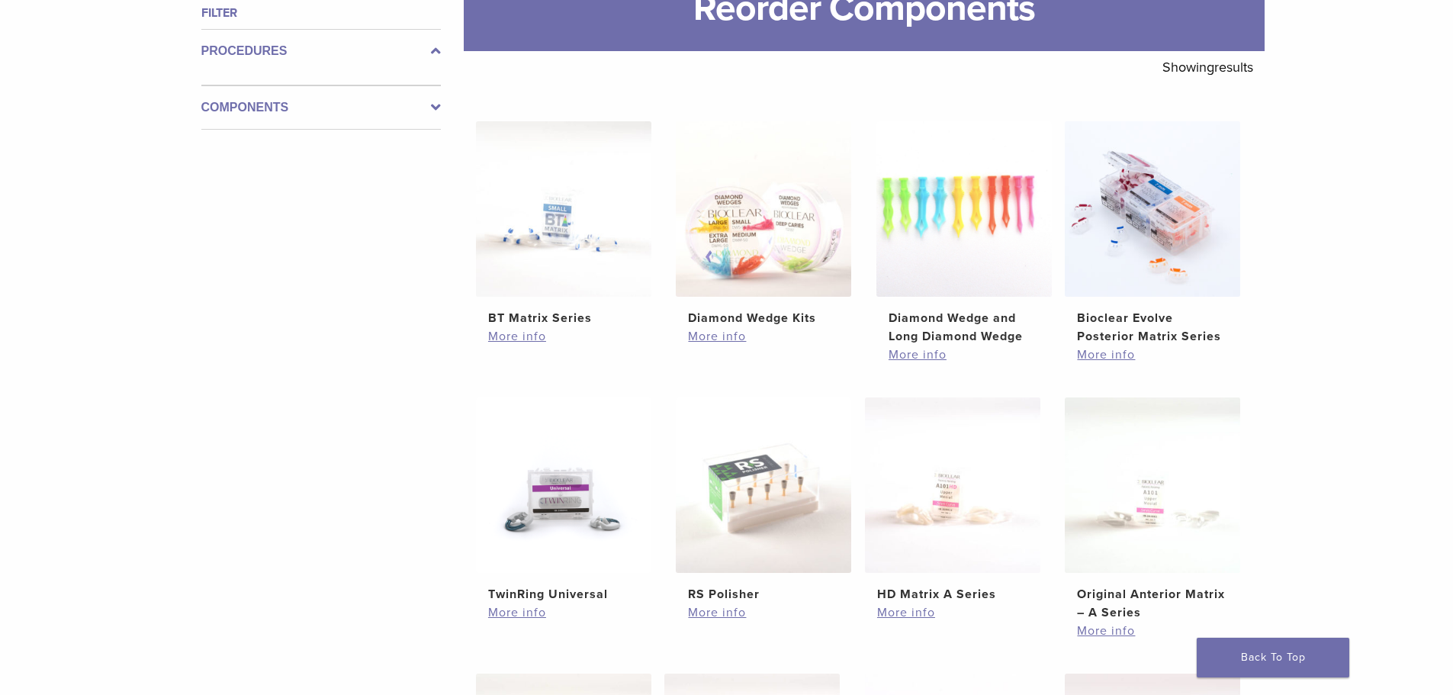
scroll to position [229, 0]
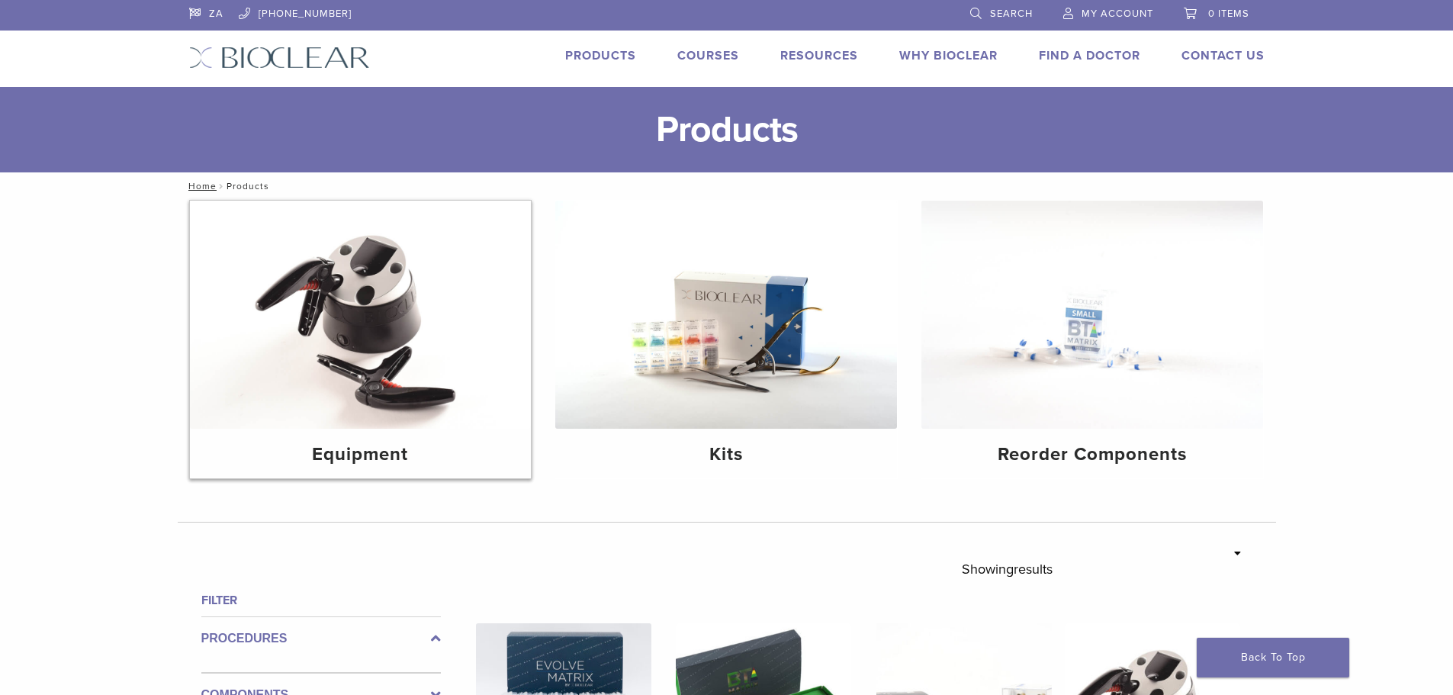
click at [344, 401] on img at bounding box center [361, 315] width 342 height 228
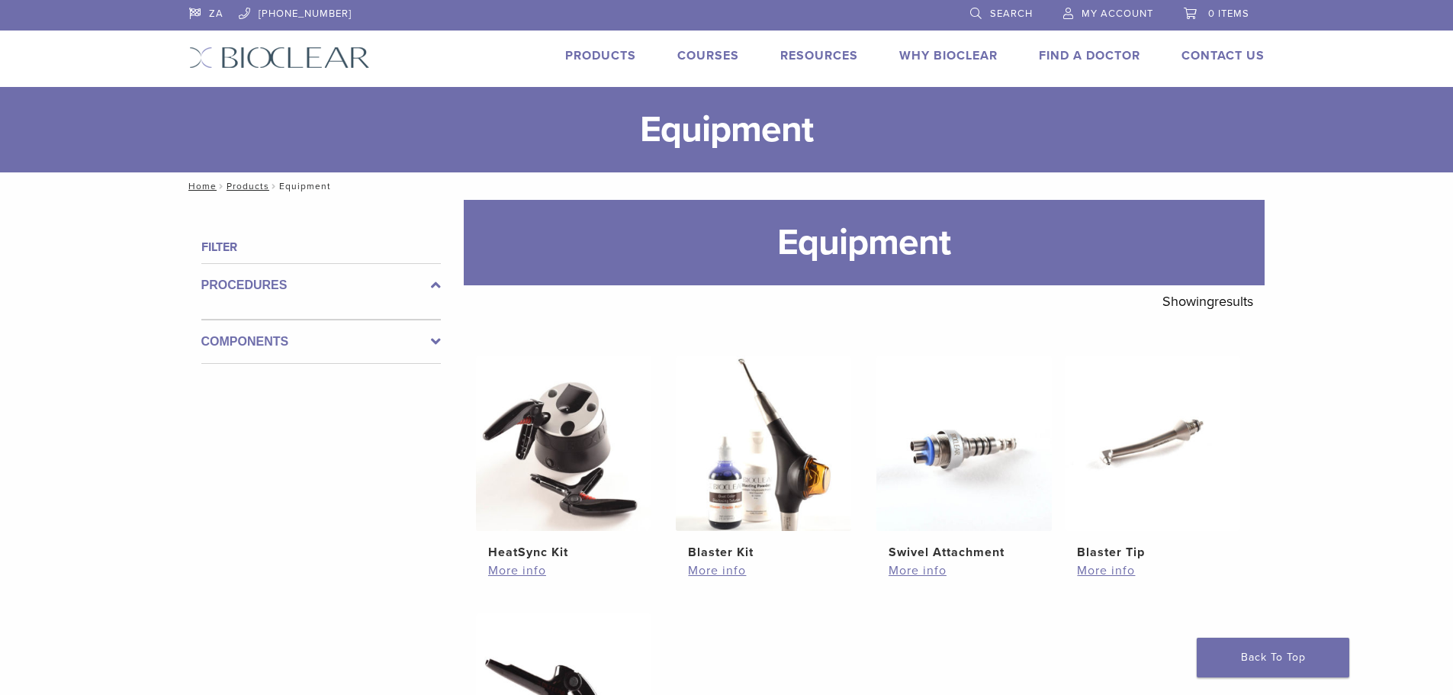
click at [435, 344] on icon at bounding box center [436, 341] width 10 height 18
click at [433, 280] on icon at bounding box center [436, 285] width 10 height 18
click at [595, 50] on link "Products" at bounding box center [600, 55] width 71 height 15
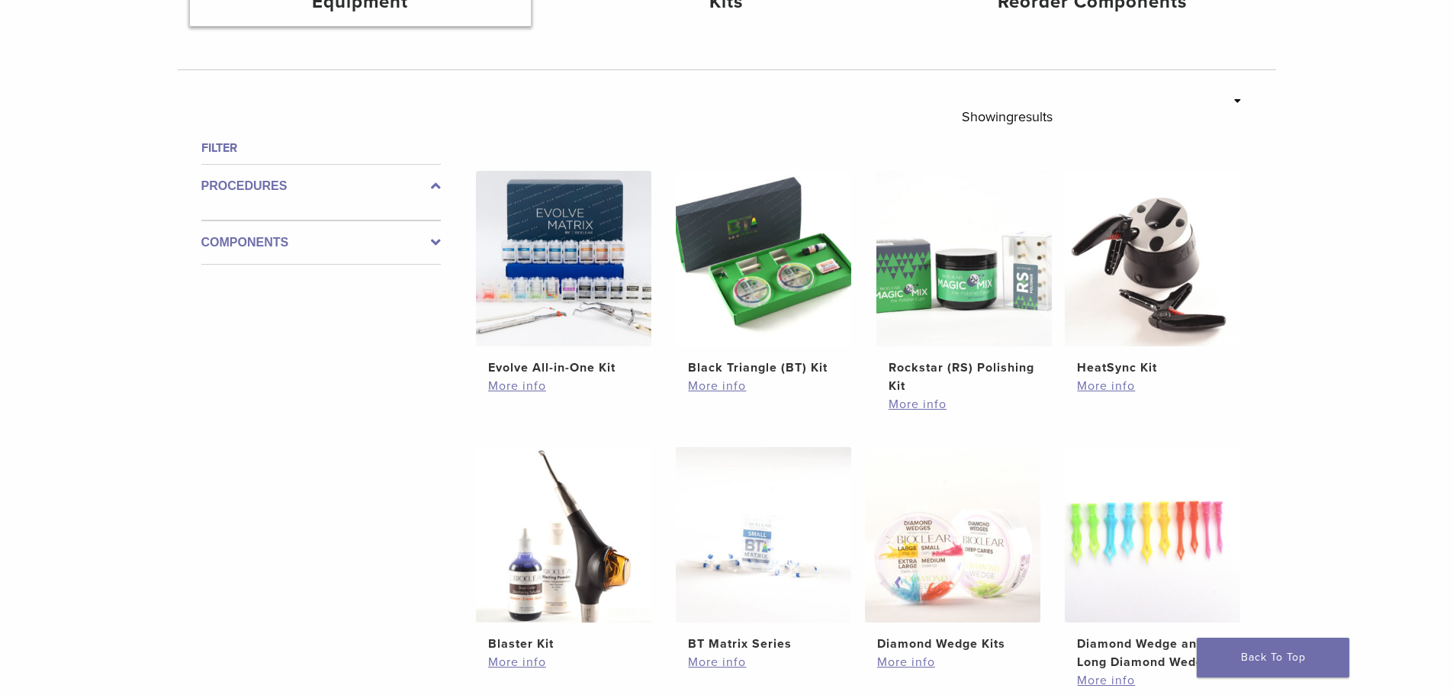
scroll to position [458, 0]
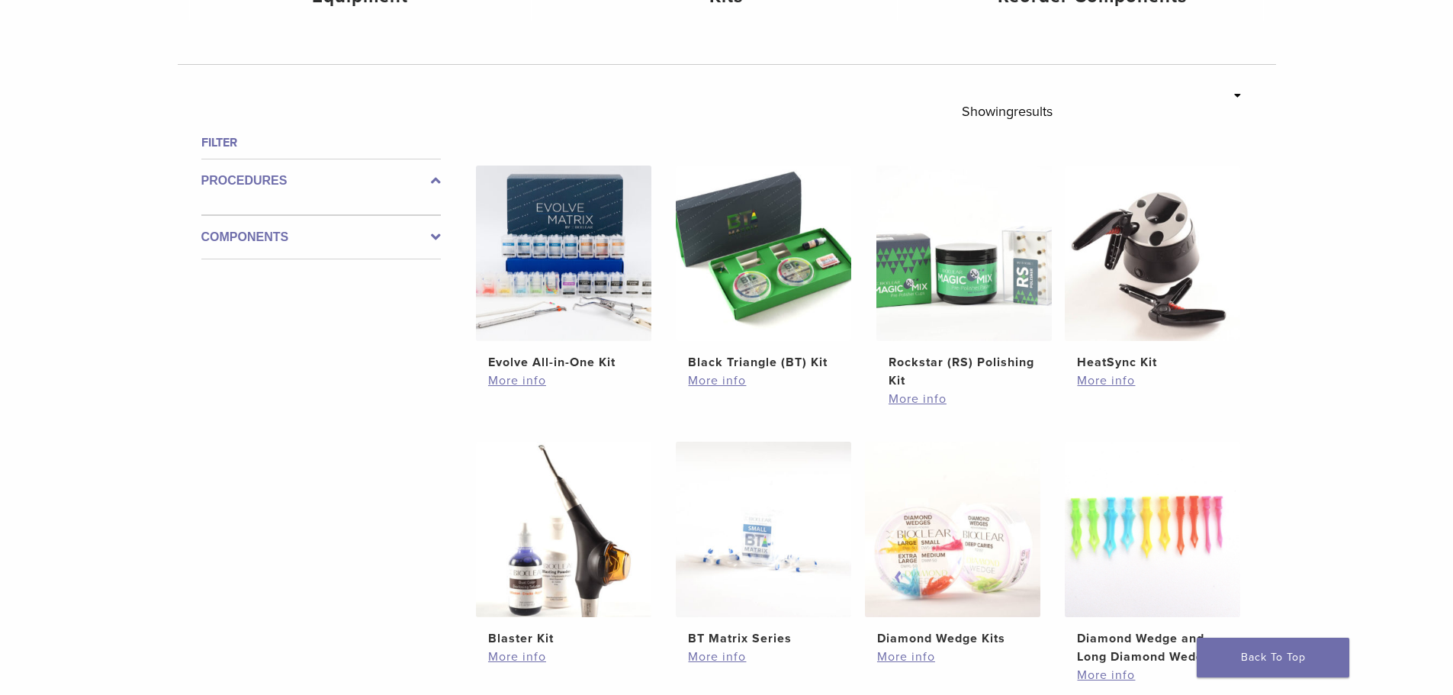
click at [438, 180] on icon at bounding box center [436, 181] width 10 height 18
click at [438, 237] on icon at bounding box center [436, 237] width 10 height 18
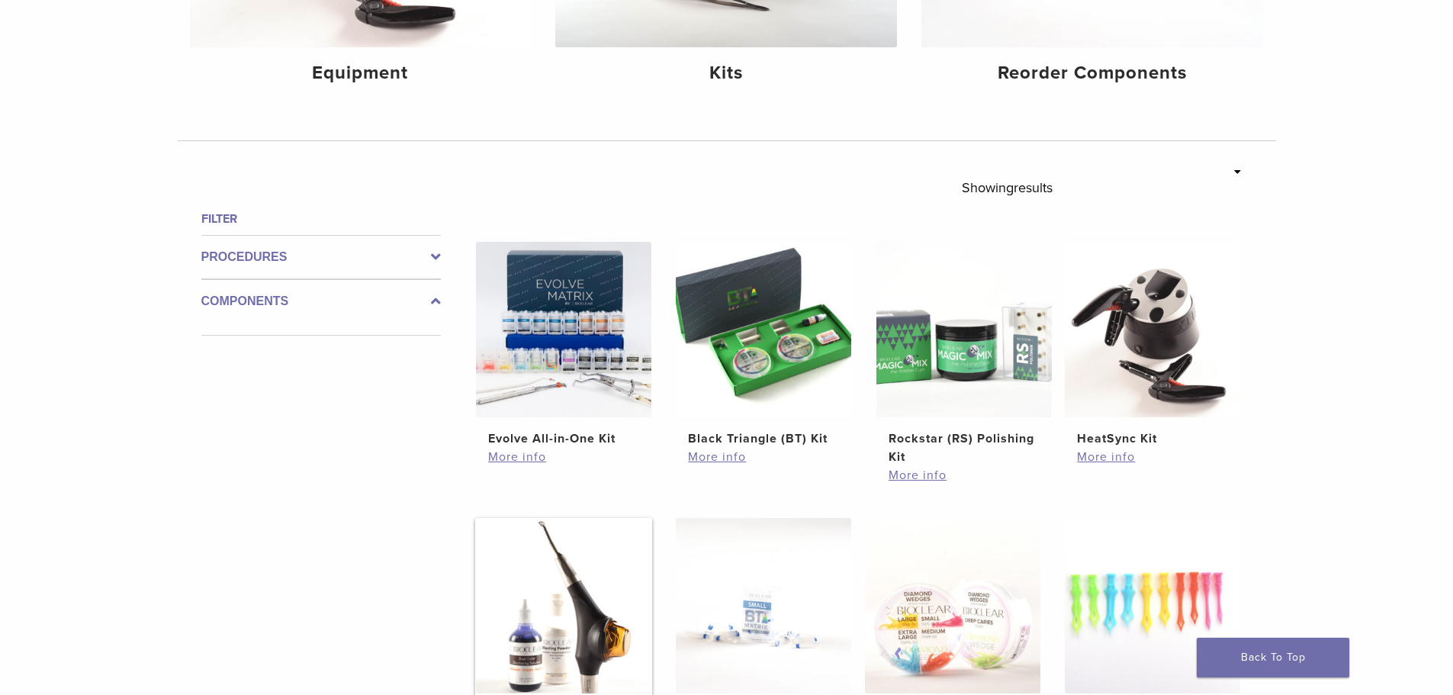
scroll to position [305, 0]
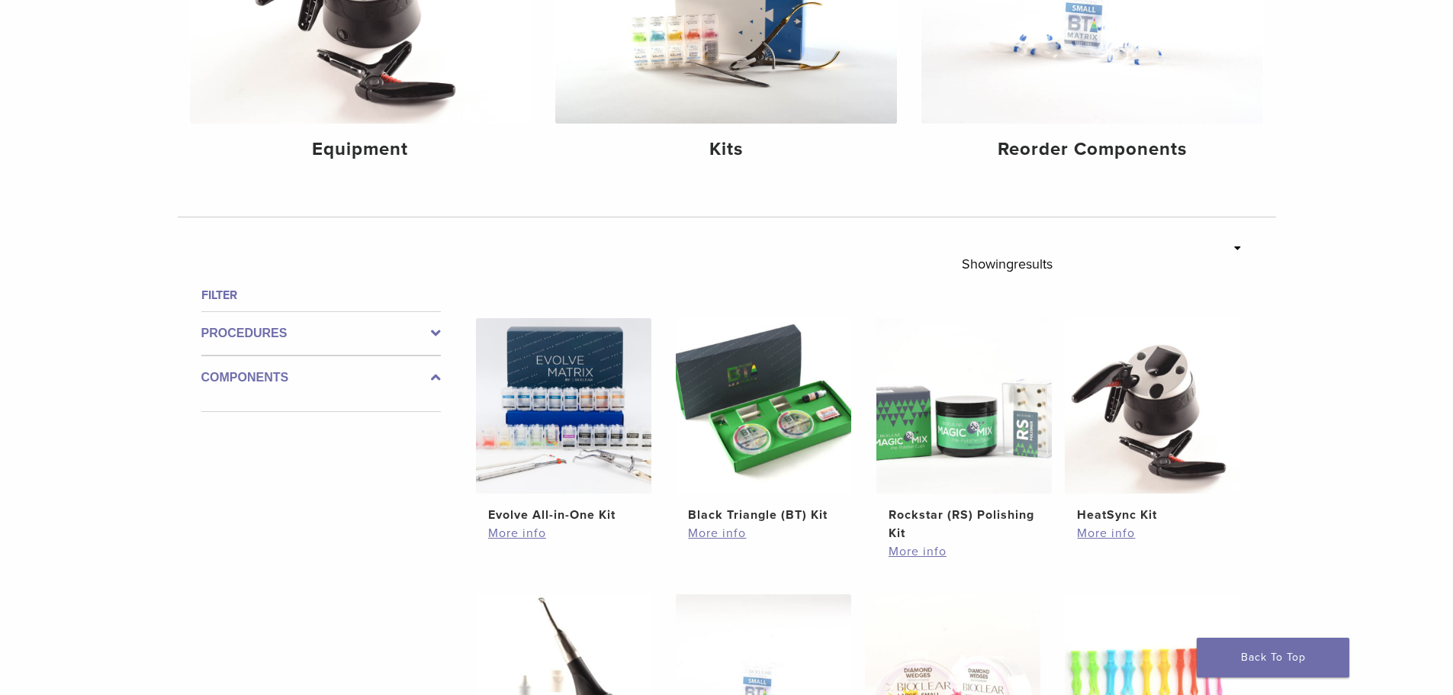
click at [1239, 248] on icon at bounding box center [1237, 247] width 7 height 11
click at [1002, 271] on p "Showing results" at bounding box center [1007, 264] width 91 height 32
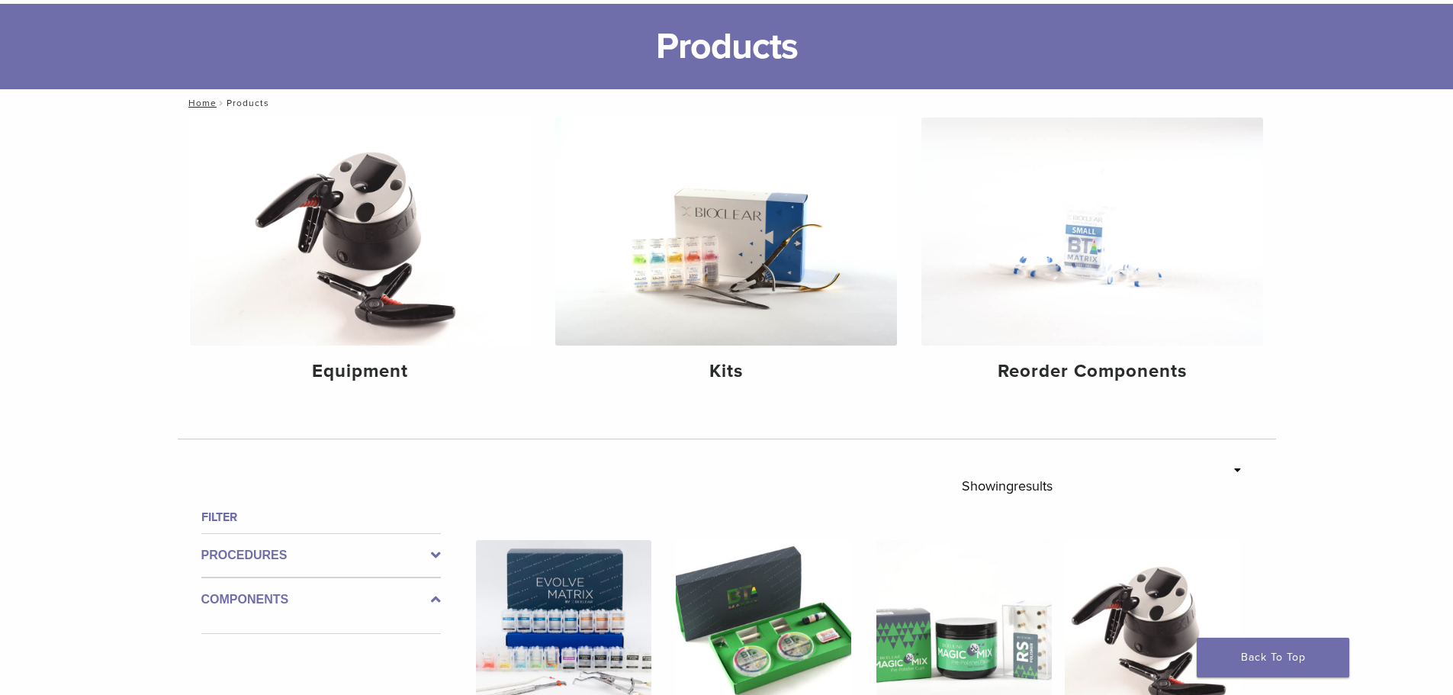
scroll to position [76, 0]
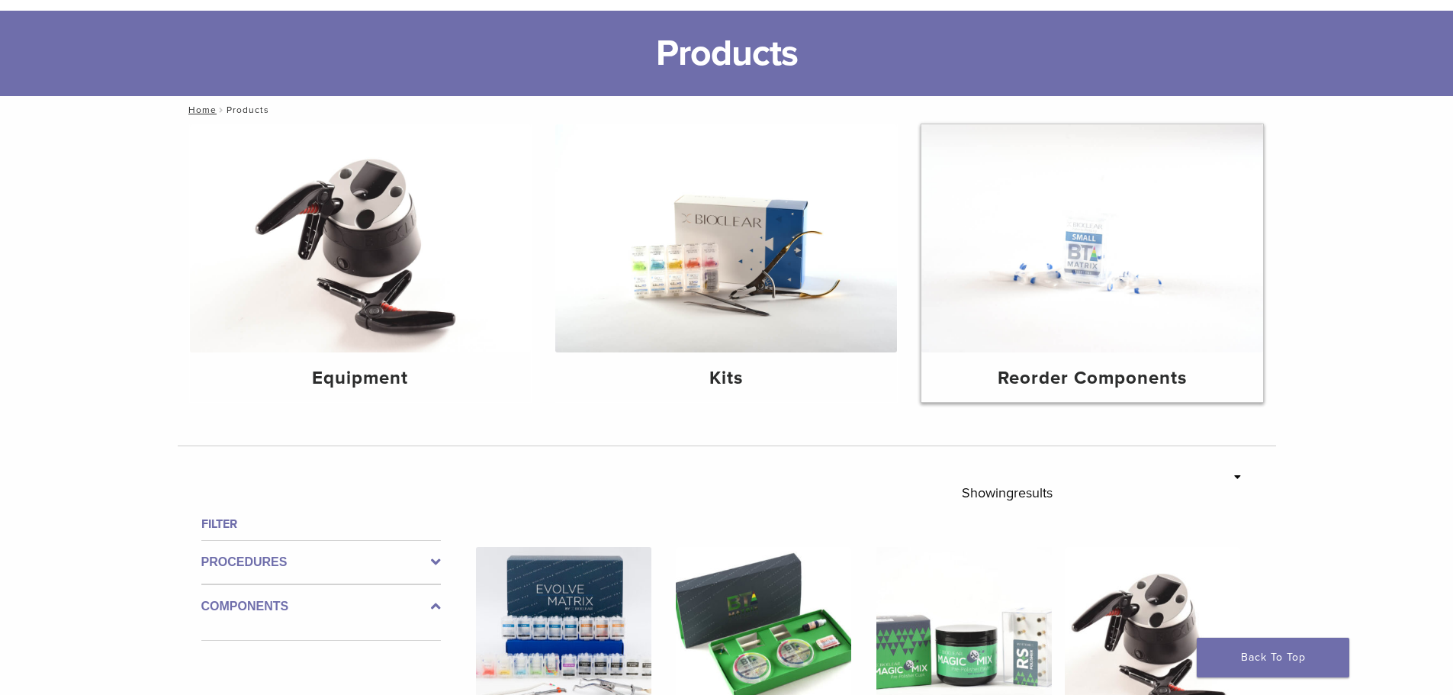
click at [1072, 325] on img at bounding box center [1092, 238] width 342 height 228
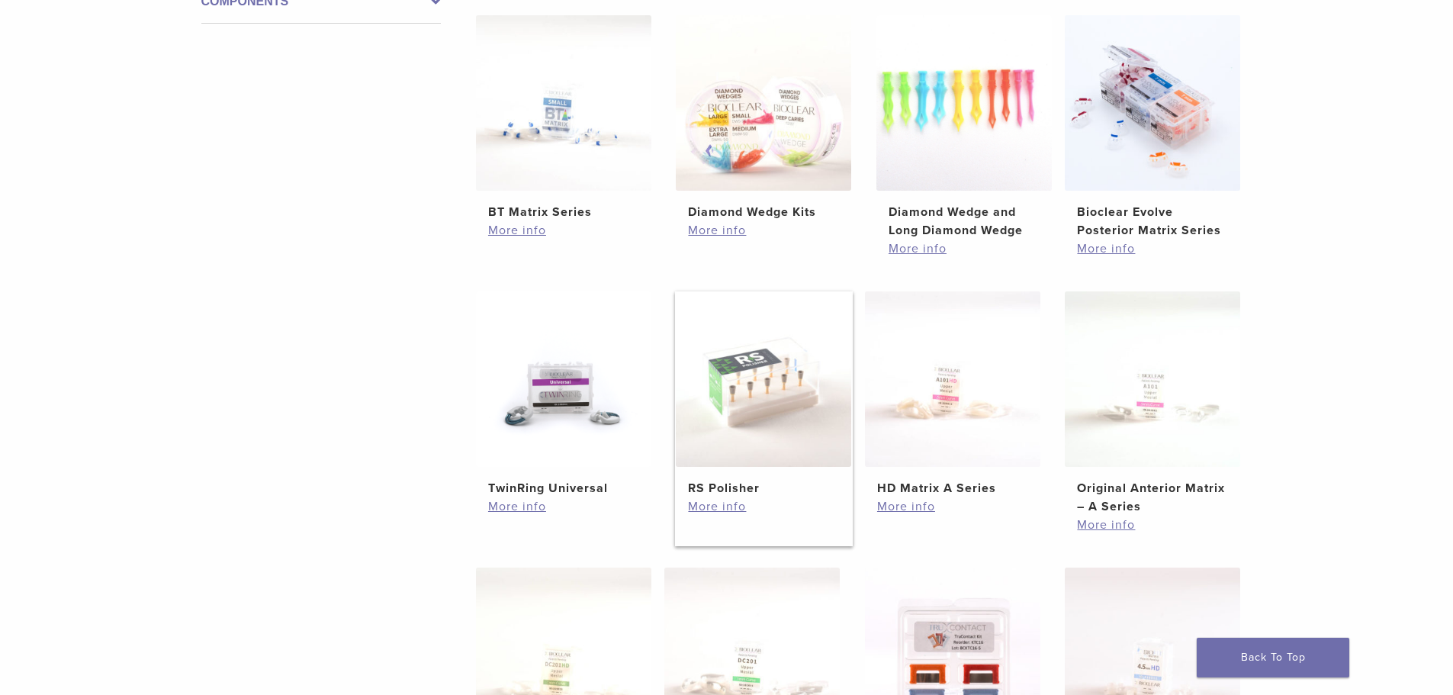
scroll to position [305, 0]
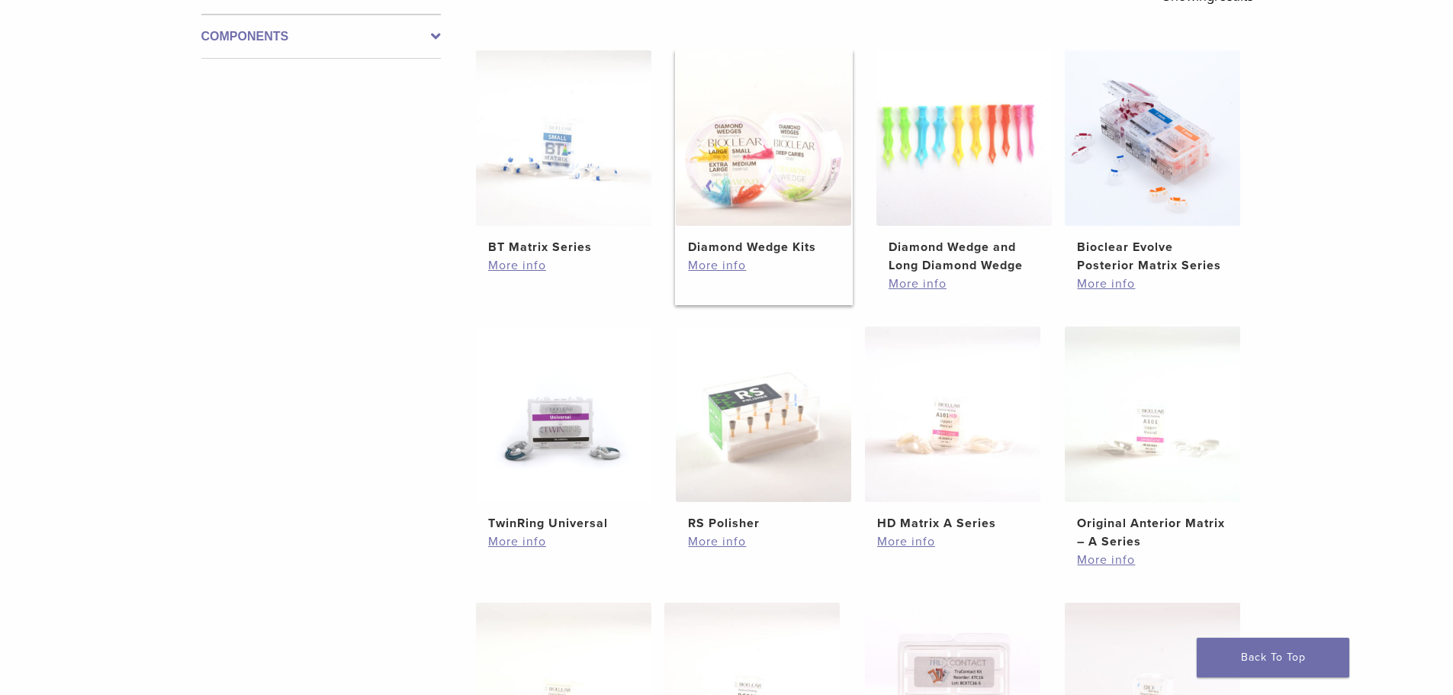
click at [768, 247] on h2 "Diamond Wedge Kits" at bounding box center [763, 247] width 151 height 18
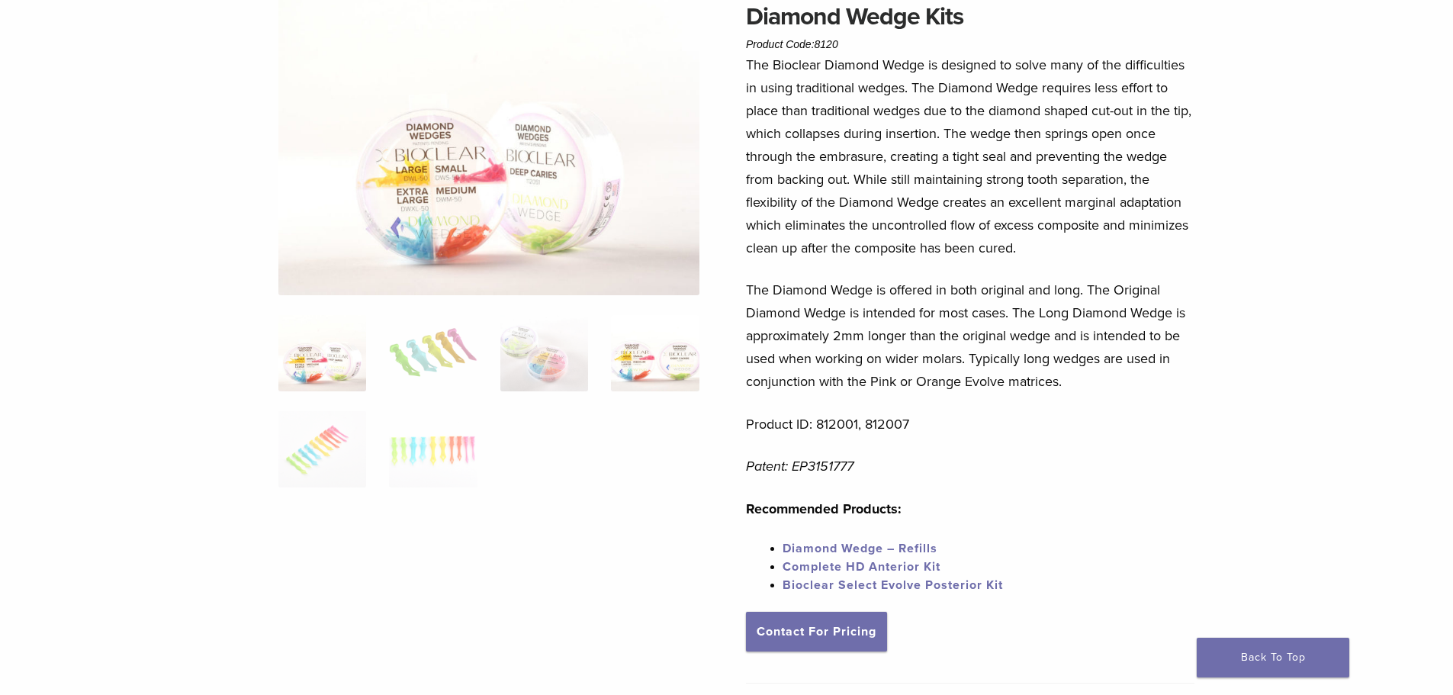
scroll to position [153, 0]
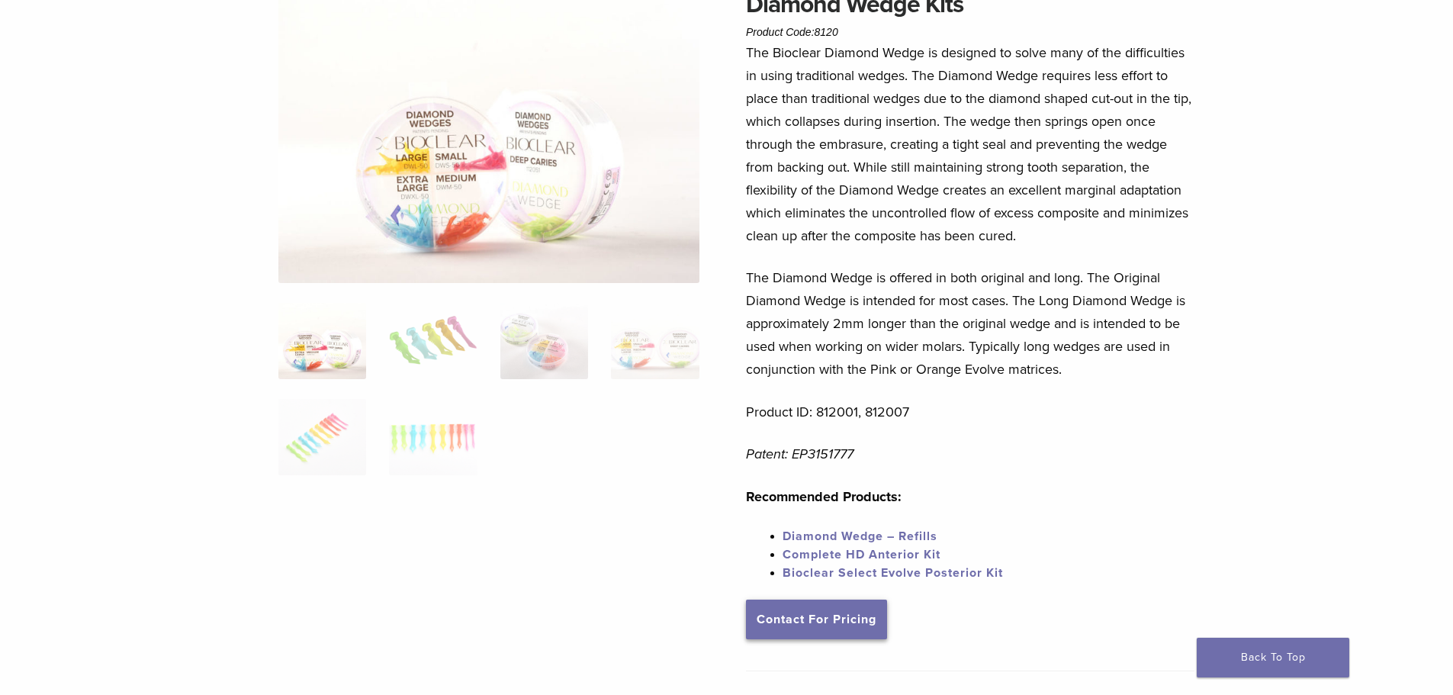
click at [797, 617] on link "Contact For Pricing" at bounding box center [816, 619] width 141 height 40
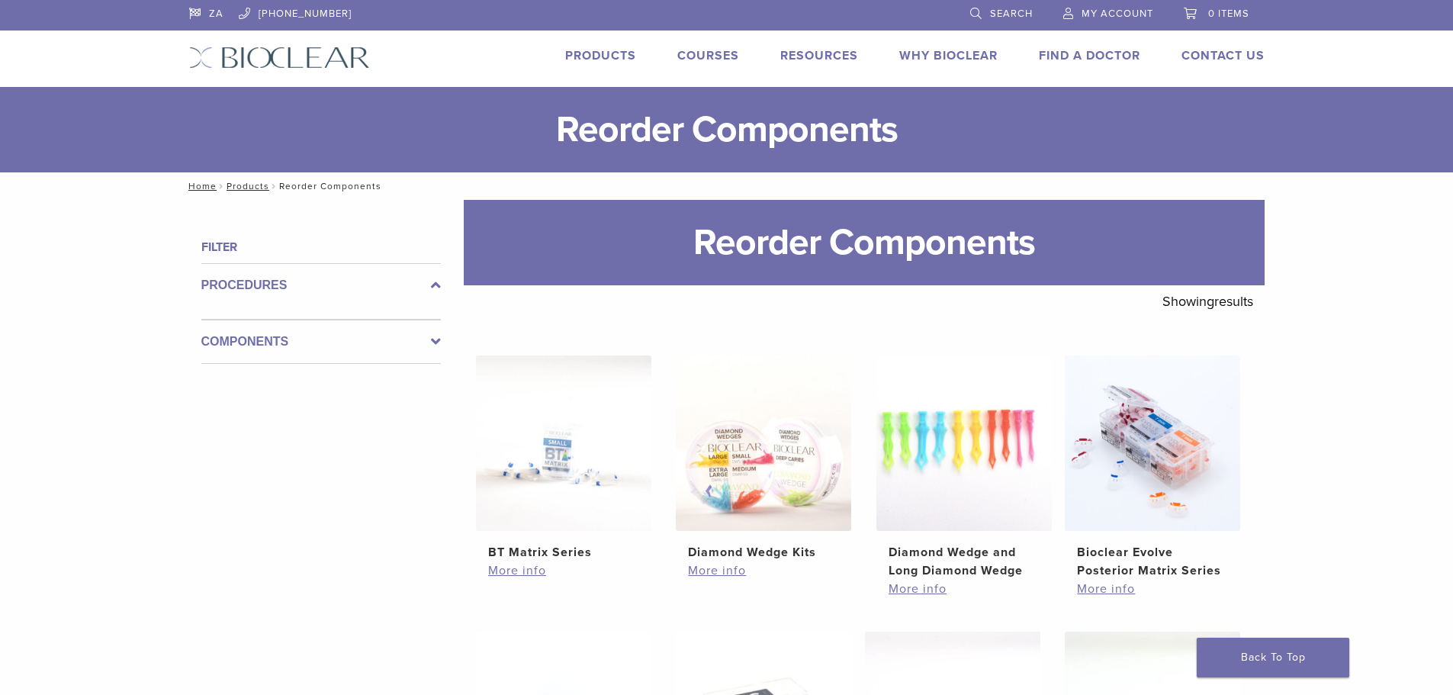
scroll to position [305, 0]
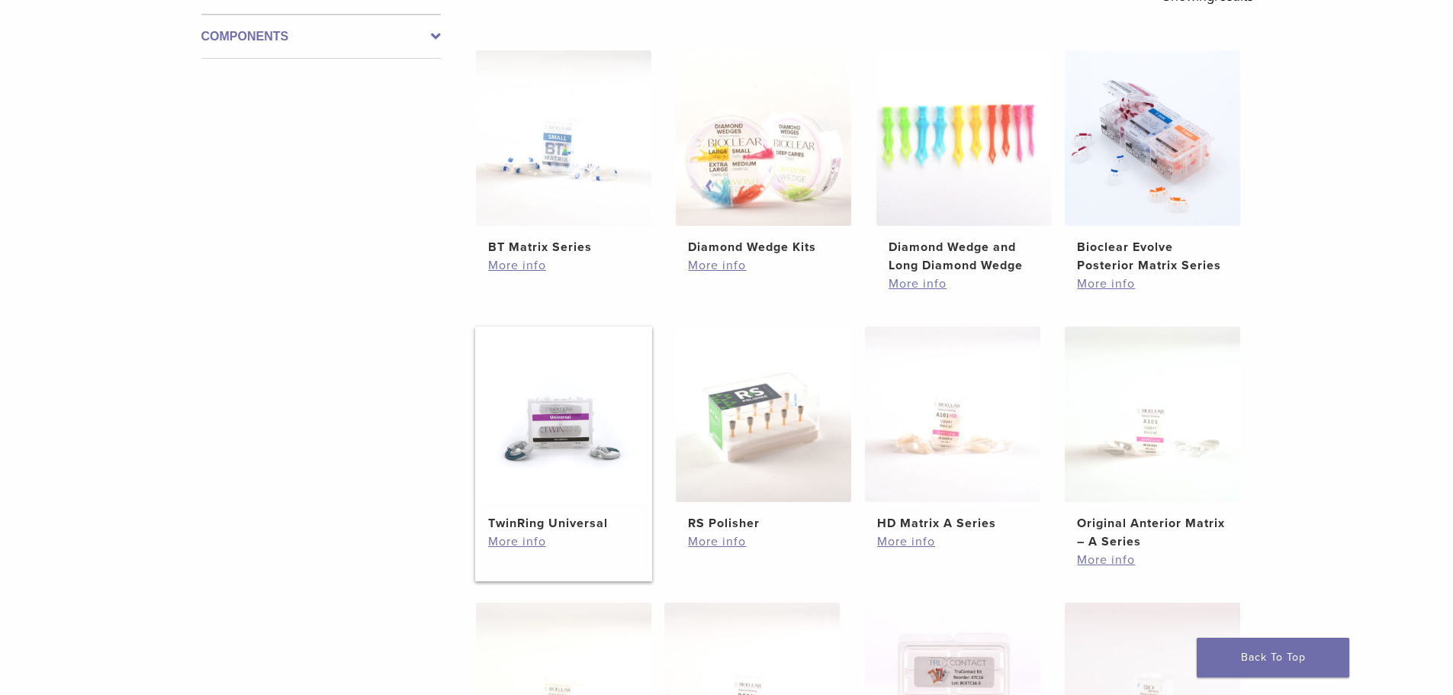
click at [573, 522] on h2 "TwinRing Universal" at bounding box center [563, 523] width 151 height 18
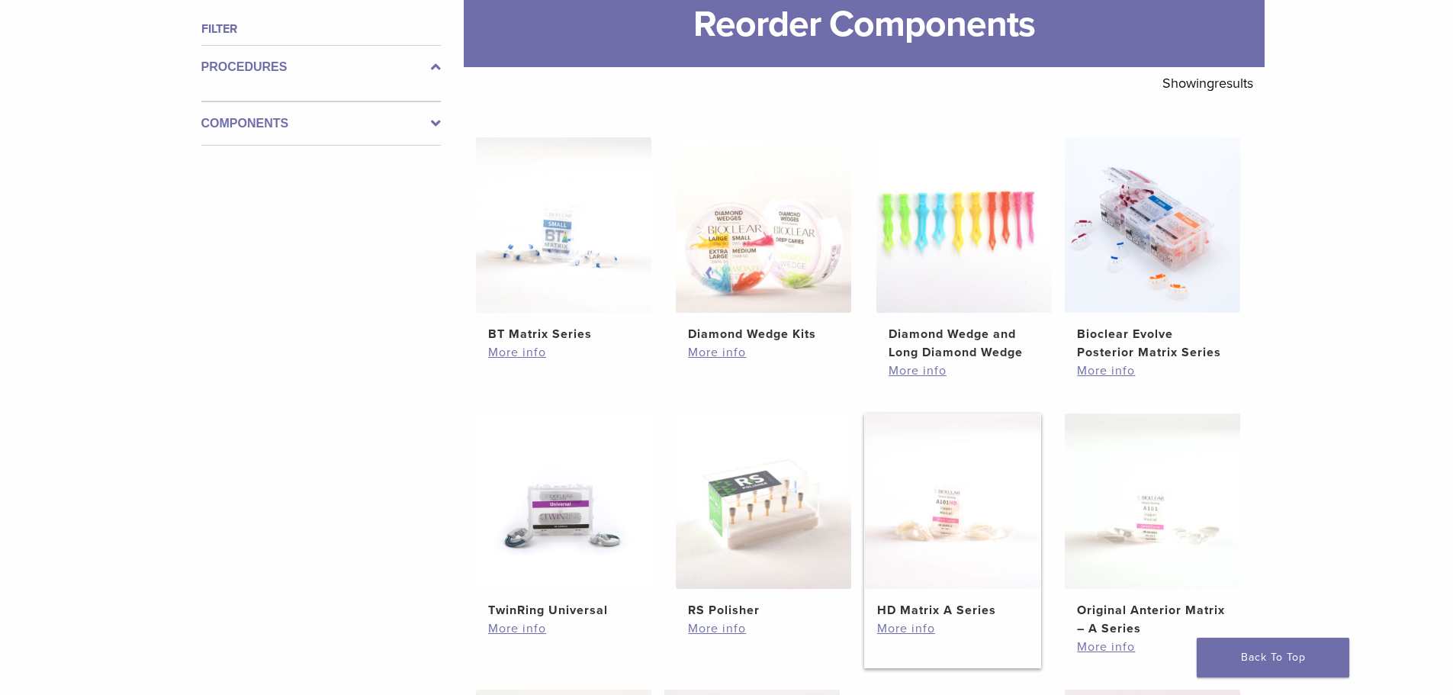
scroll to position [229, 0]
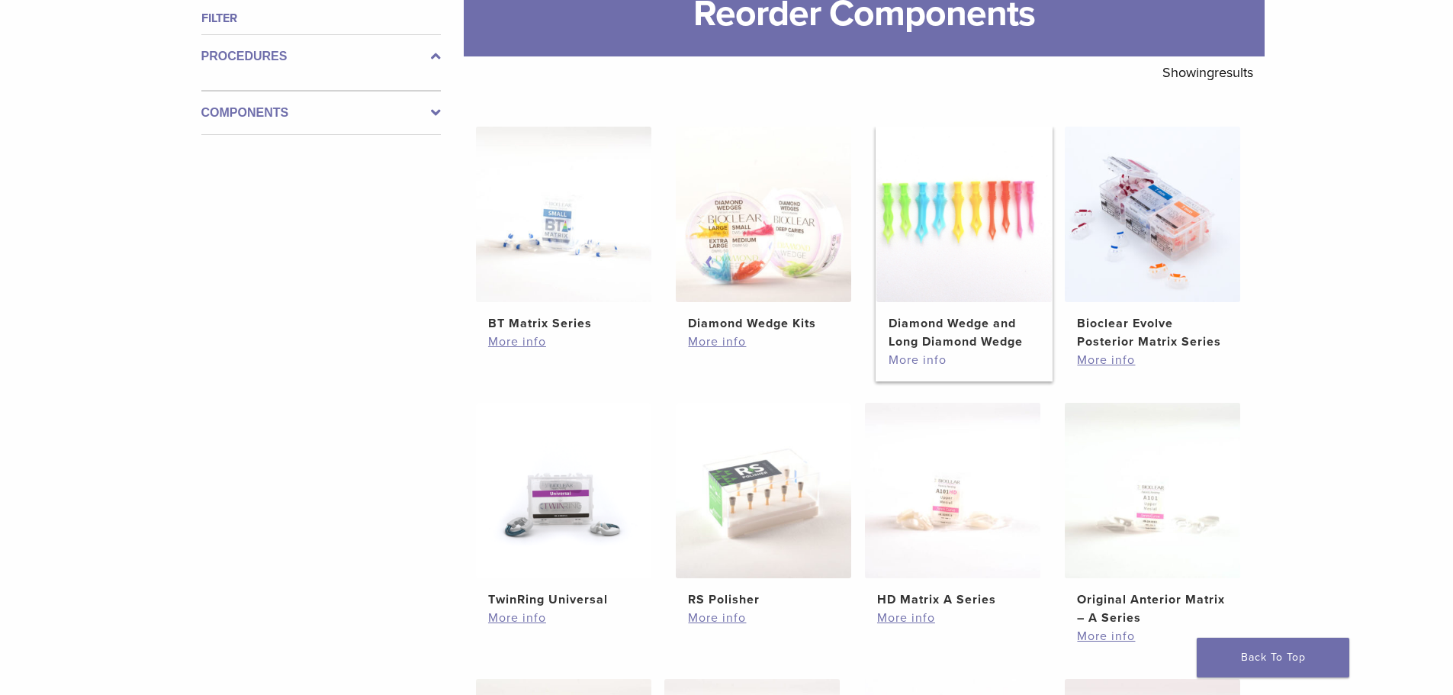
click at [915, 360] on link "More info" at bounding box center [963, 360] width 151 height 18
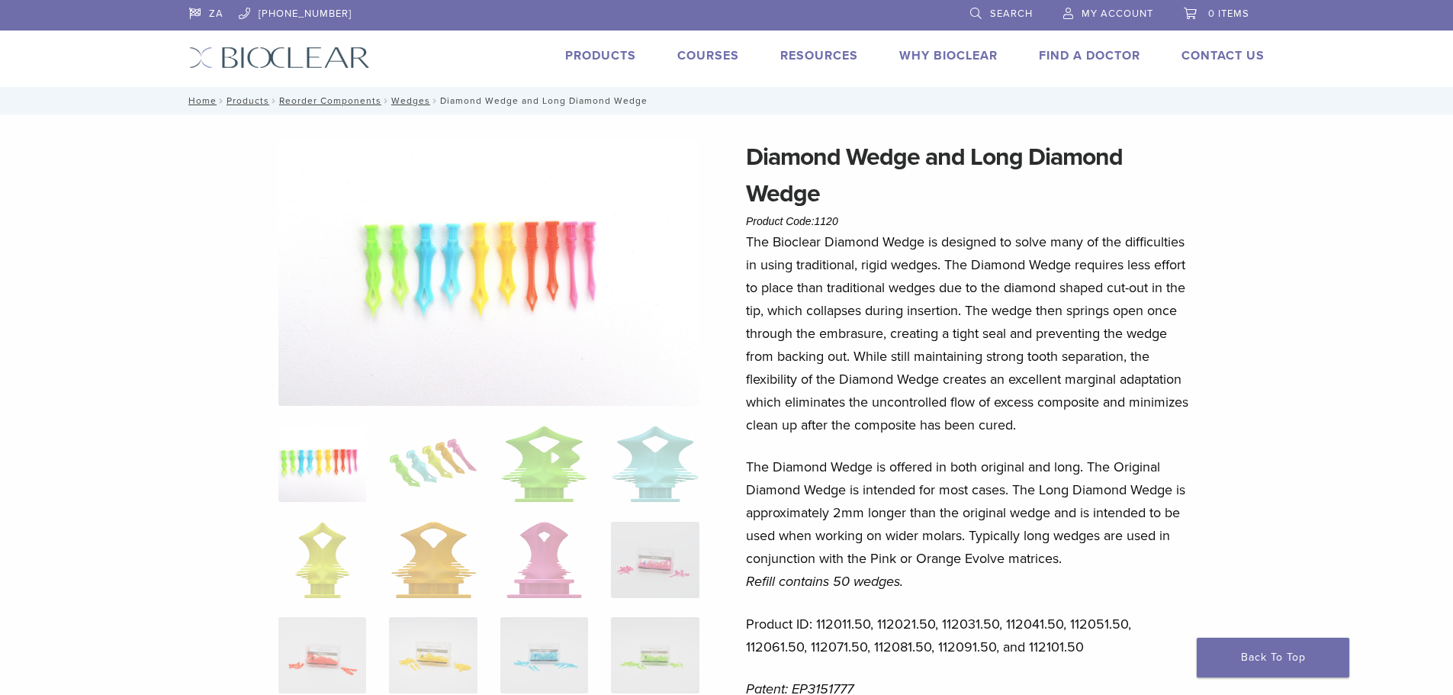
click at [1219, 11] on span "0 items" at bounding box center [1228, 14] width 41 height 12
click at [674, 262] on img at bounding box center [488, 272] width 421 height 267
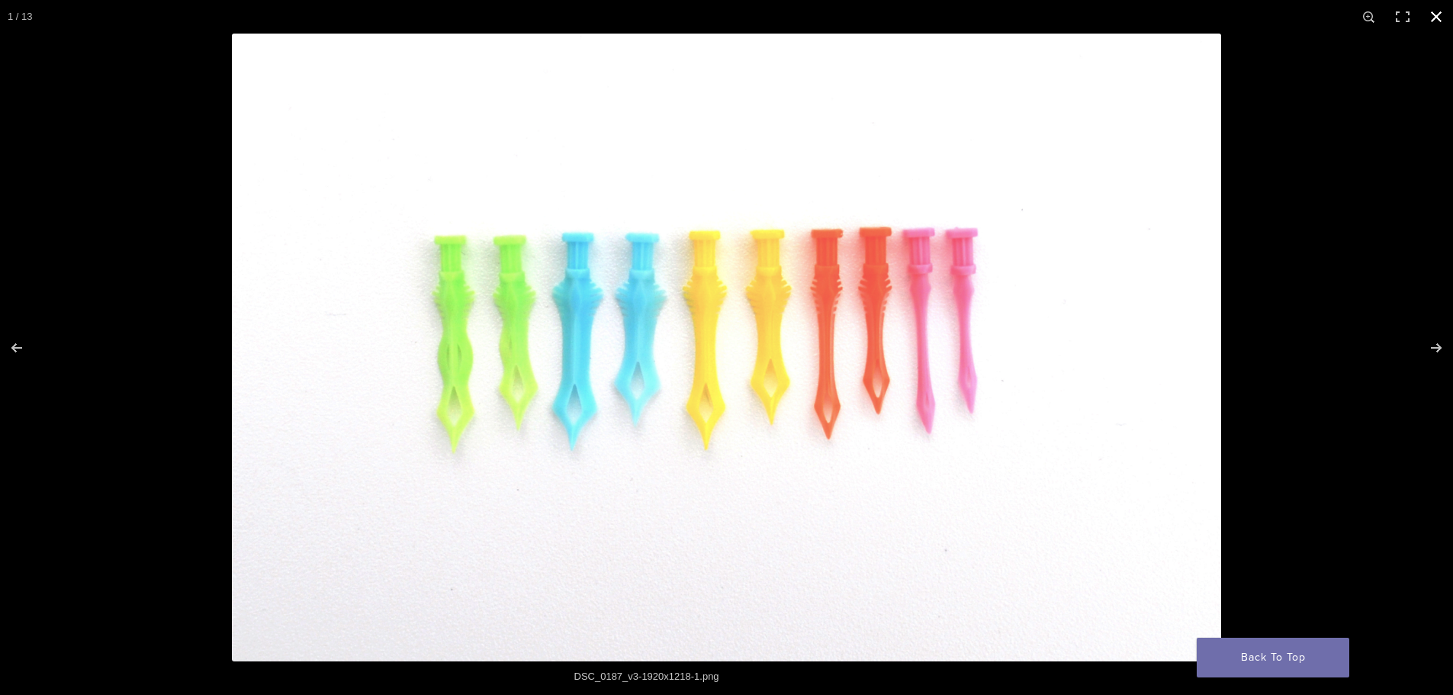
click at [1437, 17] on button "Close (Esc)" at bounding box center [1436, 17] width 34 height 34
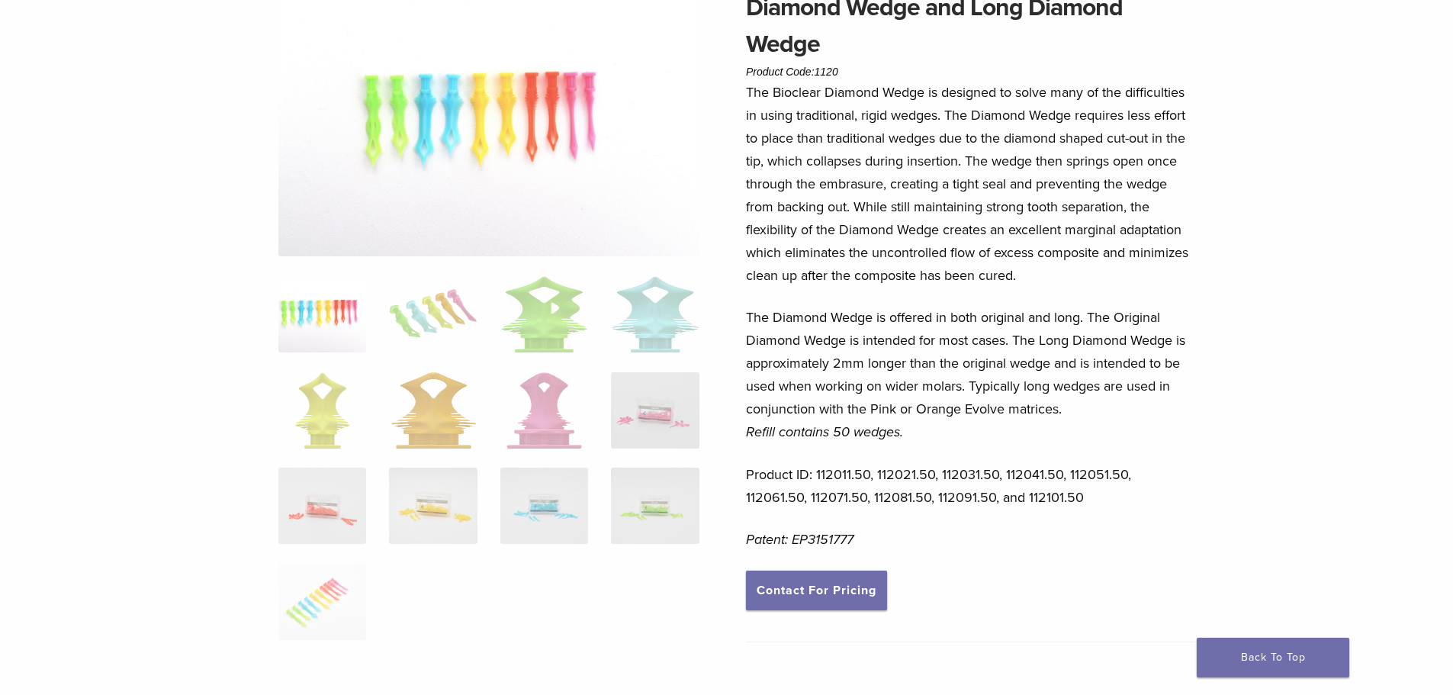
scroll to position [153, 0]
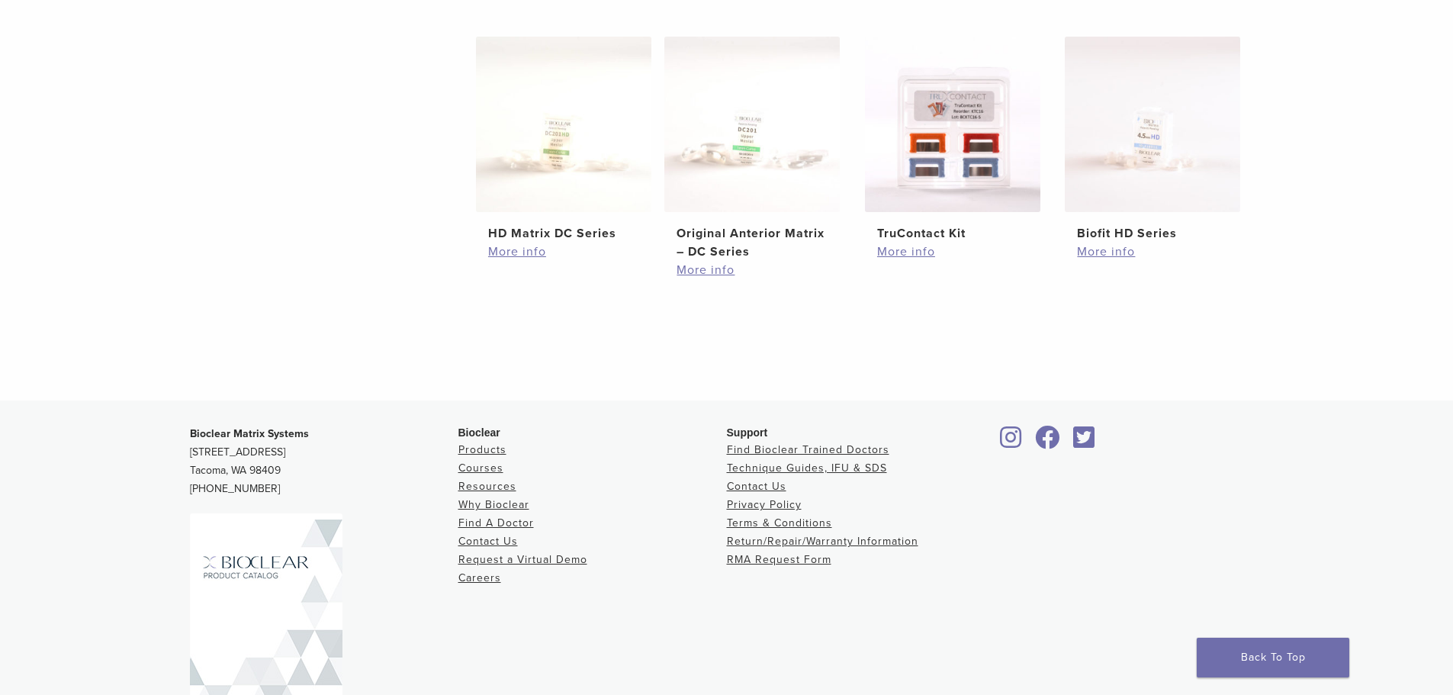
scroll to position [894, 0]
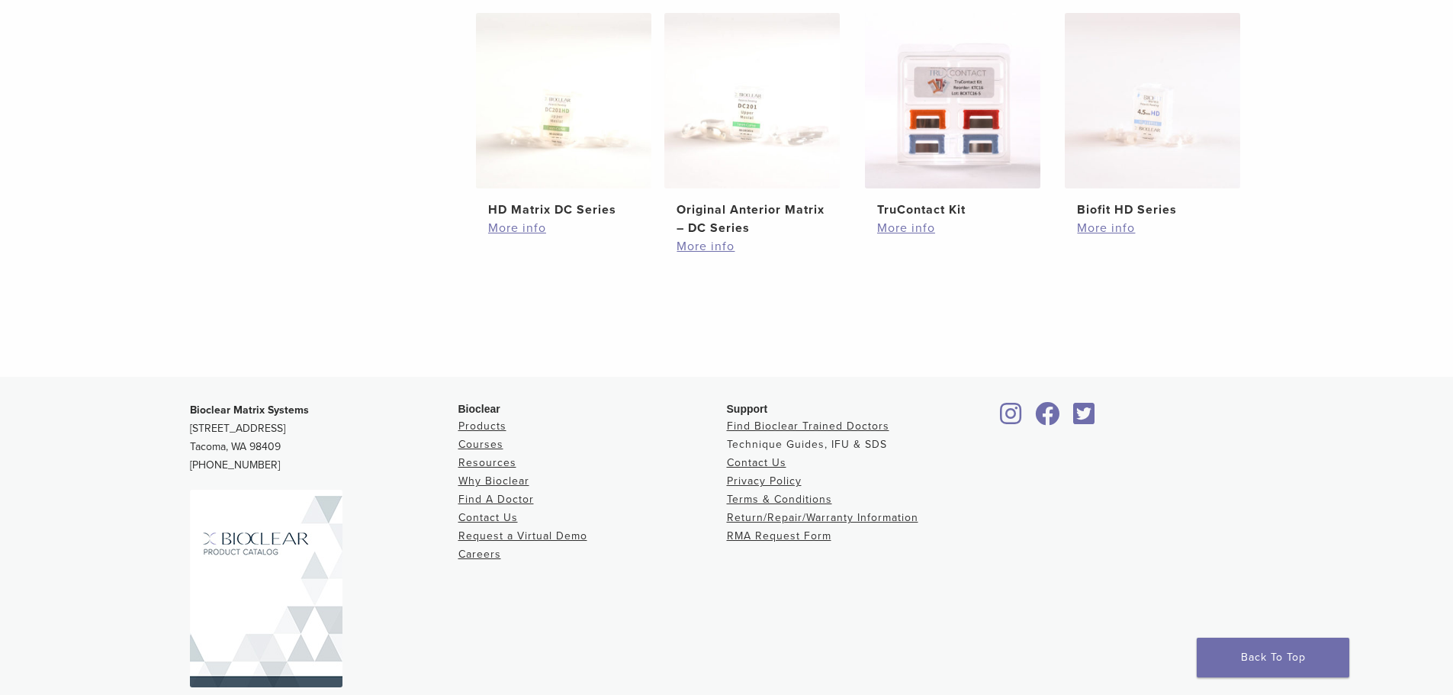
click at [799, 444] on link "Technique Guides, IFU & SDS" at bounding box center [807, 444] width 160 height 13
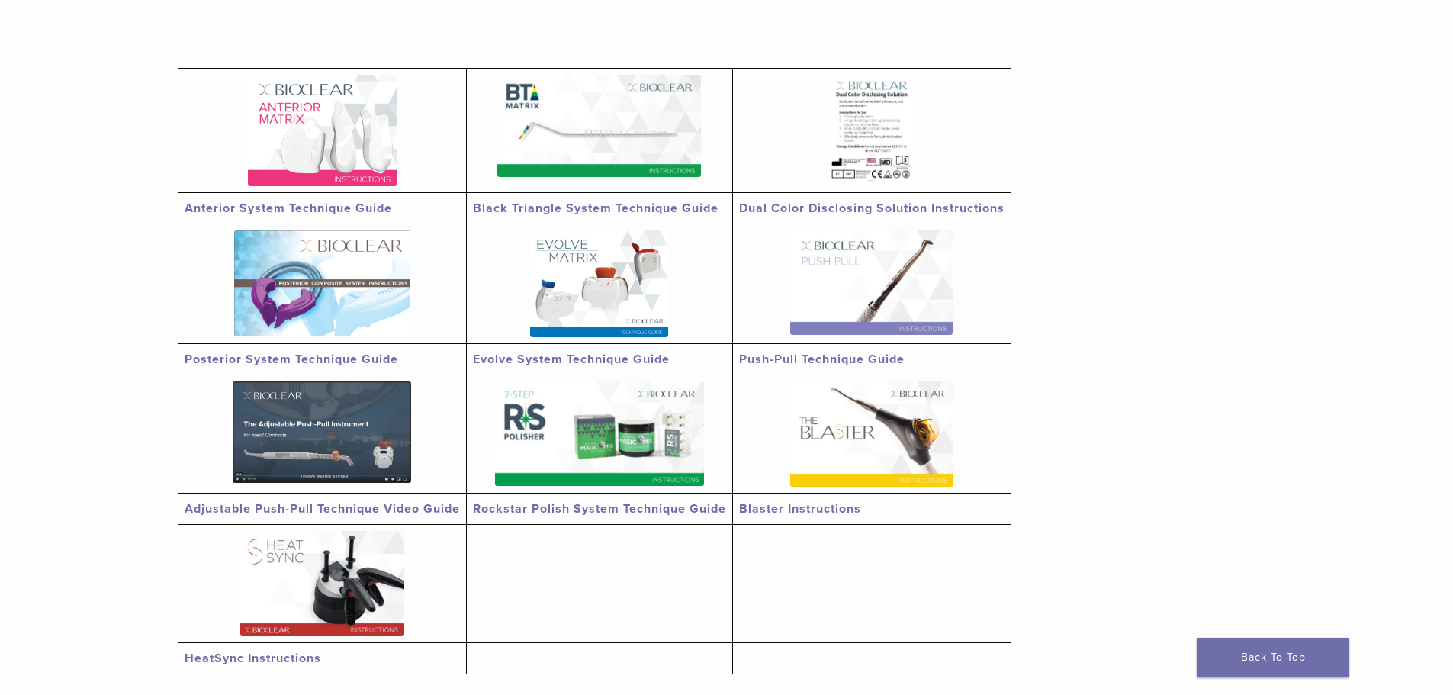
scroll to position [305, 0]
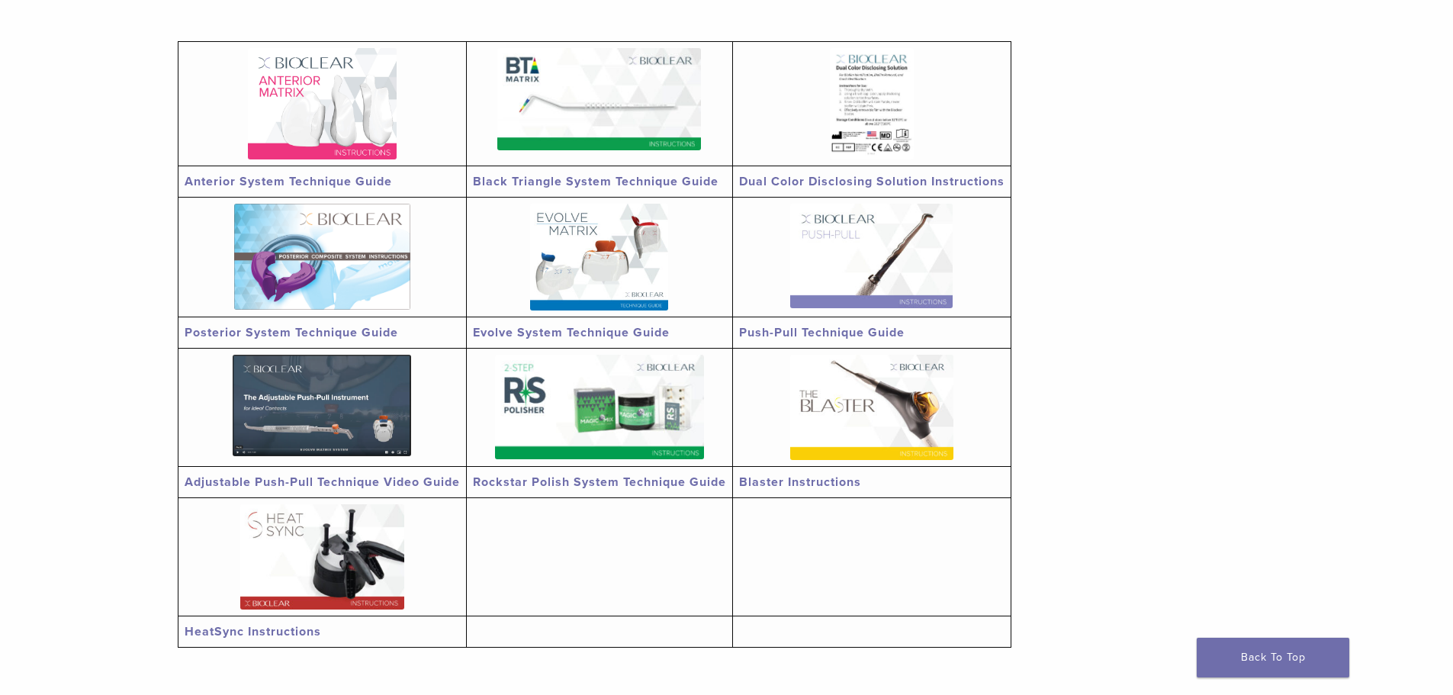
click at [846, 228] on img at bounding box center [871, 256] width 162 height 104
click at [326, 409] on img at bounding box center [322, 405] width 178 height 101
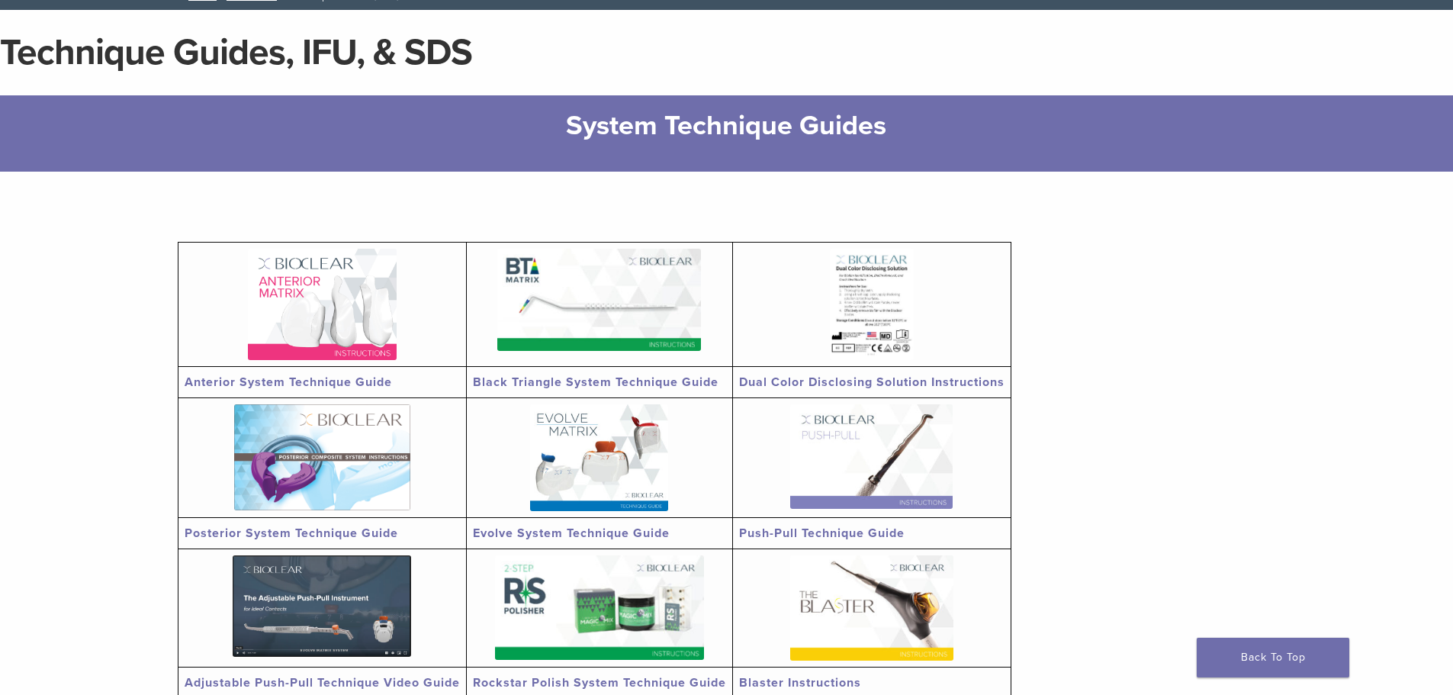
scroll to position [0, 0]
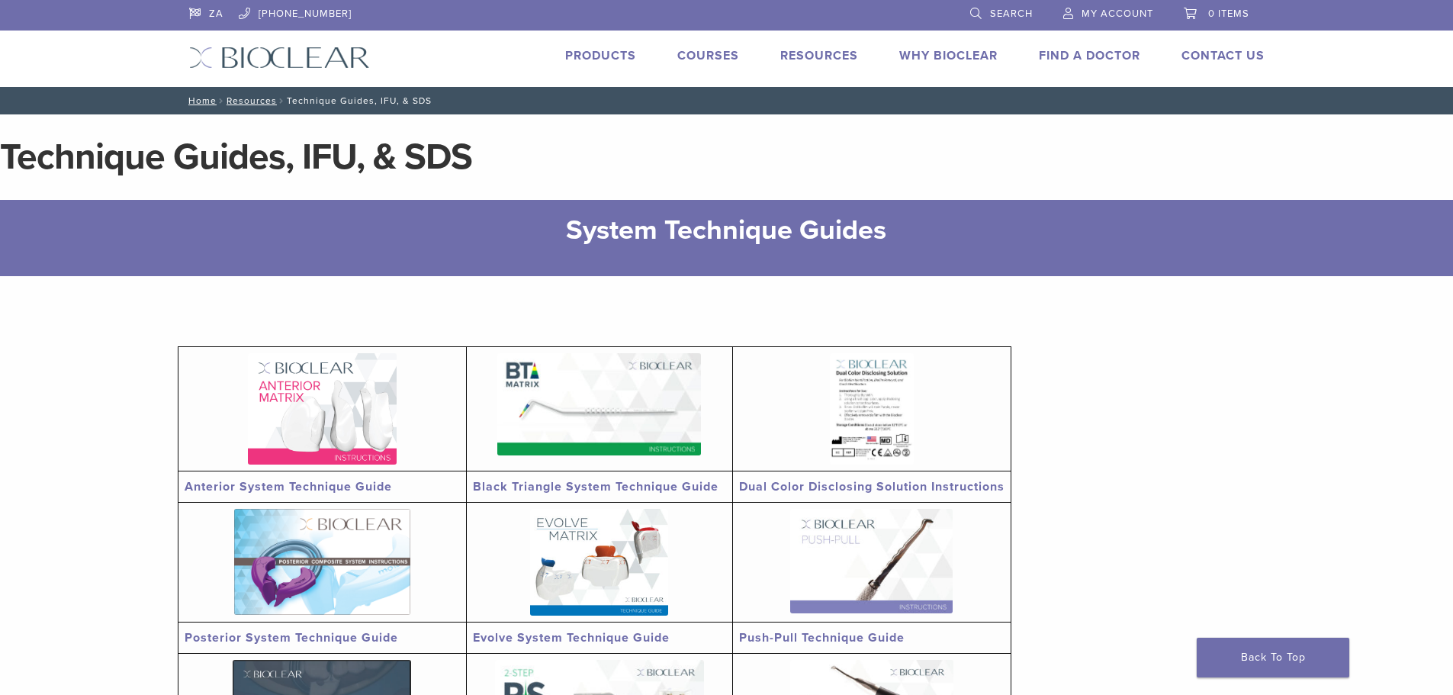
click at [589, 50] on link "Products" at bounding box center [600, 55] width 71 height 15
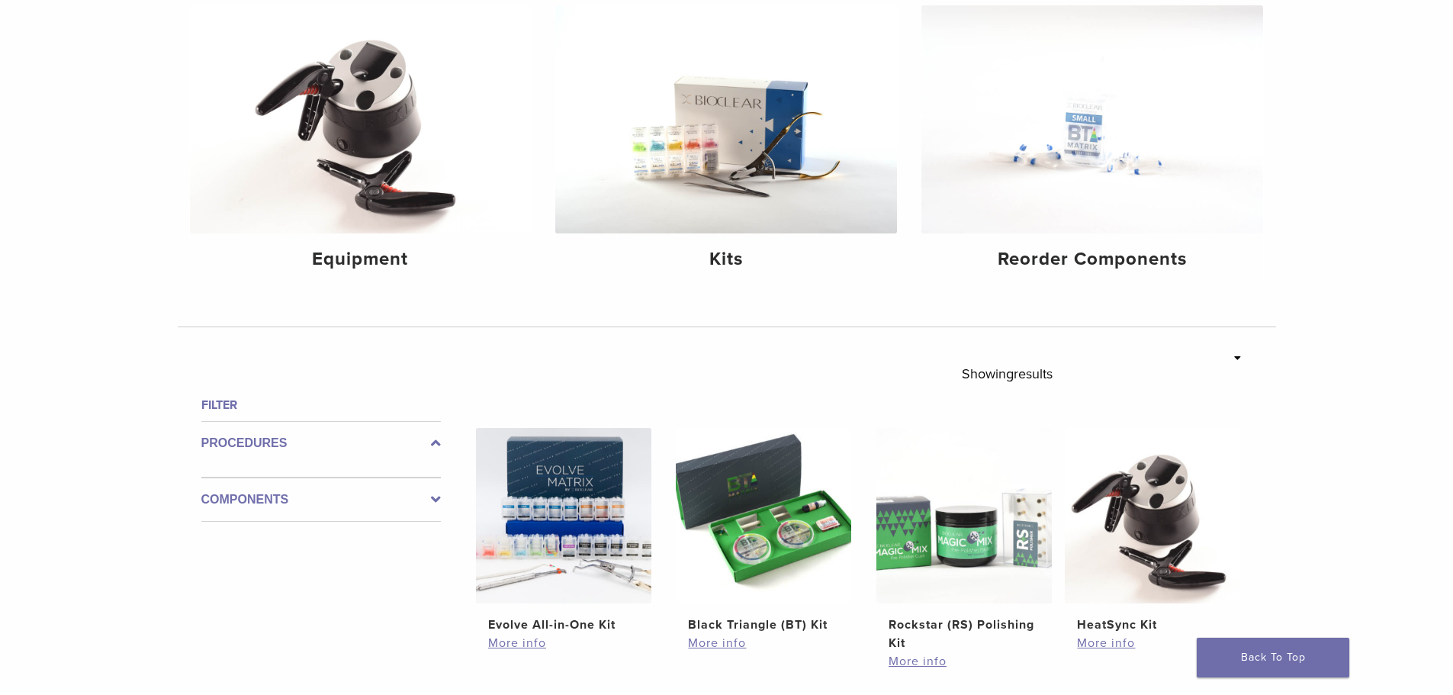
scroll to position [229, 0]
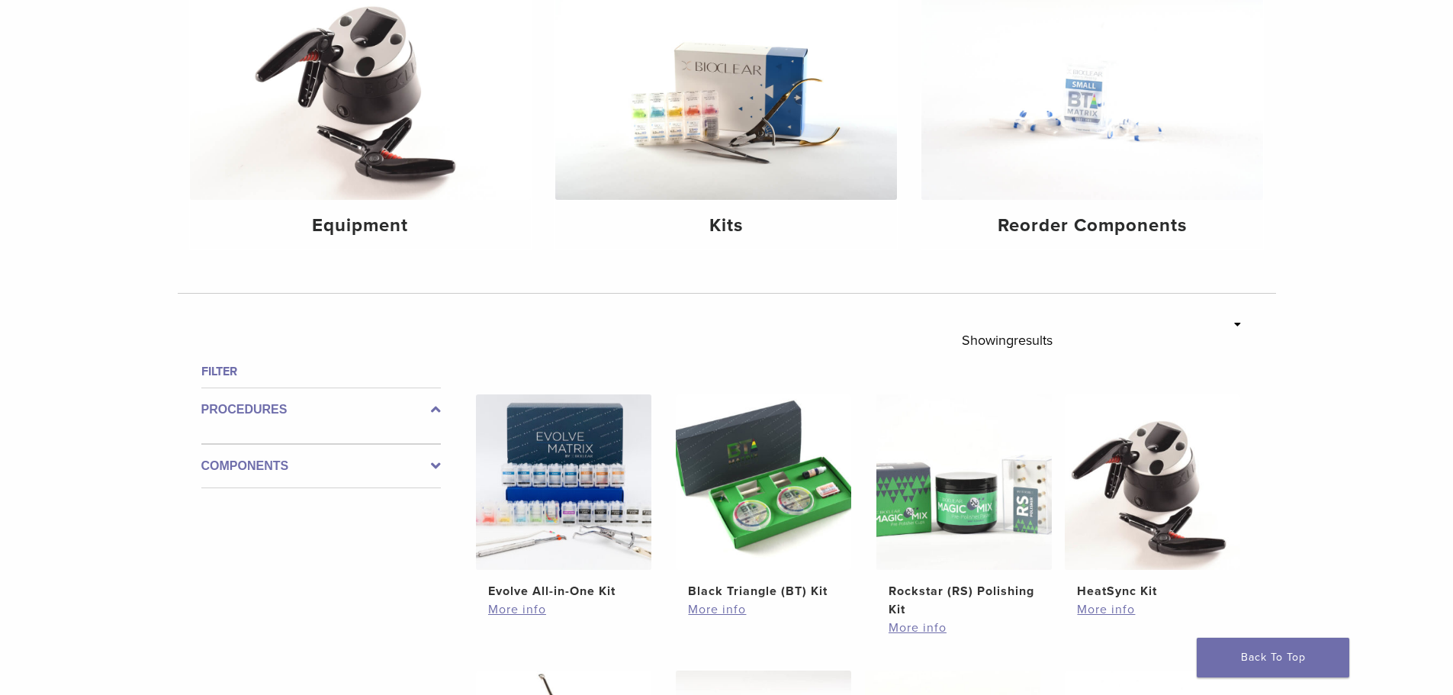
click at [436, 464] on icon at bounding box center [436, 466] width 10 height 18
click at [246, 457] on label "Components" at bounding box center [320, 454] width 239 height 18
click at [249, 411] on label "Procedures" at bounding box center [320, 409] width 239 height 18
click at [219, 380] on h4 "Filter" at bounding box center [320, 371] width 239 height 18
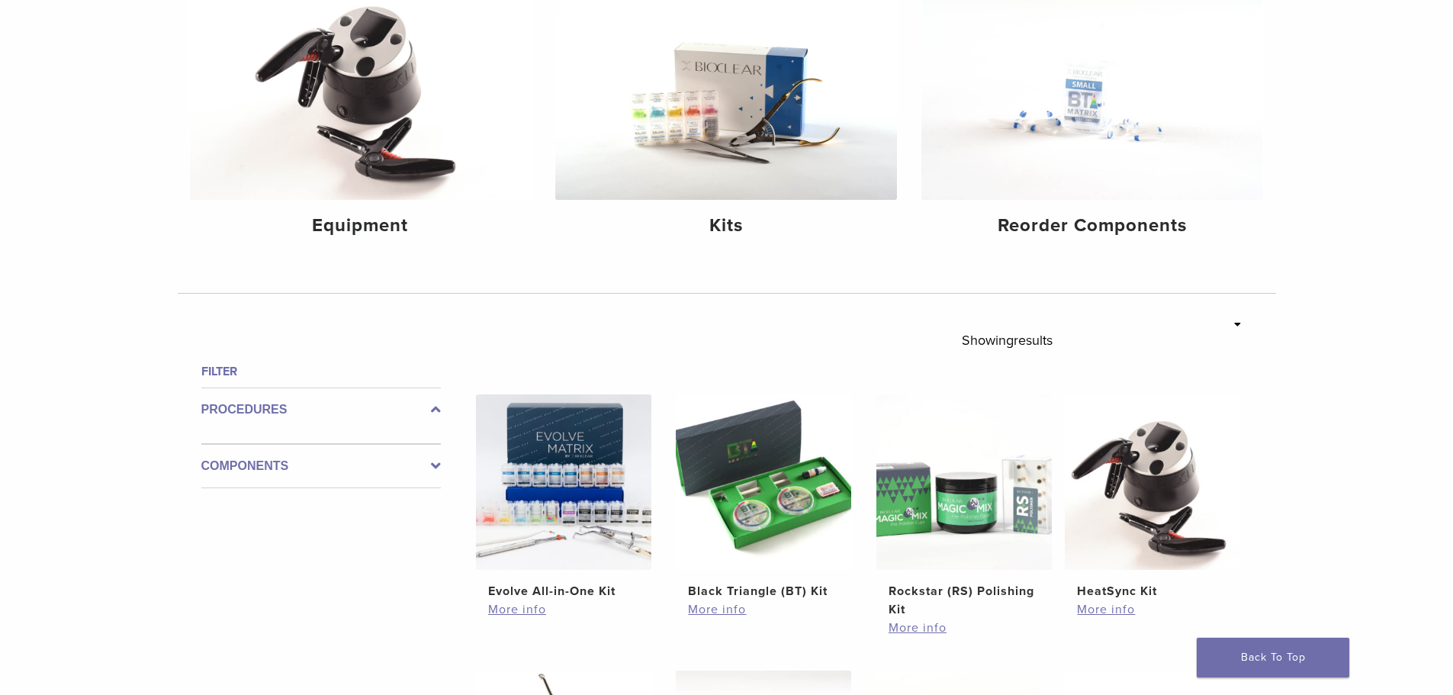
click at [1237, 325] on icon at bounding box center [1237, 324] width 7 height 11
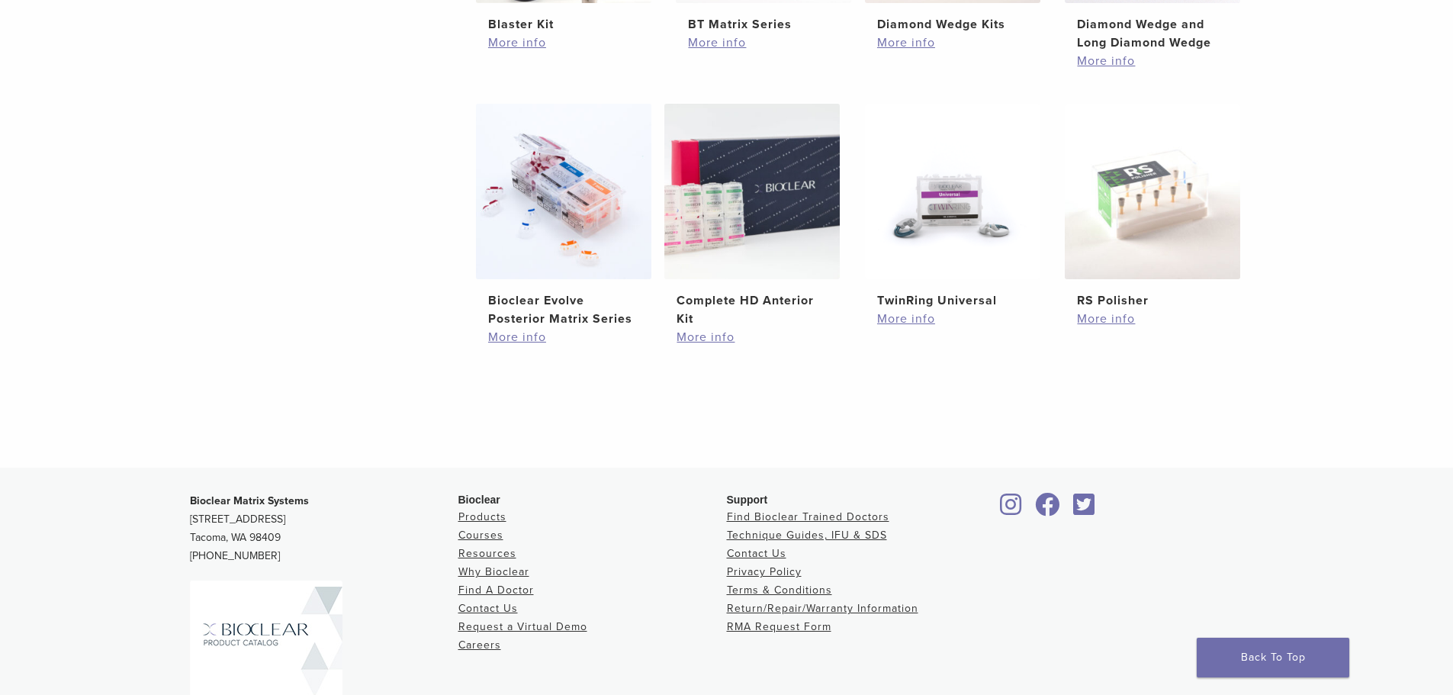
scroll to position [1144, 0]
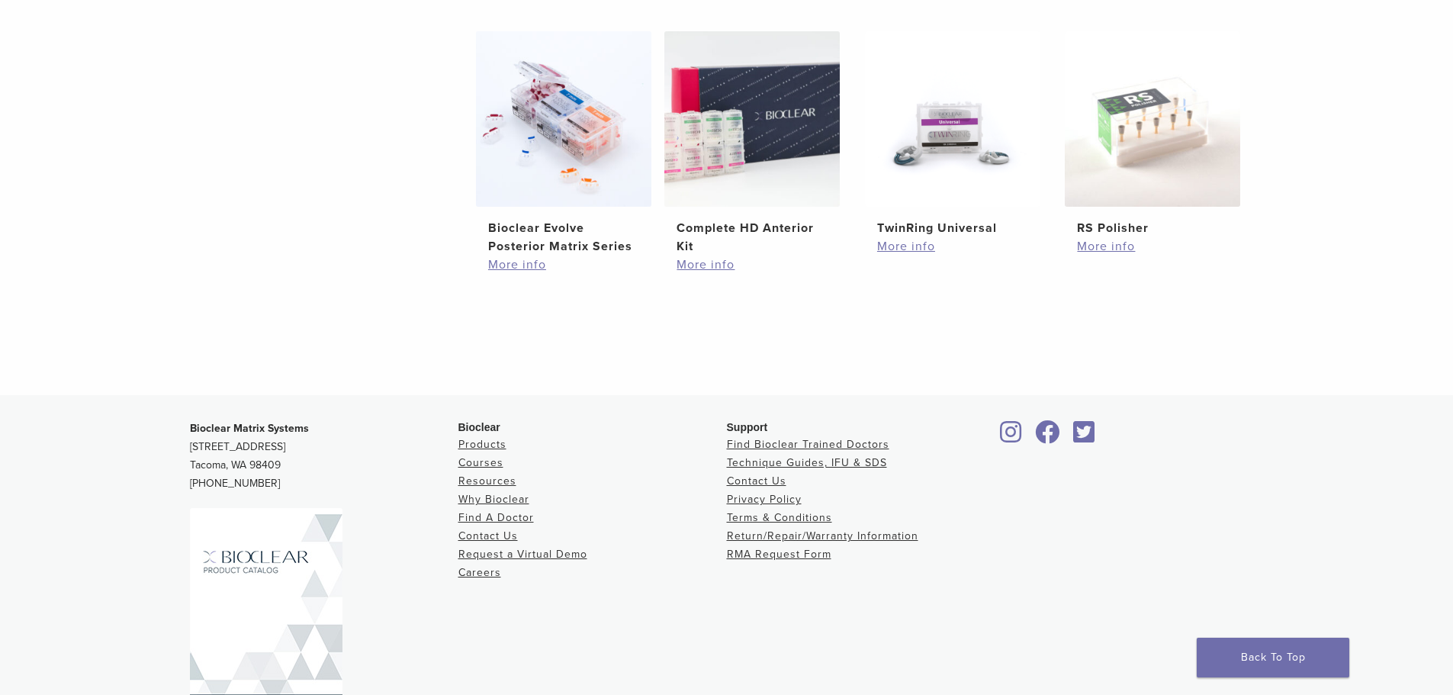
click at [910, 328] on div at bounding box center [864, 331] width 778 height 49
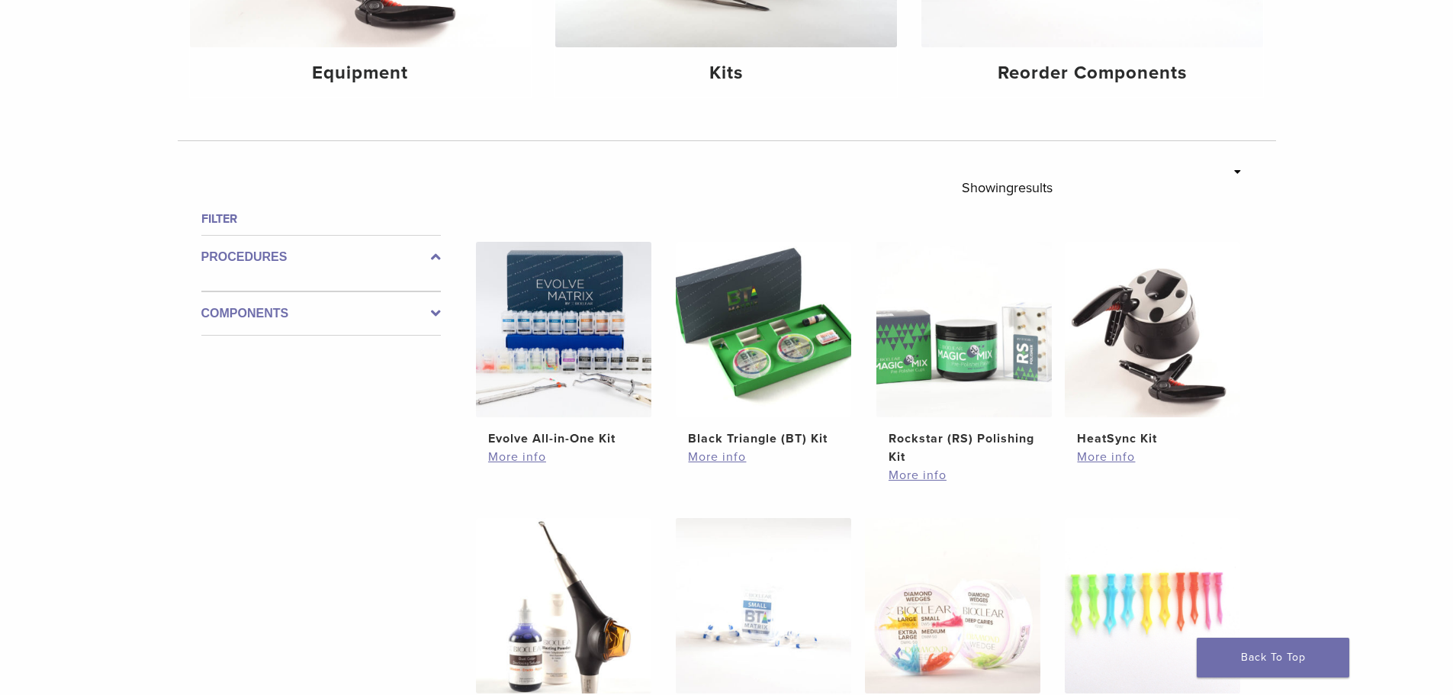
scroll to position [0, 0]
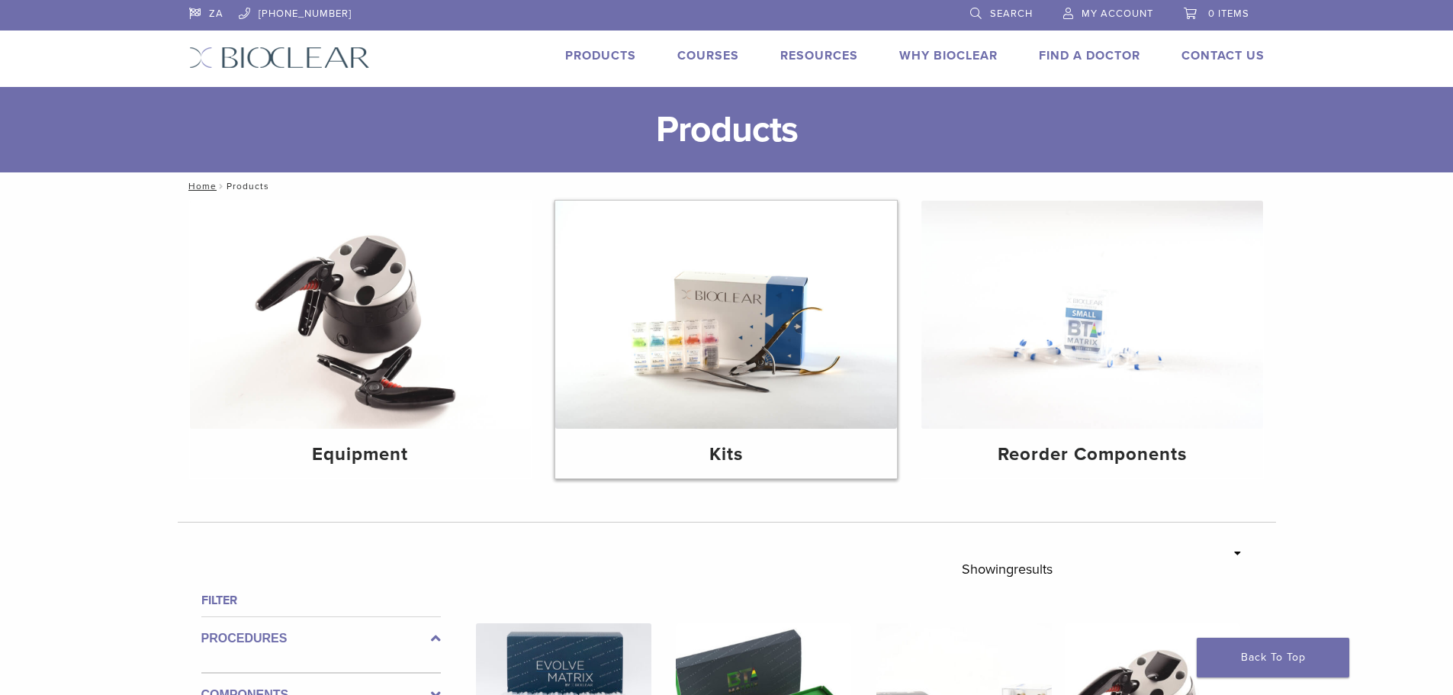
click at [760, 413] on img at bounding box center [726, 315] width 342 height 228
